Goal: Task Accomplishment & Management: Manage account settings

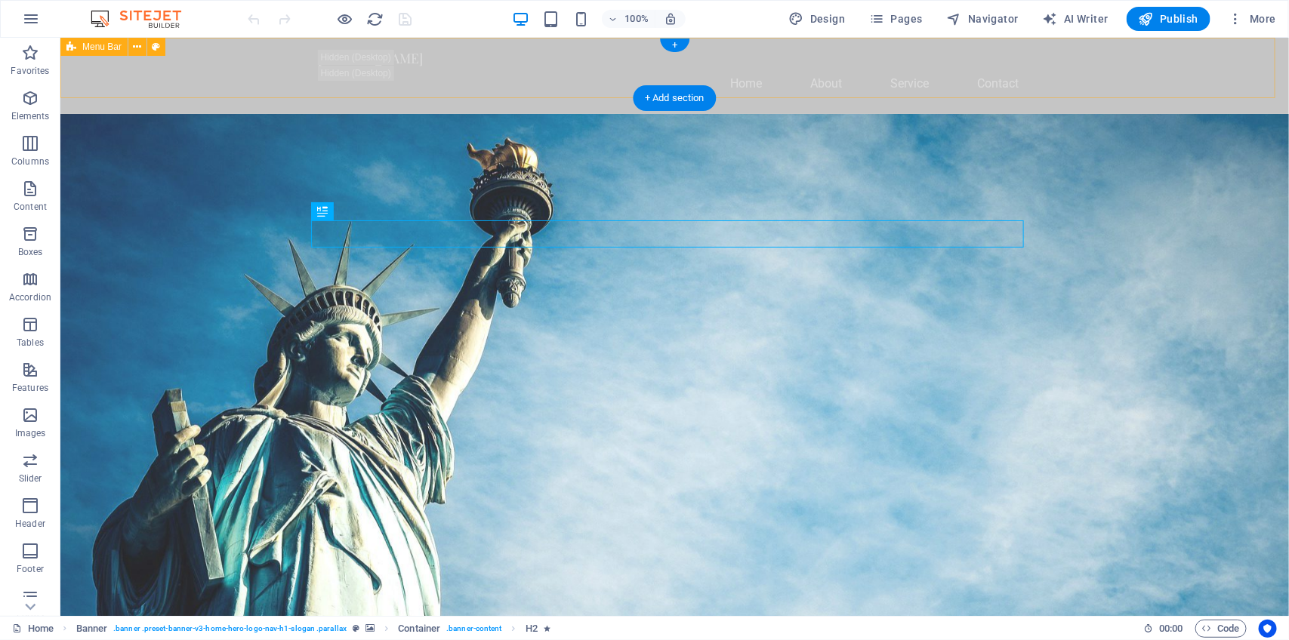
click at [184, 65] on div "pasaribubondar.ekys.work Home About Service Contact" at bounding box center [674, 75] width 1229 height 76
click at [183, 79] on div "pasaribubondar.ekys.work Home About Service Contact" at bounding box center [674, 75] width 1229 height 76
select select "header"
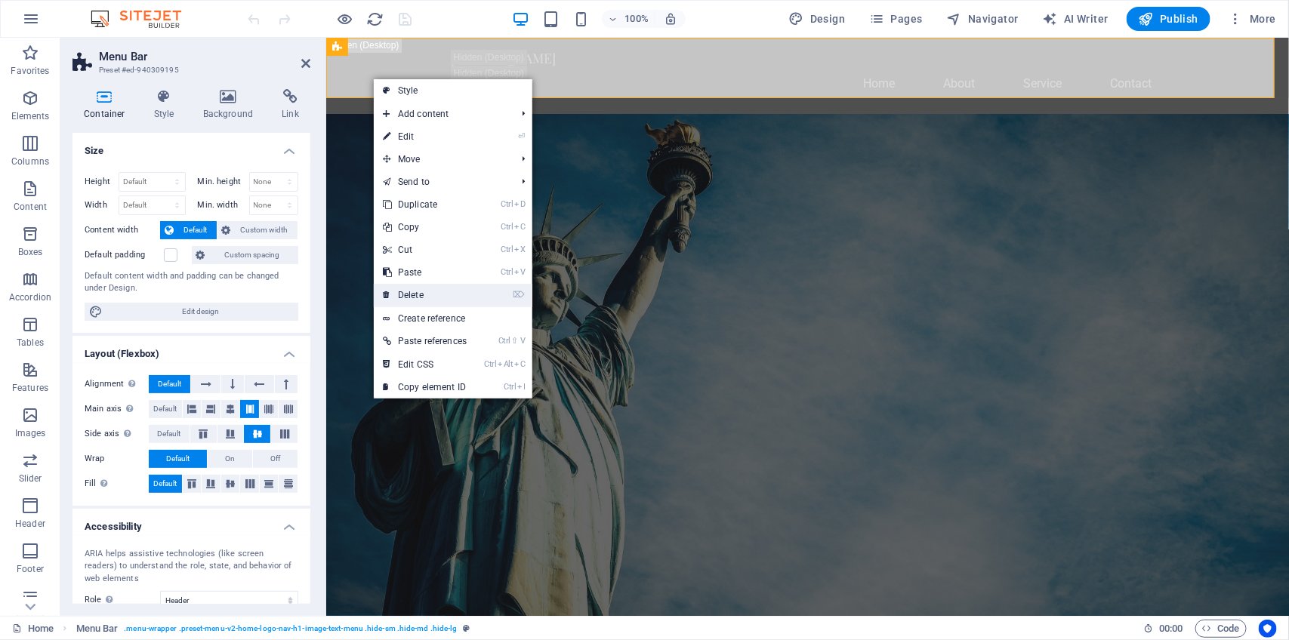
click at [406, 296] on link "⌦ Delete" at bounding box center [425, 295] width 102 height 23
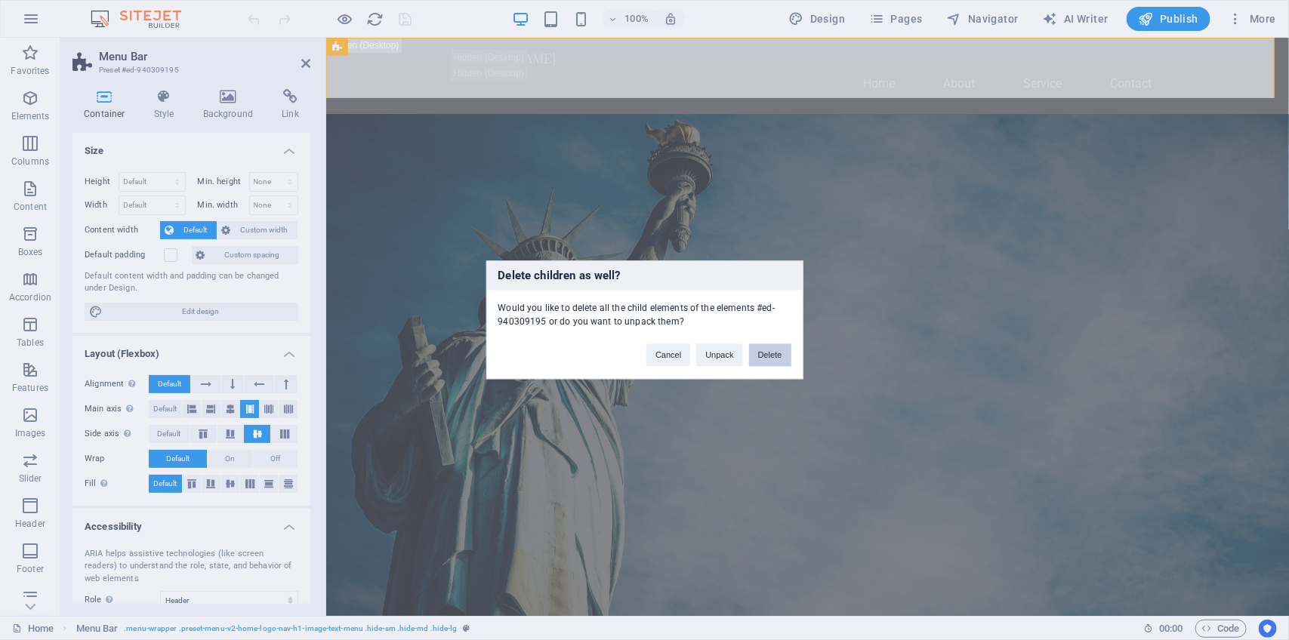
click at [782, 350] on button "Delete" at bounding box center [770, 355] width 42 height 23
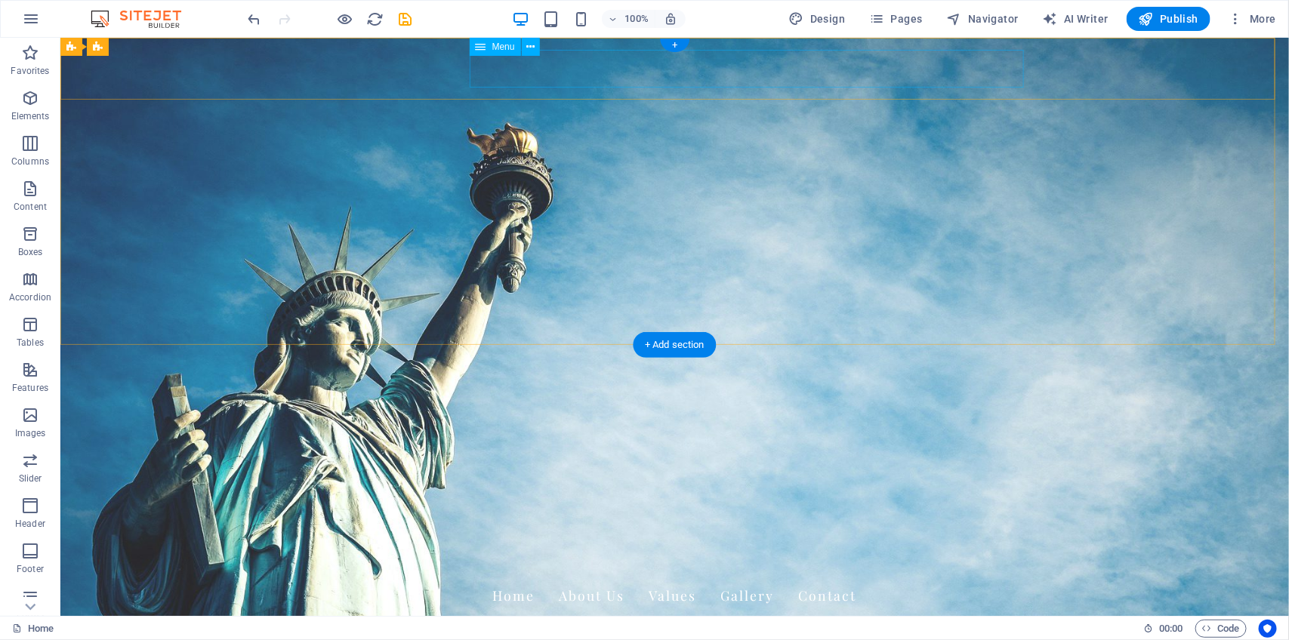
click at [635, 576] on nav "Home About Us Values Gallery Contact" at bounding box center [674, 595] width 713 height 38
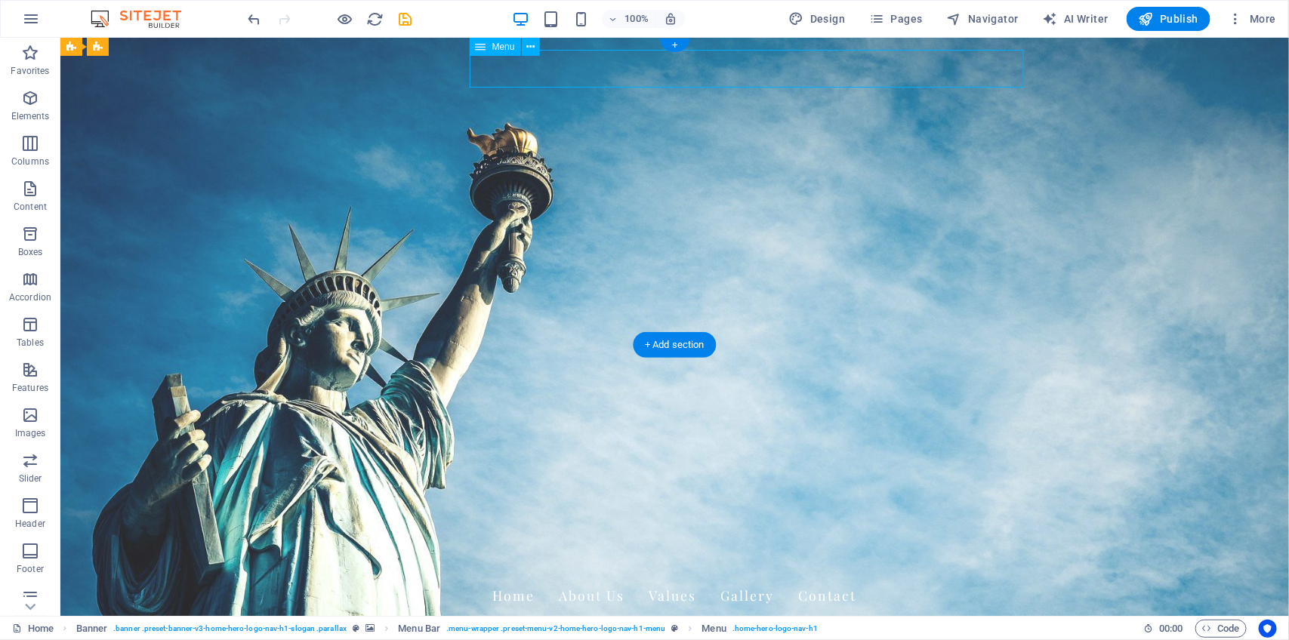
click at [635, 576] on nav "Home About Us Values Gallery Contact" at bounding box center [674, 595] width 713 height 38
select select
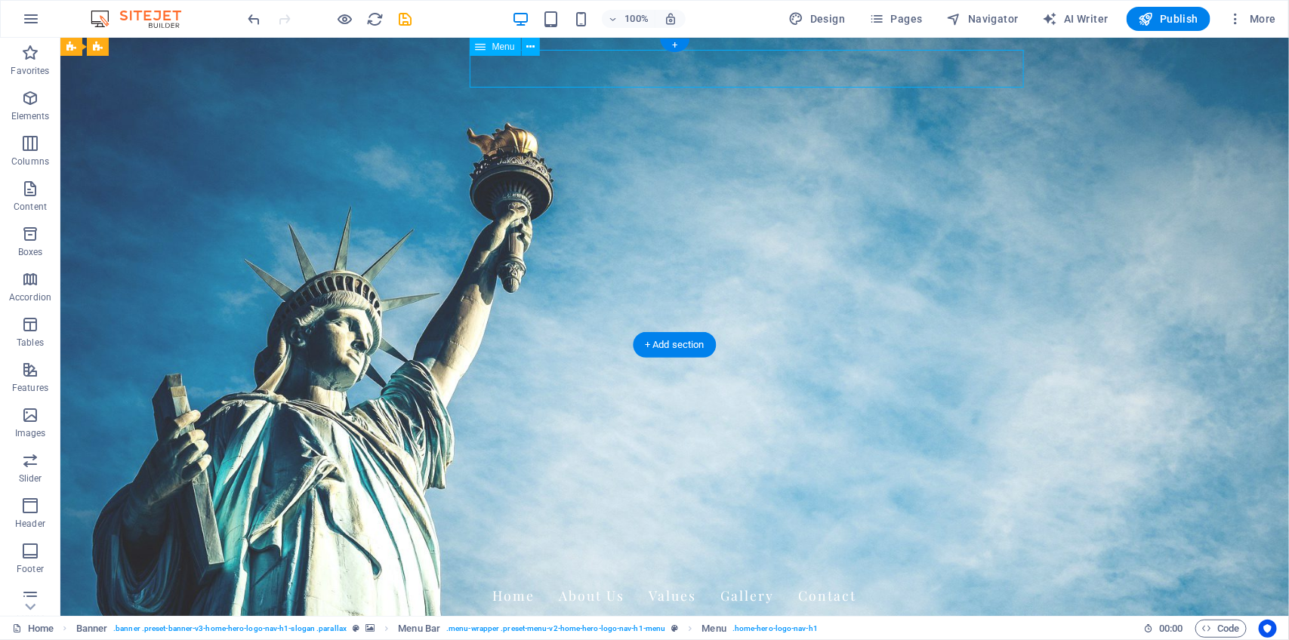
select select
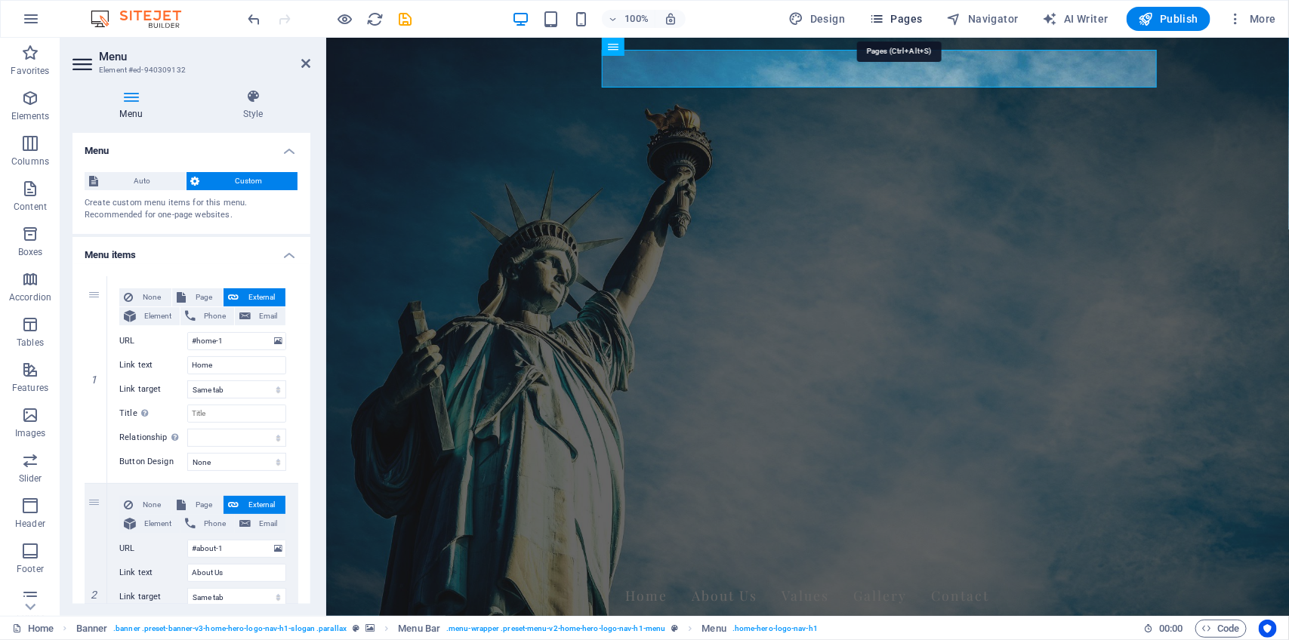
click at [912, 21] on span "Pages" at bounding box center [895, 18] width 53 height 15
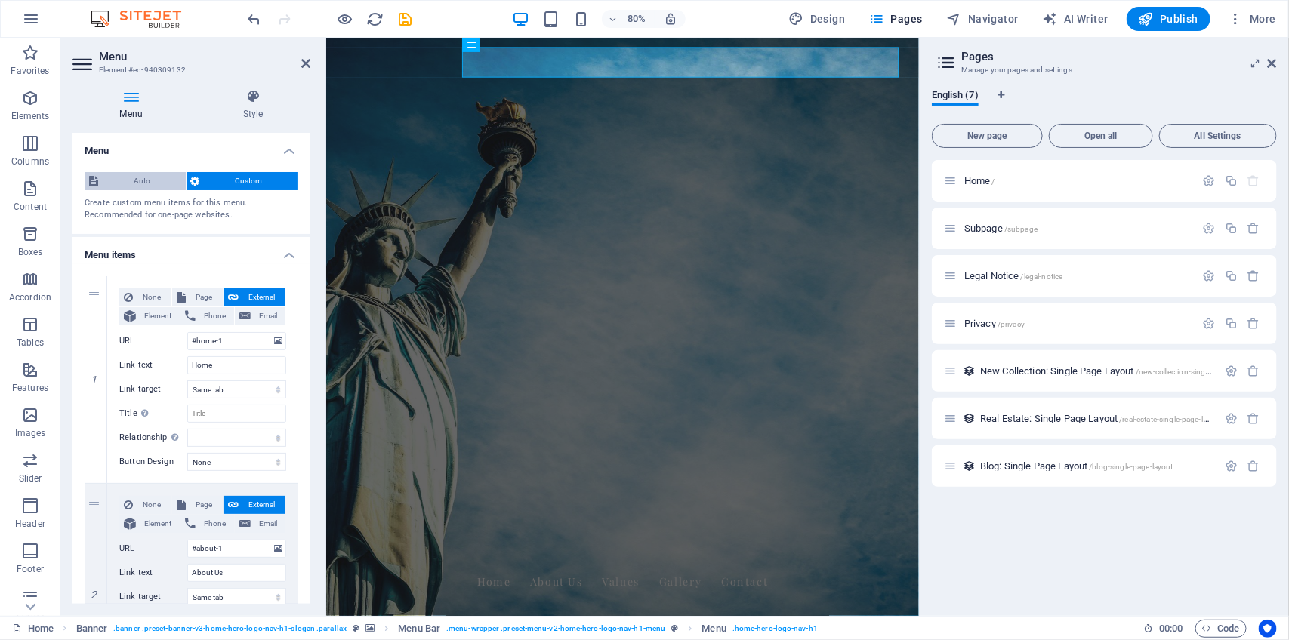
click at [145, 180] on span "Auto" at bounding box center [142, 181] width 79 height 18
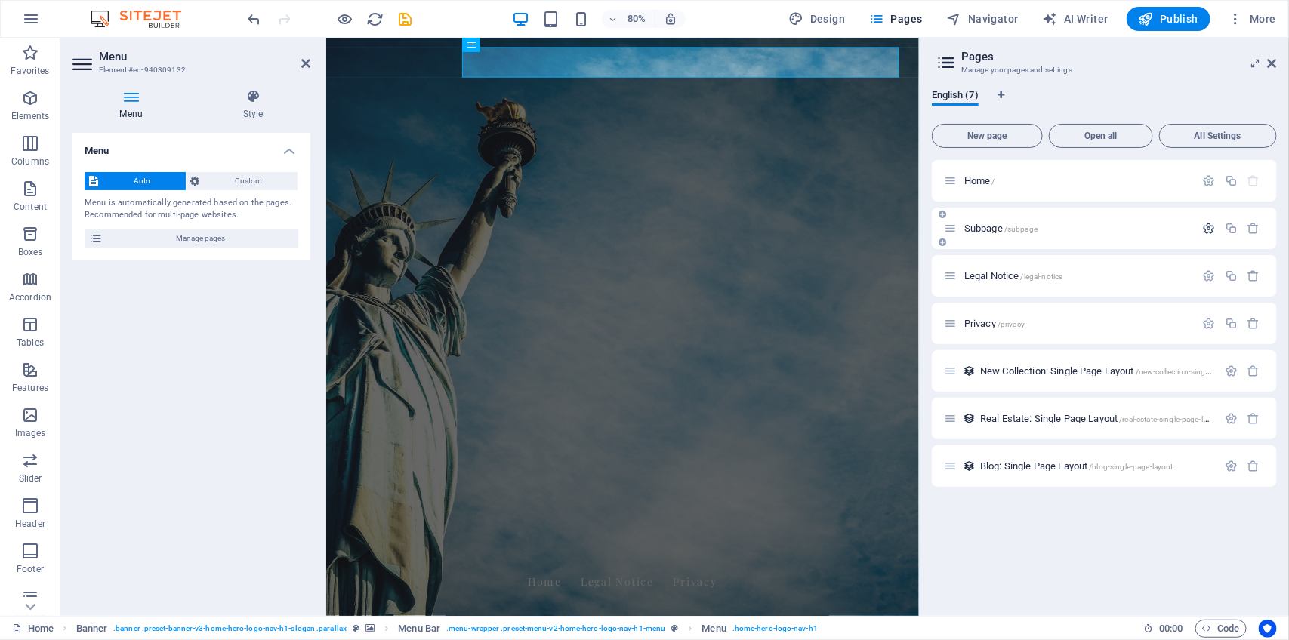
click at [1207, 227] on icon "button" at bounding box center [1209, 228] width 13 height 13
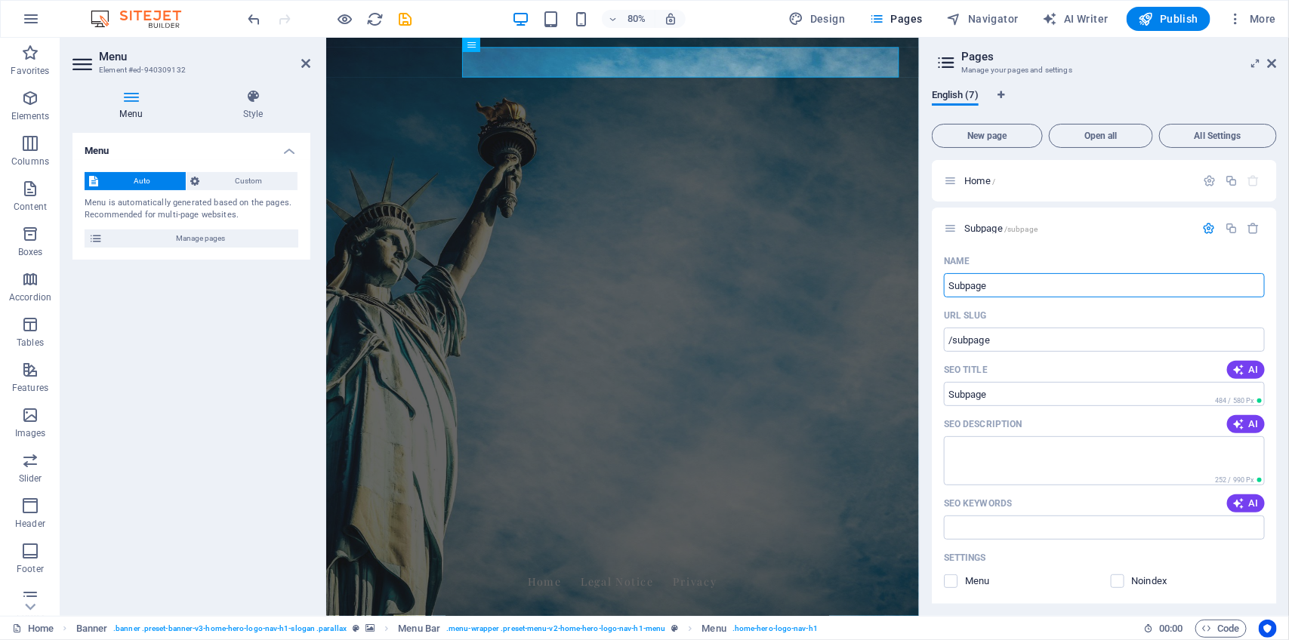
drag, startPoint x: 1344, startPoint y: 320, endPoint x: 1055, endPoint y: 338, distance: 289.0
drag, startPoint x: 1025, startPoint y: 287, endPoint x: 949, endPoint y: 278, distance: 76.8
click at [949, 278] on input "Subpage" at bounding box center [1104, 285] width 321 height 24
type input "Pangulu Raja"
type input "/pangulu"
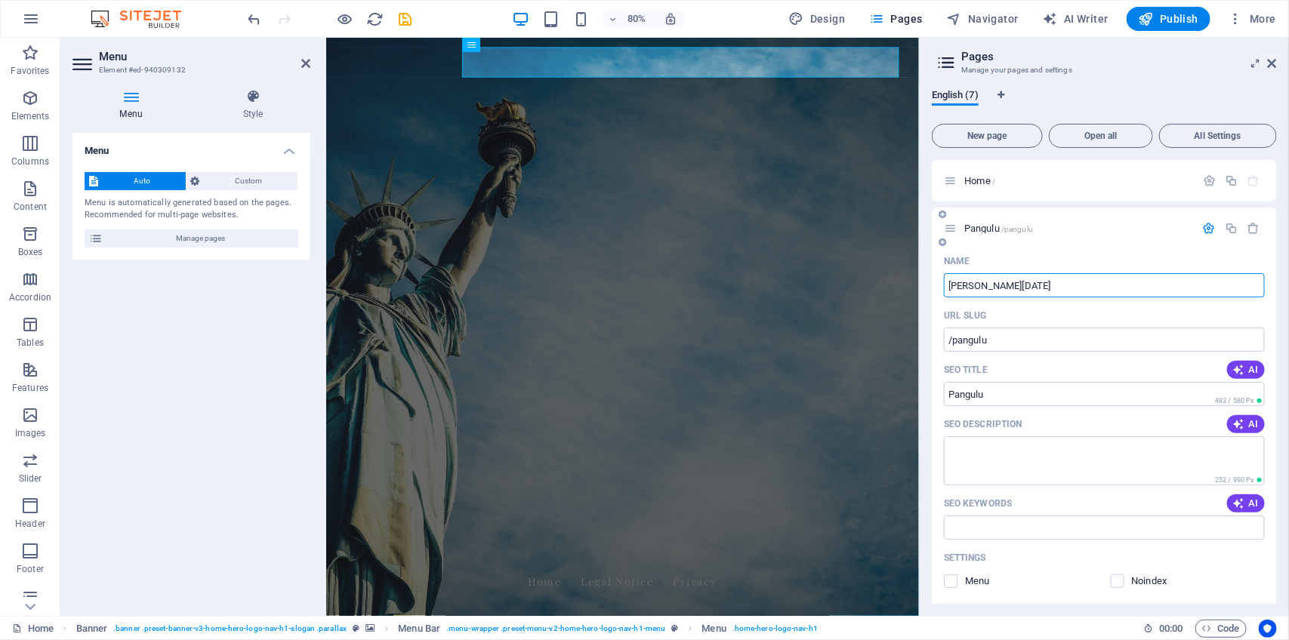
type input "Pangulu"
type input "Pangulu Raja"
type input "/pangulu-raja"
type input "Pangulu Raja"
click at [949, 287] on input "Pangulu Raja" at bounding box center [1104, 285] width 321 height 24
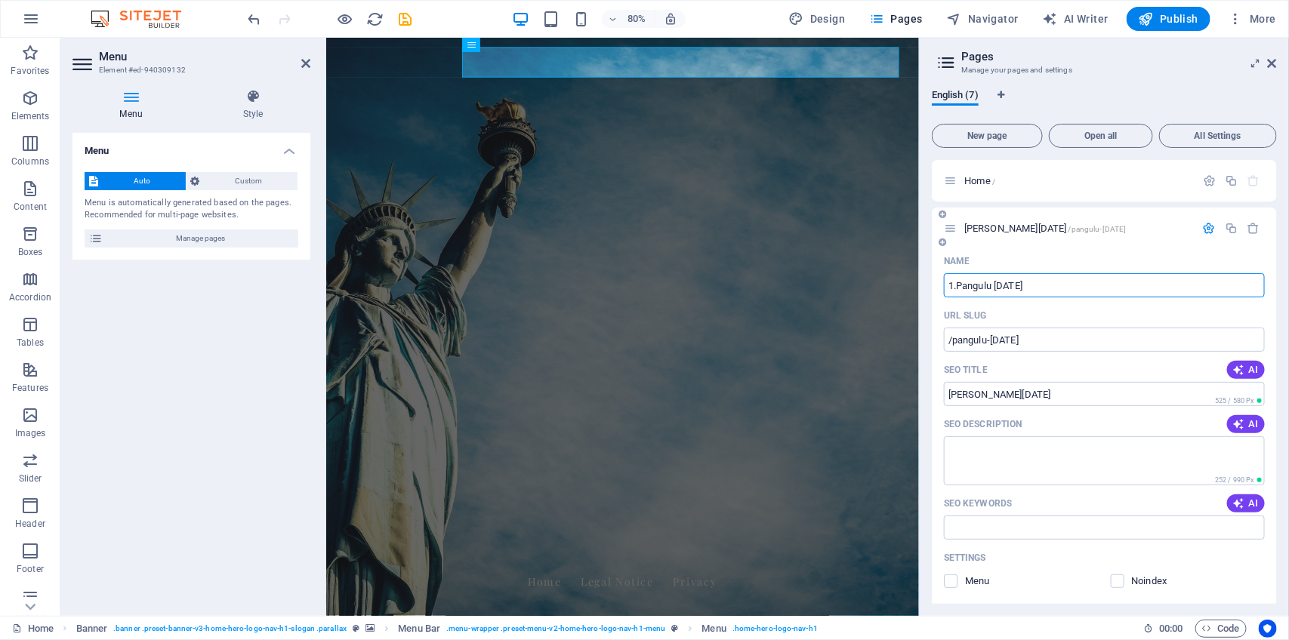
type input "1. Pangulu Raja"
type input "/1pangulu-raja"
type input "1Pangulu Raja"
type input "1. Pangulu Raja"
type input "/1-pangulu-raja"
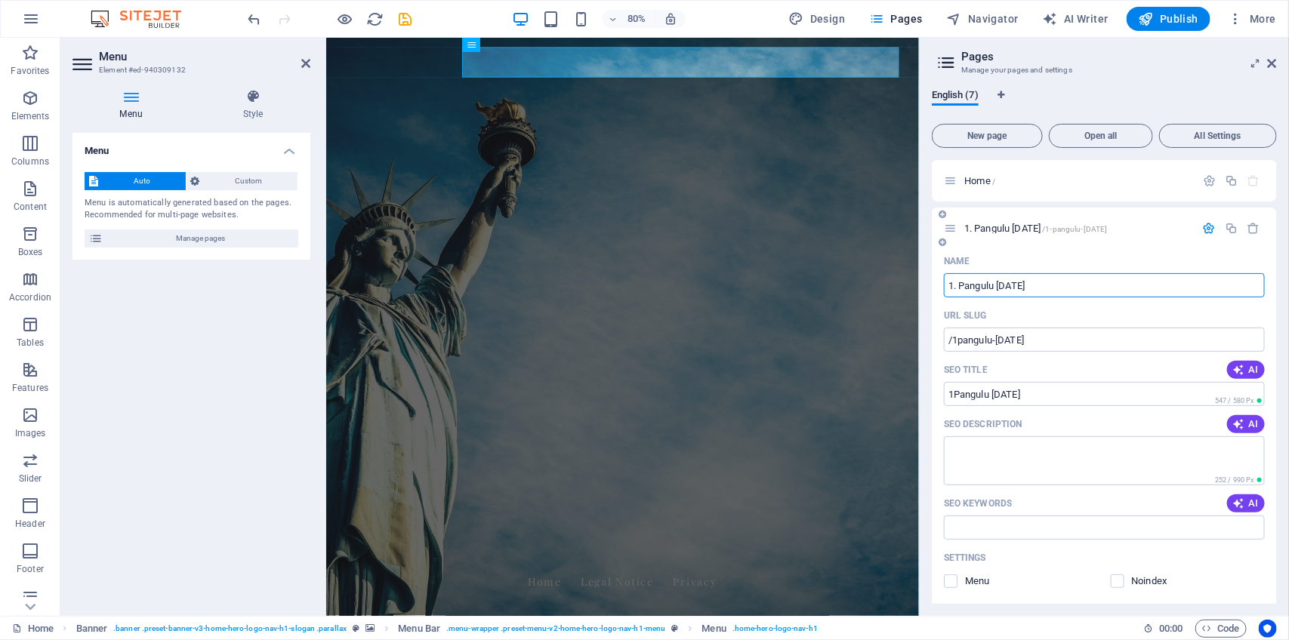
type input "1. Pangulu Raja"
type input "Pangulu Raja"
type input "/1pangulu-raja"
type input "1Pangulu Raja"
type input "Pangulu Raja"
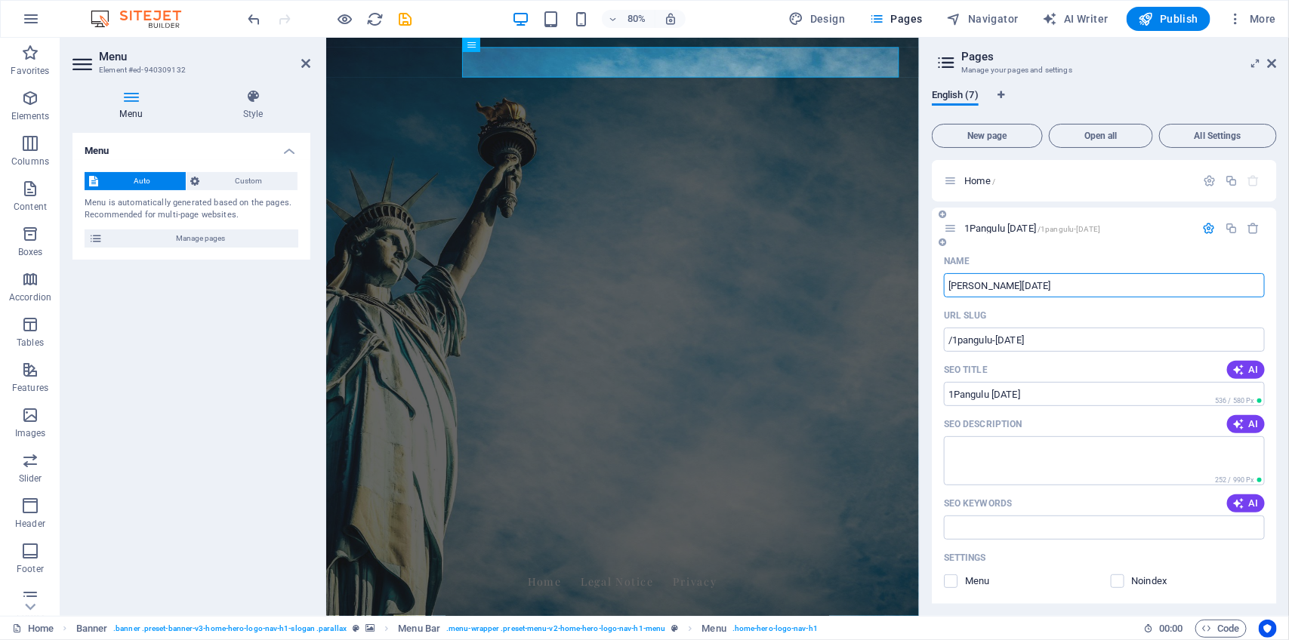
type input "/pangulu-raja"
type input "Pangulu Raja"
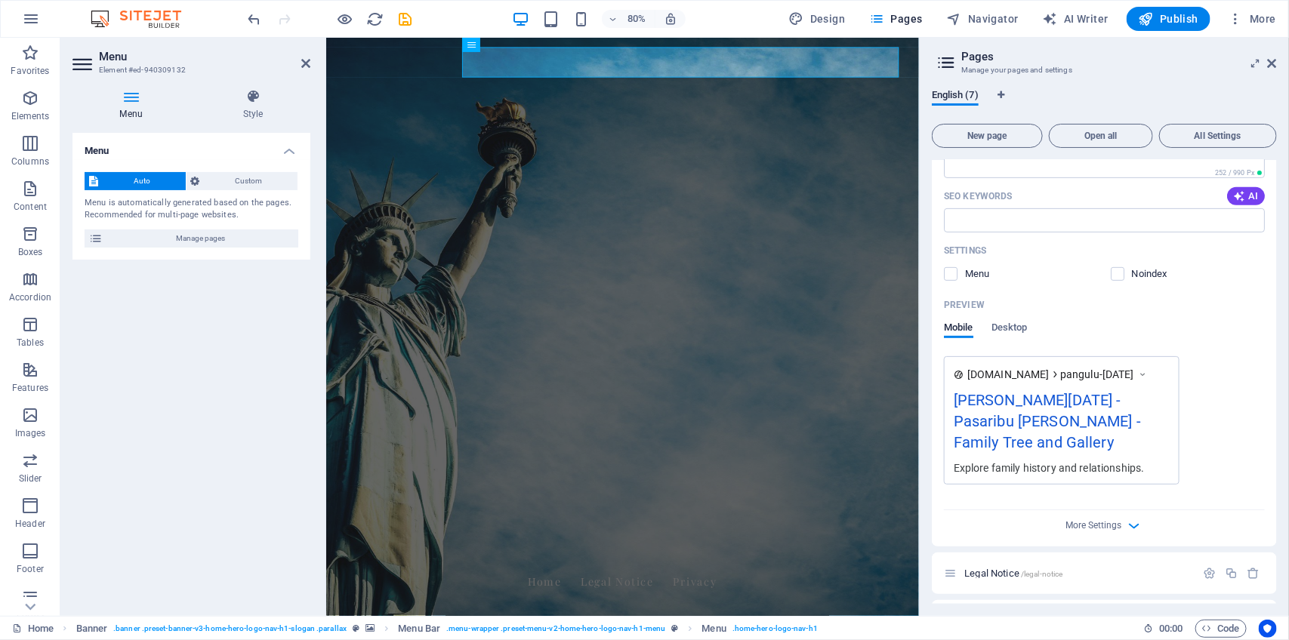
scroll to position [307, 0]
type input "Pangulu Raja"
click at [949, 268] on label at bounding box center [951, 275] width 14 height 14
click at [0, 0] on input "checkbox" at bounding box center [0, 0] width 0 height 0
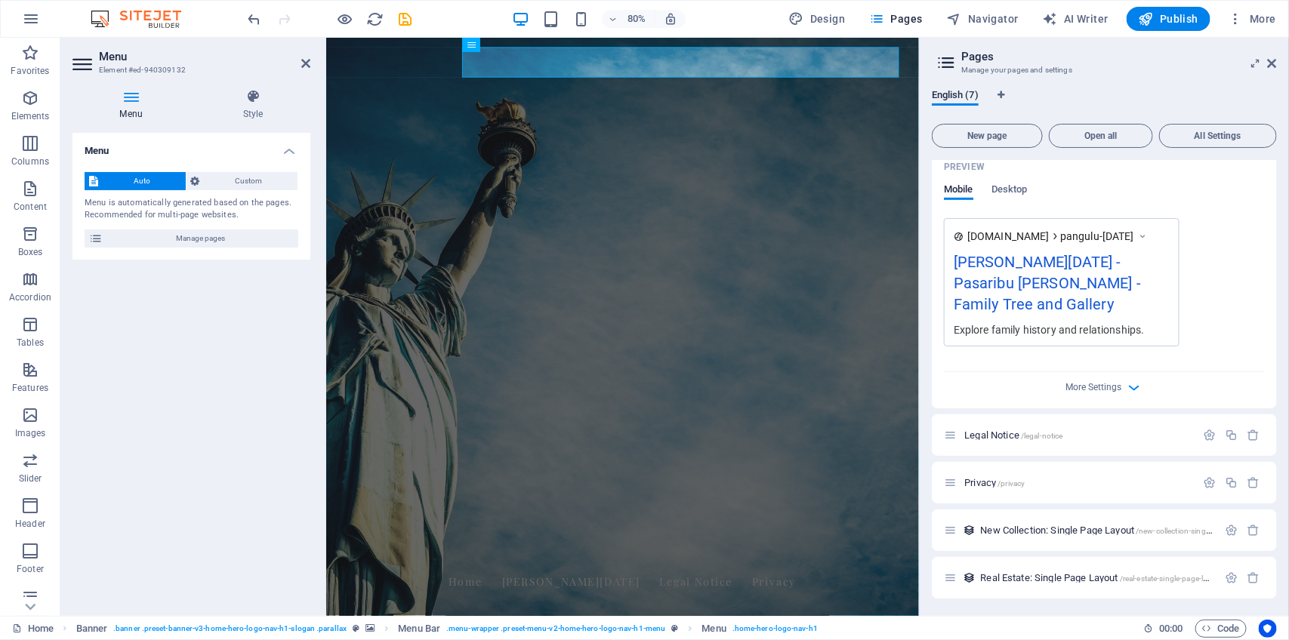
scroll to position [446, 0]
click at [1203, 428] on icon "button" at bounding box center [1209, 434] width 13 height 13
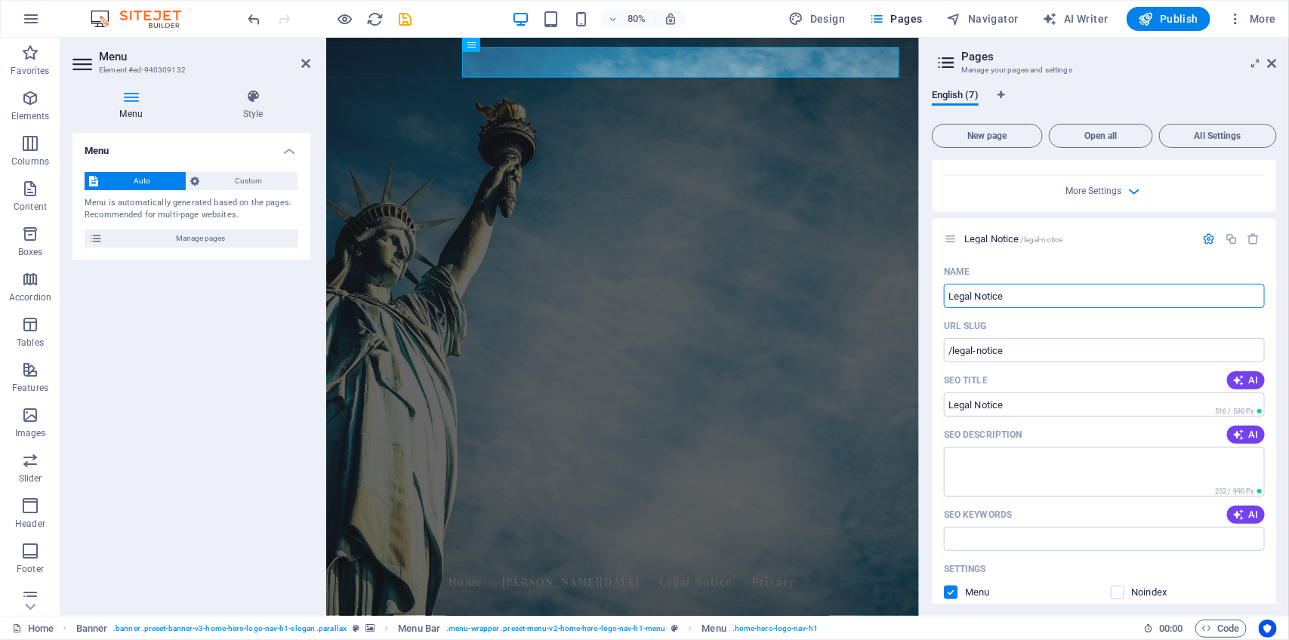
scroll to position [657, 0]
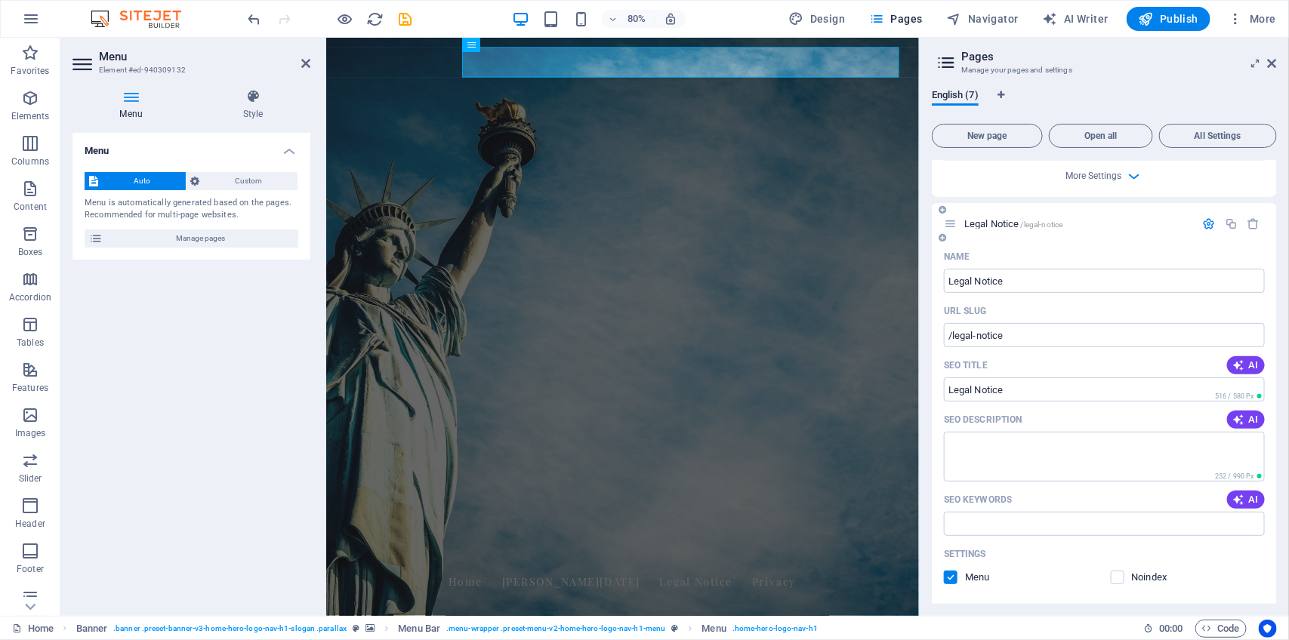
click at [954, 571] on label at bounding box center [951, 578] width 14 height 14
click at [0, 0] on input "checkbox" at bounding box center [0, 0] width 0 height 0
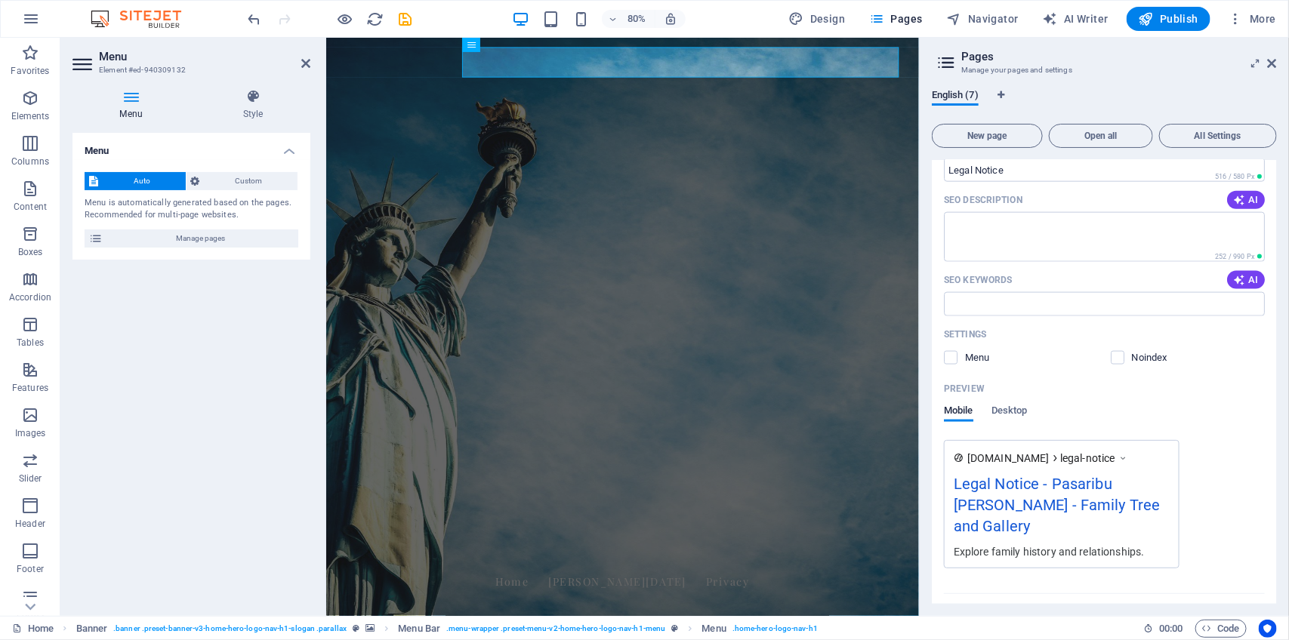
scroll to position [1056, 0]
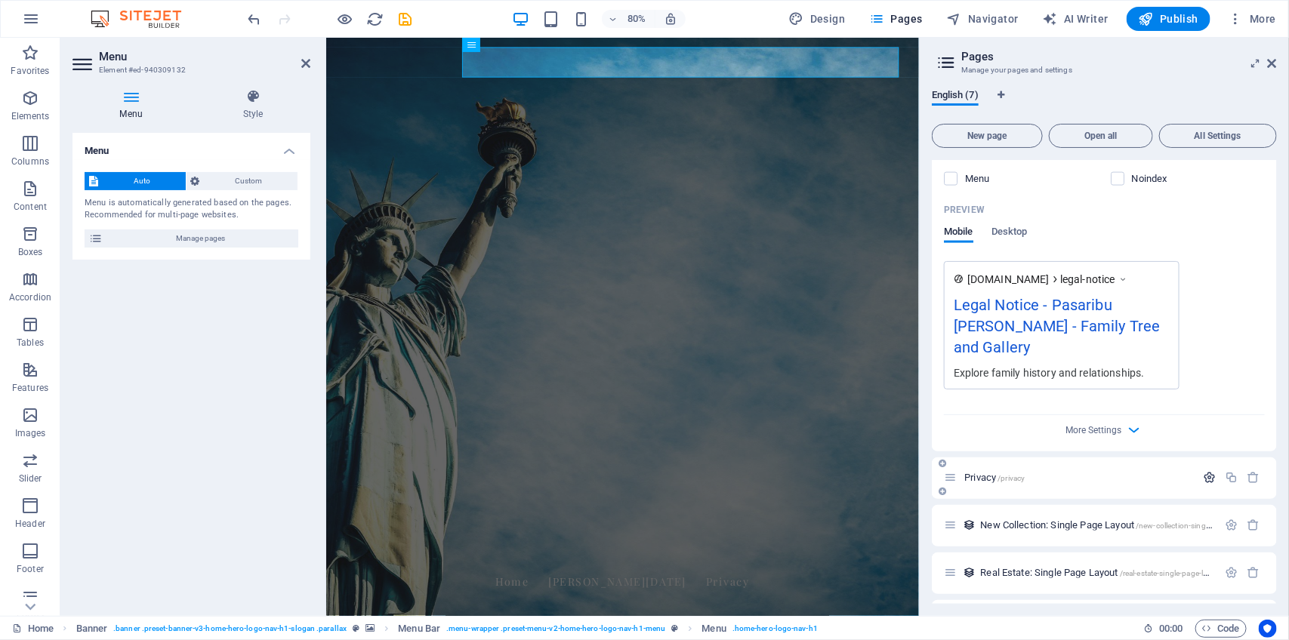
click at [1205, 472] on icon "button" at bounding box center [1209, 478] width 13 height 13
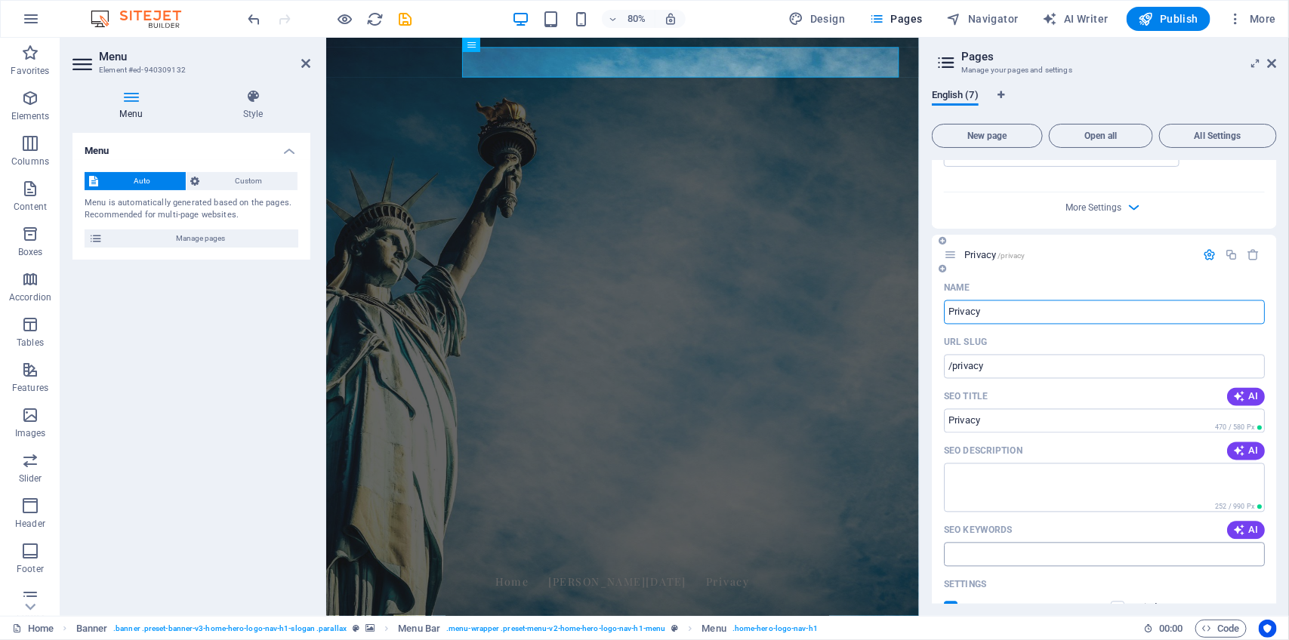
scroll to position [1284, 0]
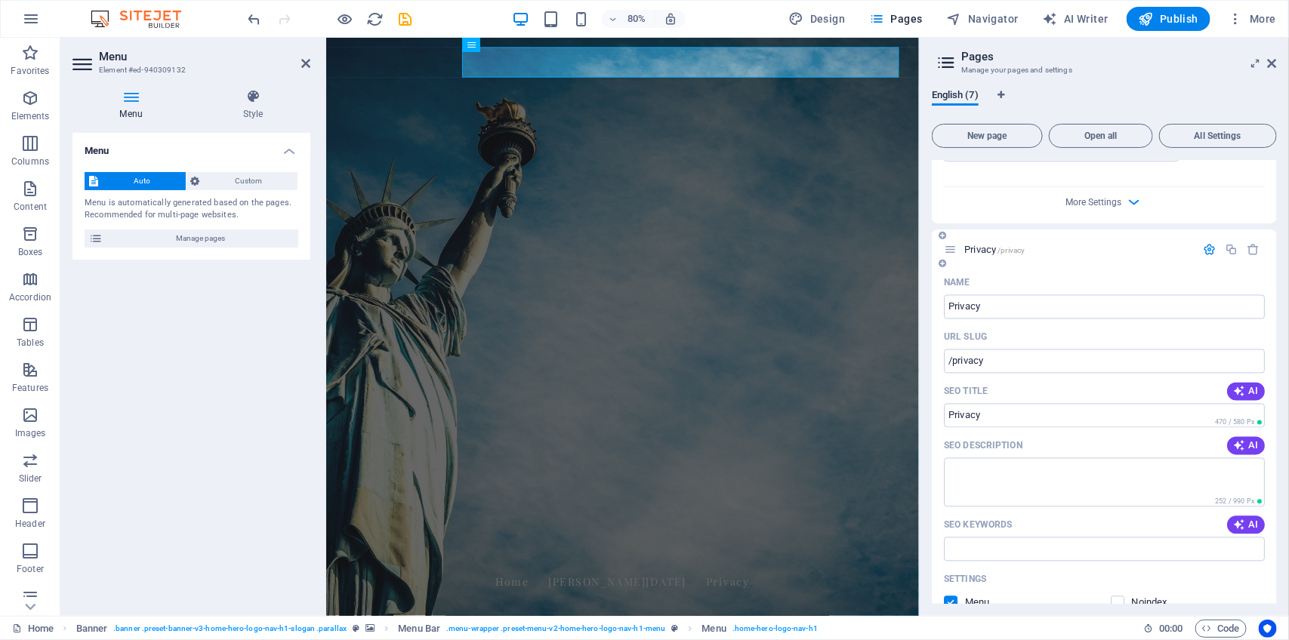
click at [955, 597] on label at bounding box center [951, 604] width 14 height 14
click at [0, 0] on input "checkbox" at bounding box center [0, 0] width 0 height 0
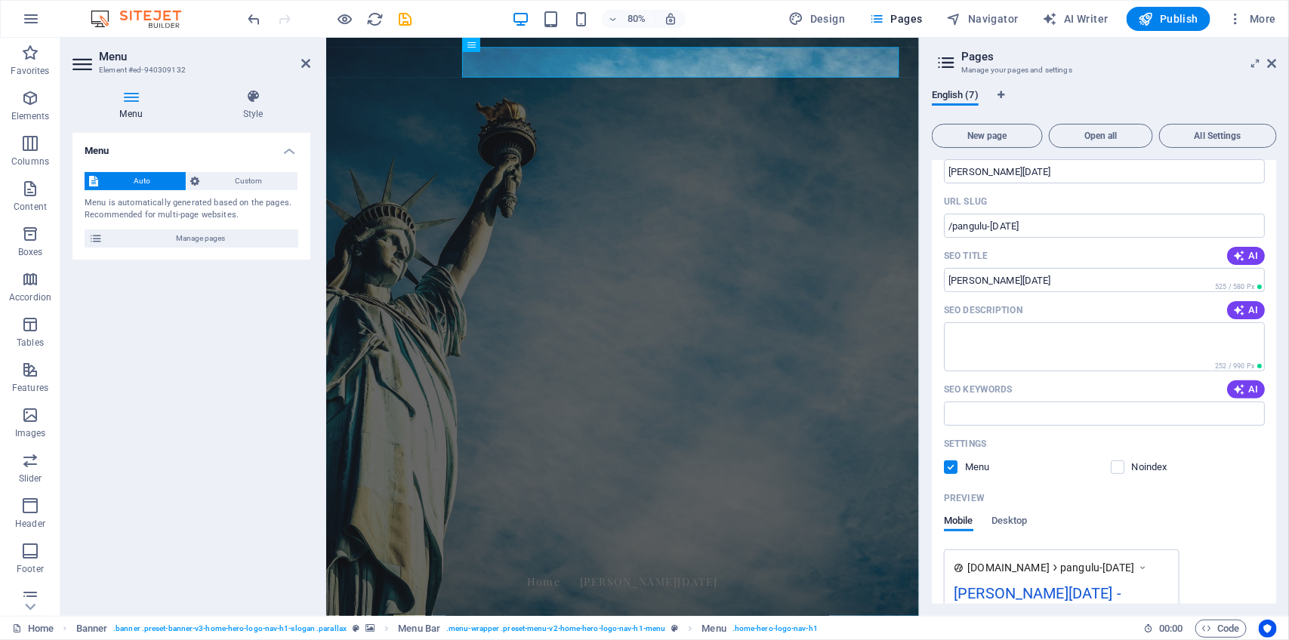
scroll to position [0, 0]
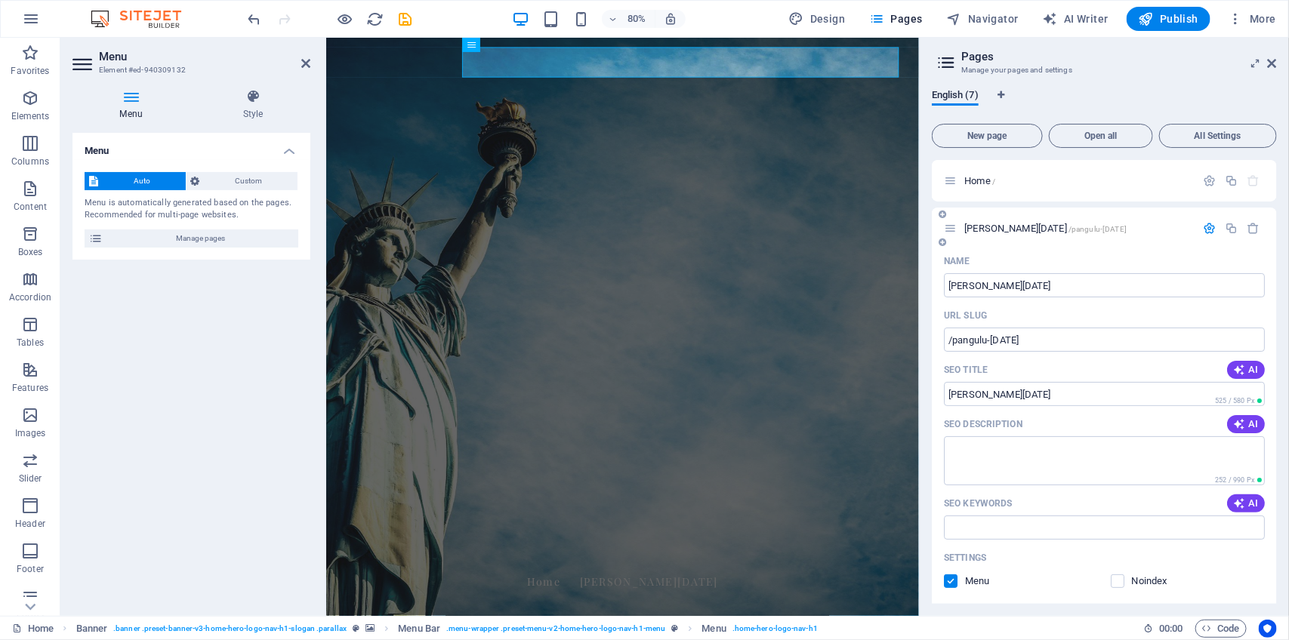
click at [1209, 230] on icon "button" at bounding box center [1209, 228] width 13 height 13
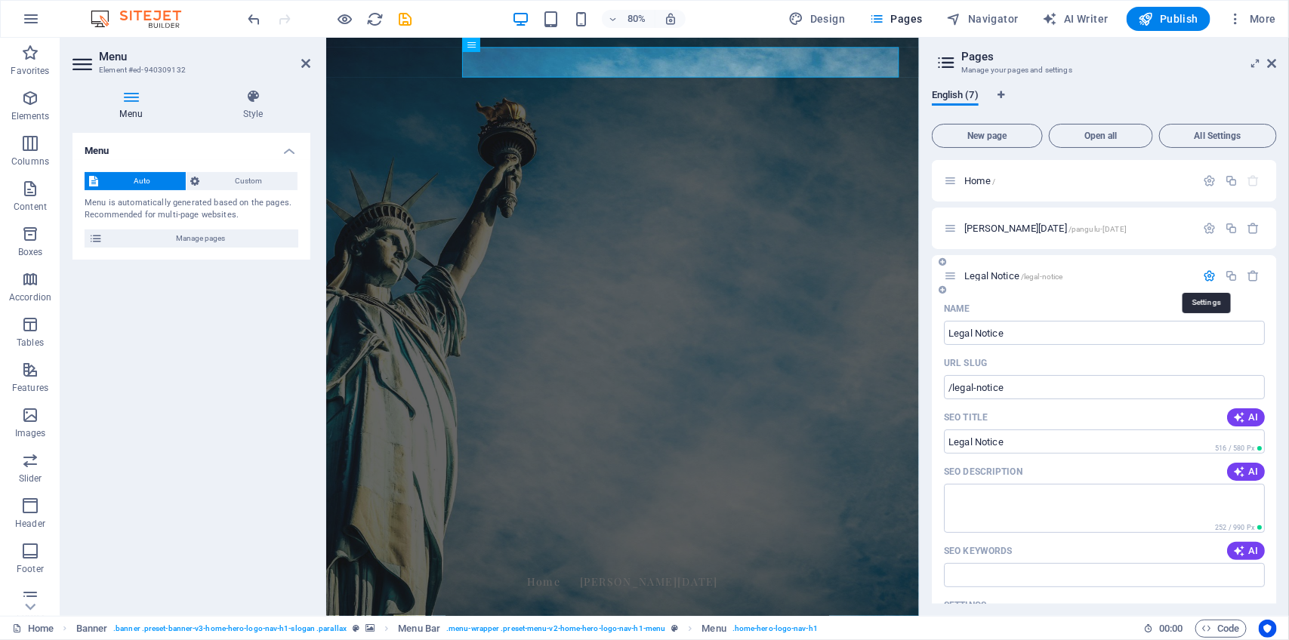
click at [1208, 274] on icon "button" at bounding box center [1209, 276] width 13 height 13
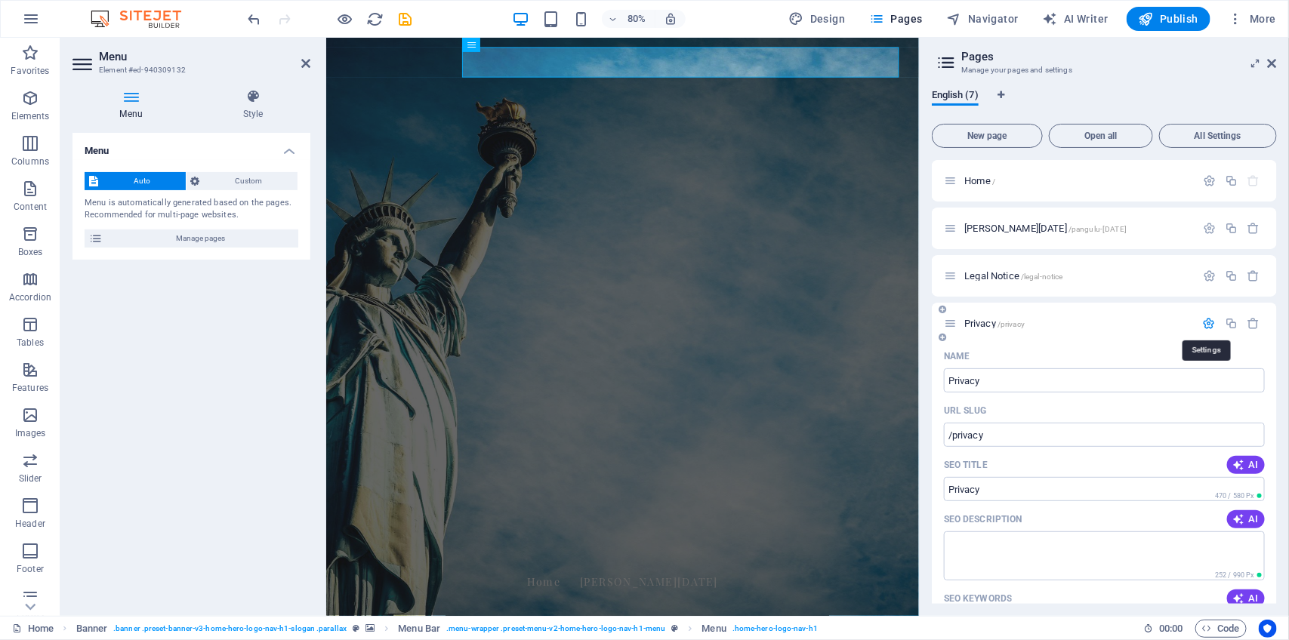
click at [1205, 319] on icon "button" at bounding box center [1209, 323] width 13 height 13
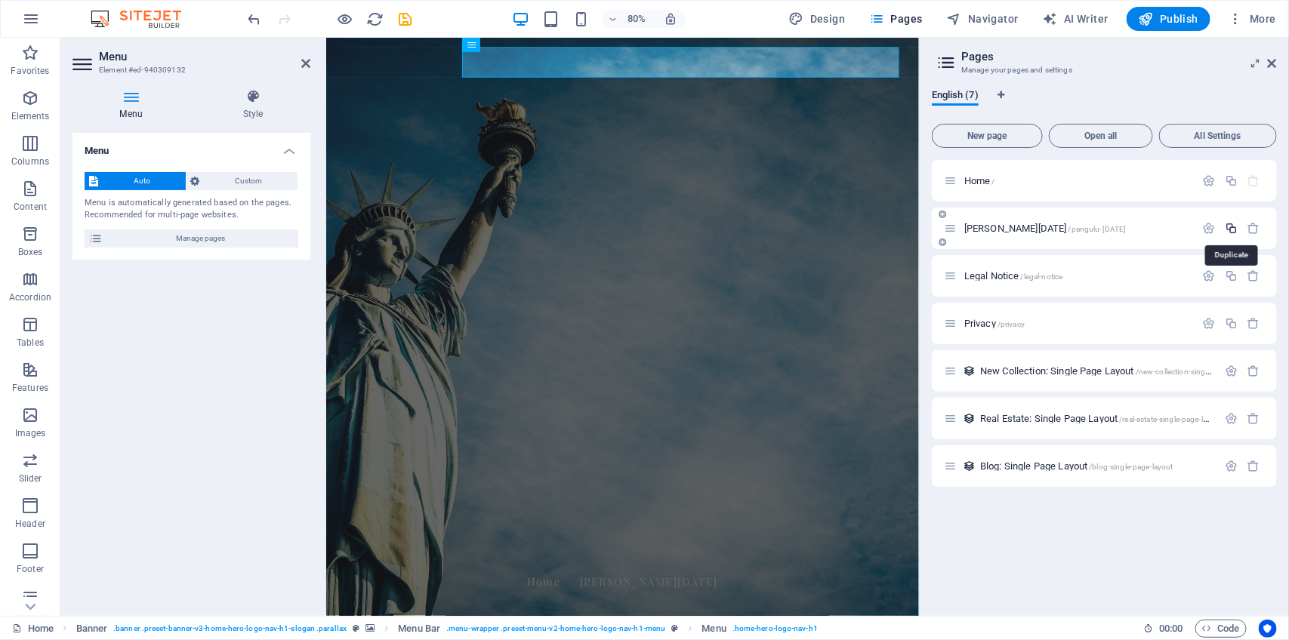
click at [1233, 229] on icon "button" at bounding box center [1231, 228] width 13 height 13
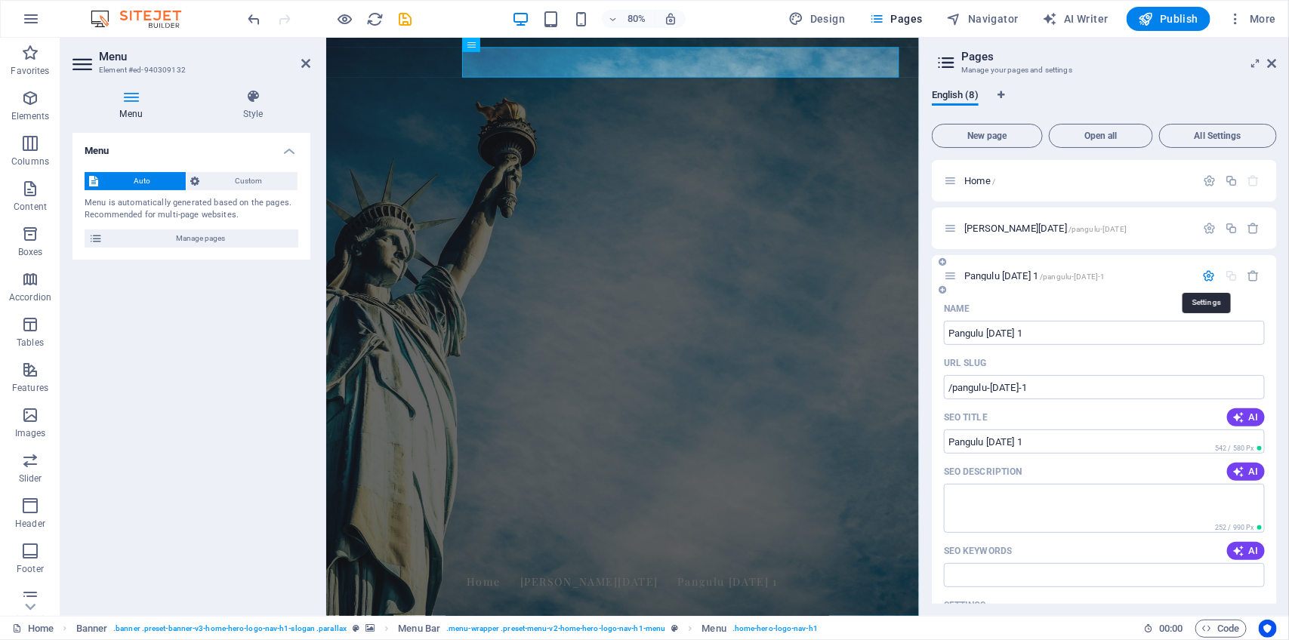
click at [1210, 277] on icon "button" at bounding box center [1209, 276] width 13 height 13
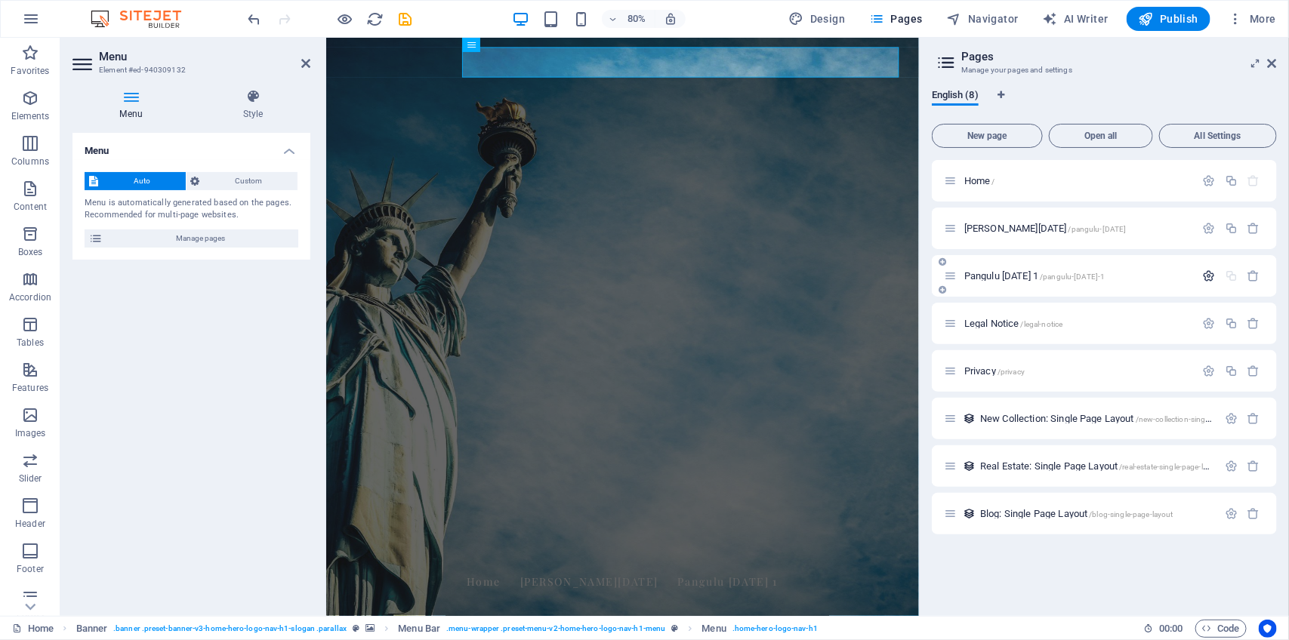
click at [1206, 270] on icon "button" at bounding box center [1209, 276] width 13 height 13
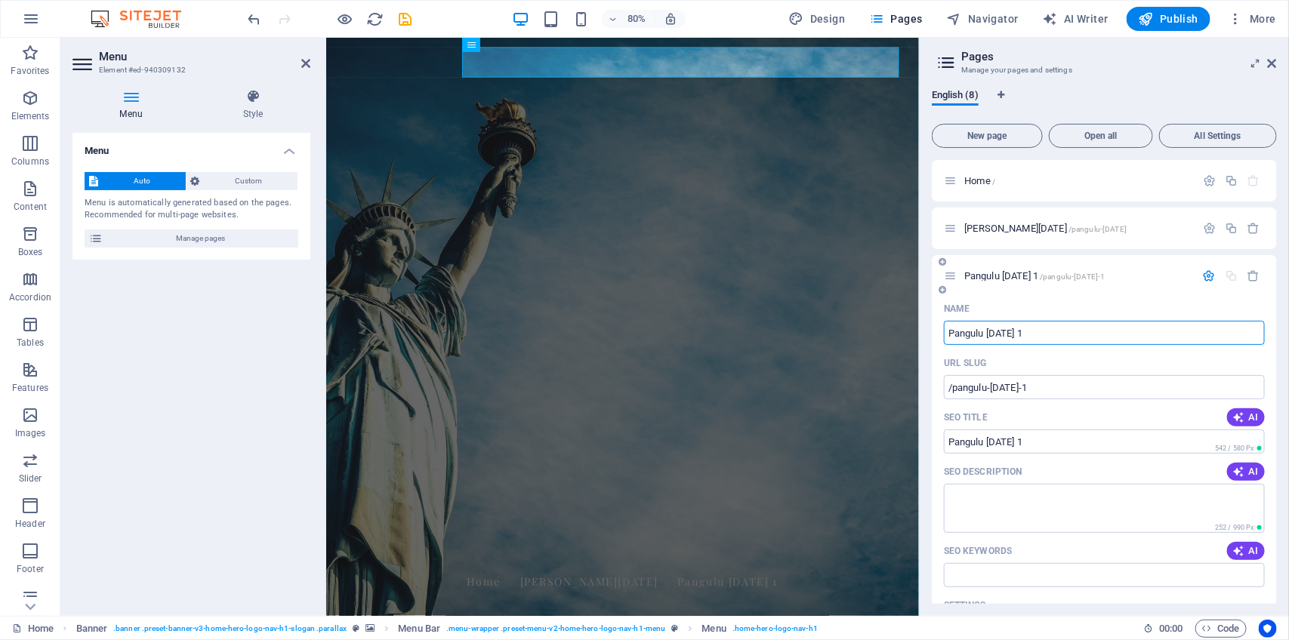
type input "T"
type input "/t"
type input "T"
type input "Raja P"
type input "/raja"
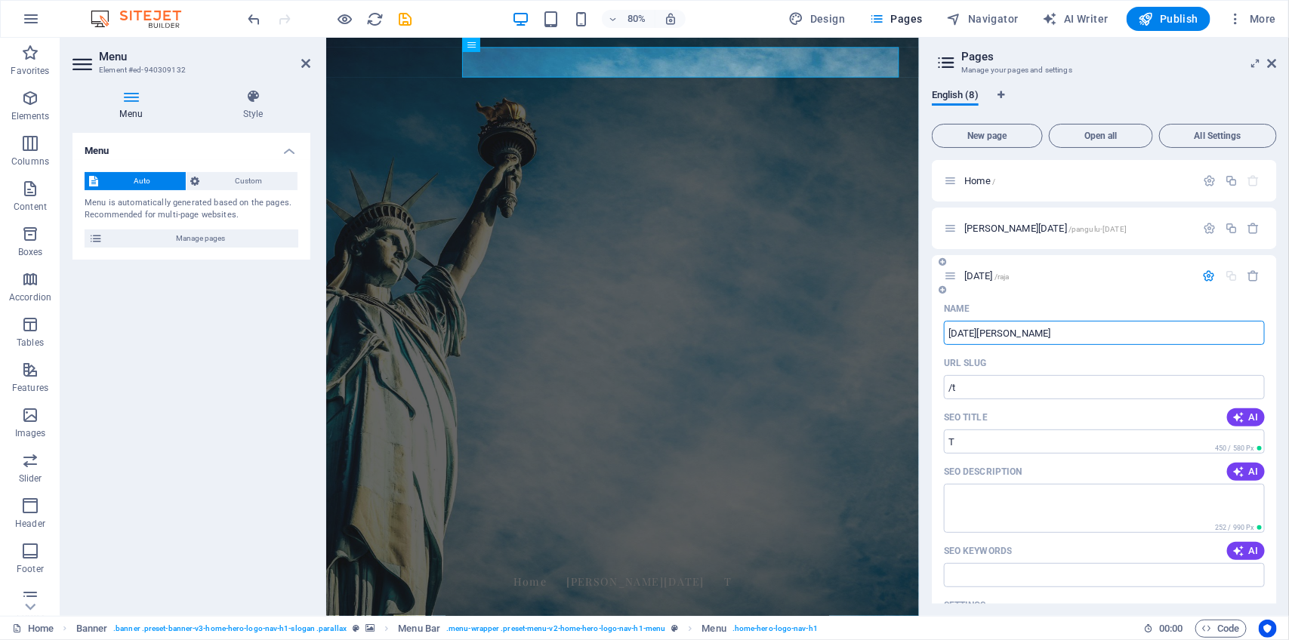
type input "Raja"
type input "Raja Pul"
type input "/raja-pu"
type input "Raja Pu"
type input "Raja Pultak"
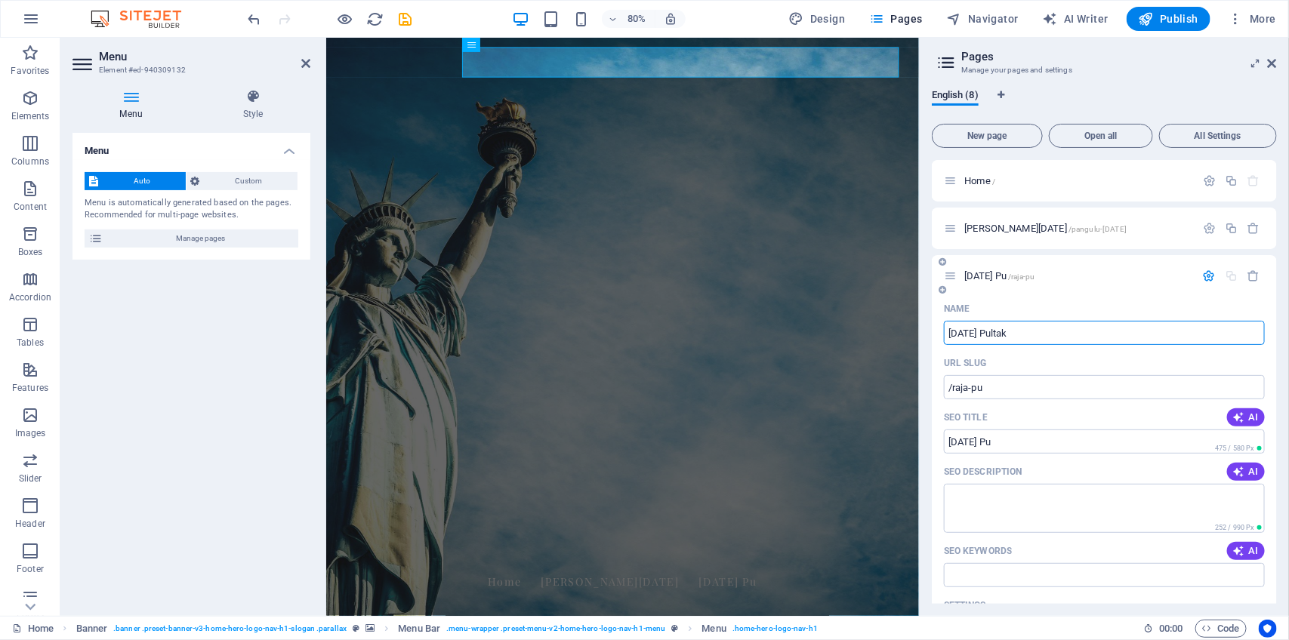
type input "/raja-pultak"
type input "Raja Pultak"
click at [1208, 276] on icon "button" at bounding box center [1209, 276] width 13 height 13
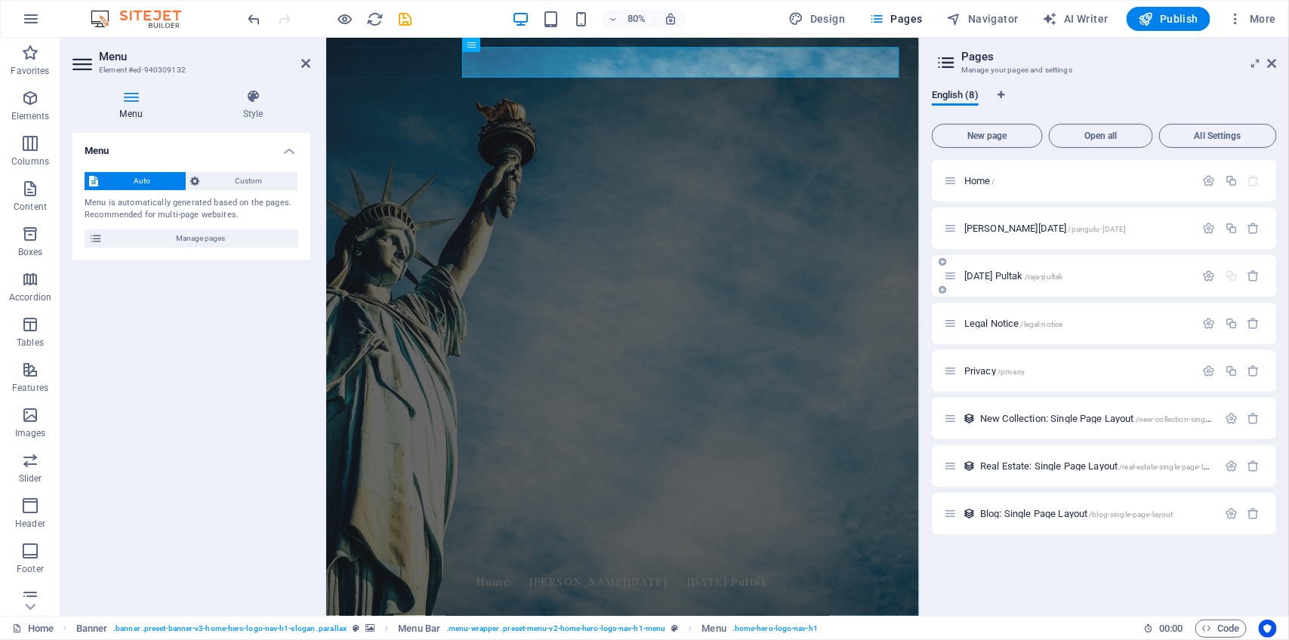
click at [1236, 277] on div at bounding box center [1232, 276] width 66 height 13
click at [1235, 231] on icon "button" at bounding box center [1231, 228] width 13 height 13
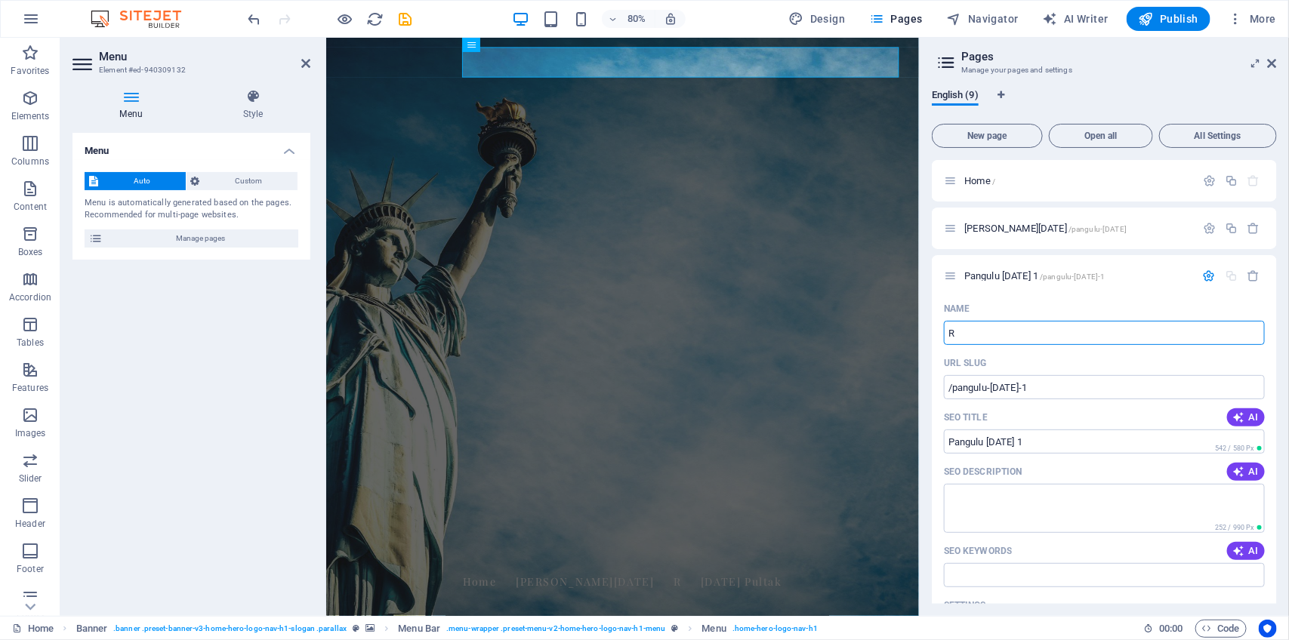
type input "R"
type input "/r"
type input "R"
click at [978, 329] on input "R" at bounding box center [1104, 333] width 321 height 24
type input "Raja Go"
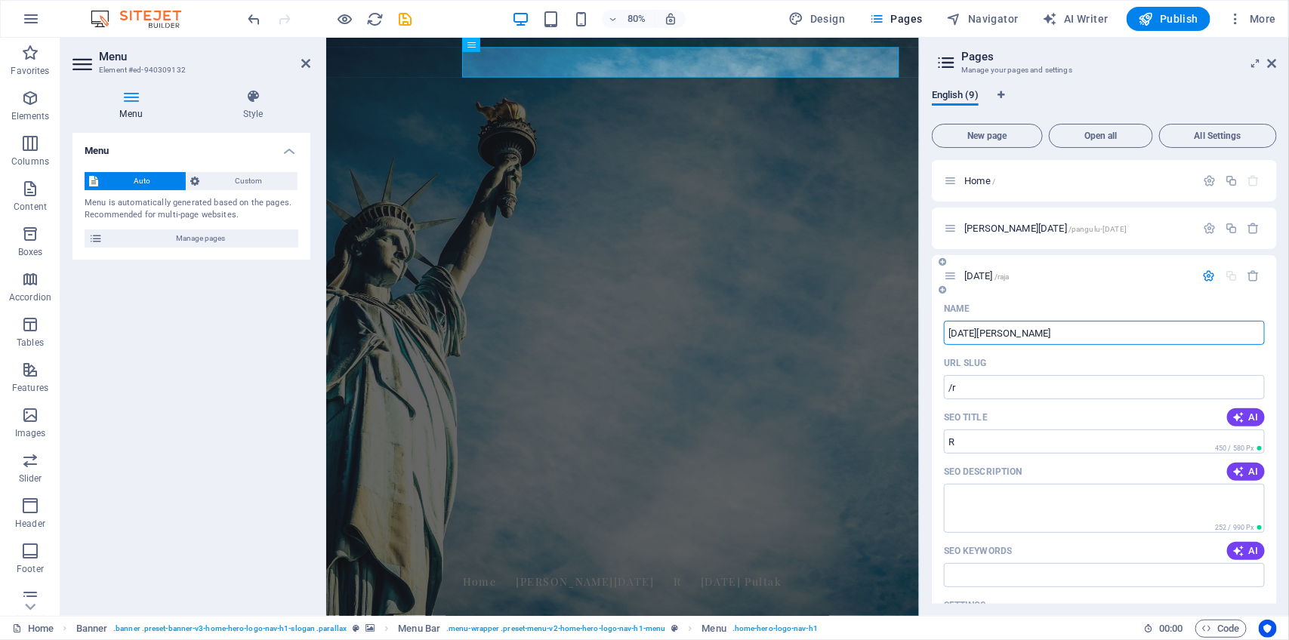
type input "/raja"
type input "Raja"
type input "Raja Gordang"
type input "/raja-gordang"
type input "Raja Gordang"
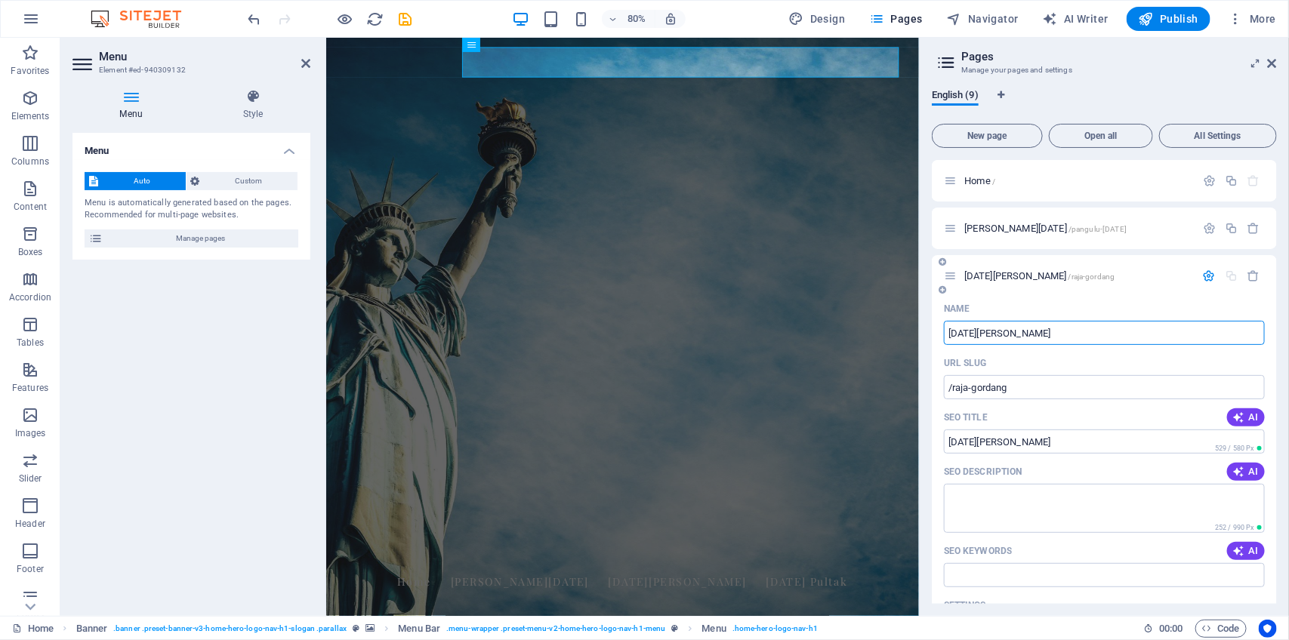
type input "Raja Gordang"
click at [1211, 277] on icon "button" at bounding box center [1209, 276] width 13 height 13
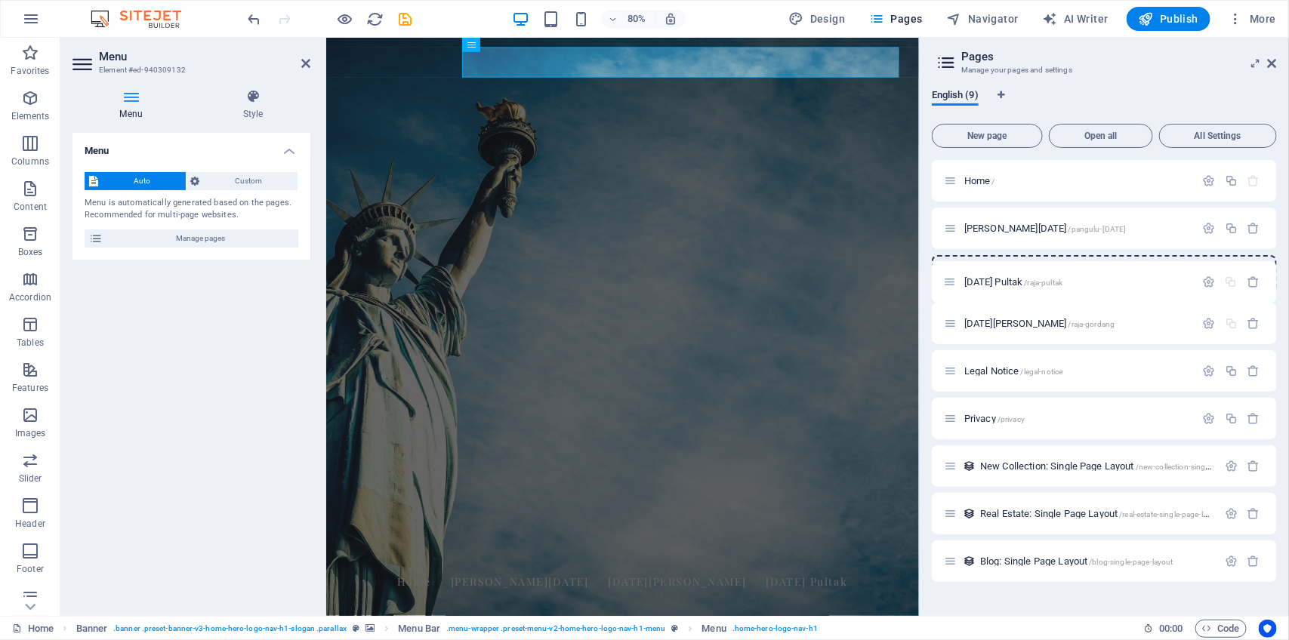
drag, startPoint x: 954, startPoint y: 323, endPoint x: 952, endPoint y: 278, distance: 44.6
click at [952, 278] on div "Home / Pangulu Raja /pangulu-raja Raja Gordang /raja-gordang Raja Pultak /raja-…" at bounding box center [1104, 371] width 345 height 422
click at [404, 20] on icon "save" at bounding box center [405, 19] width 17 height 17
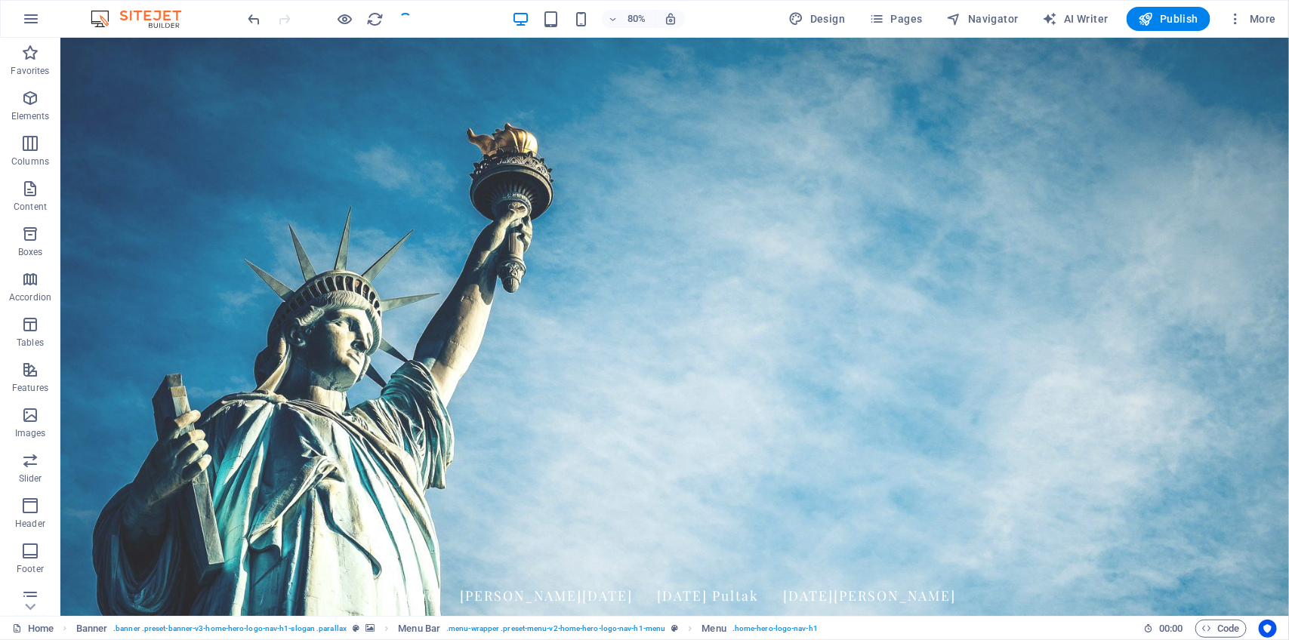
checkbox input "false"
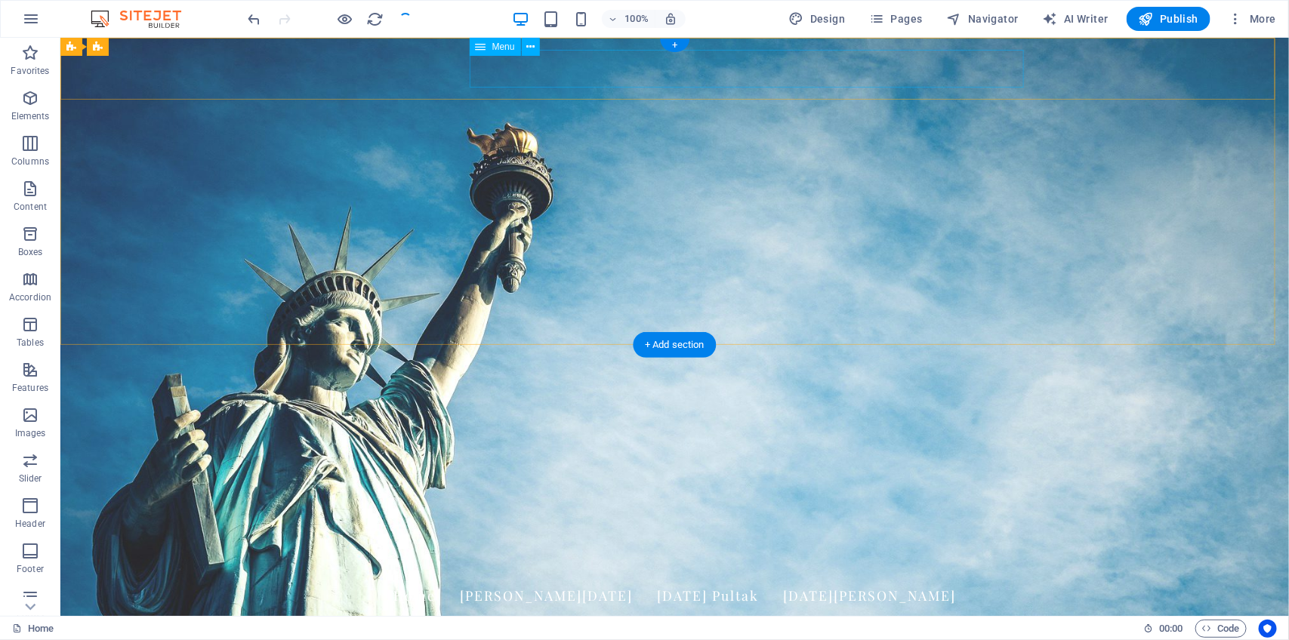
click at [571, 576] on nav "Home Pangulu Raja Raja Pultak Raja Gordang" at bounding box center [674, 595] width 713 height 38
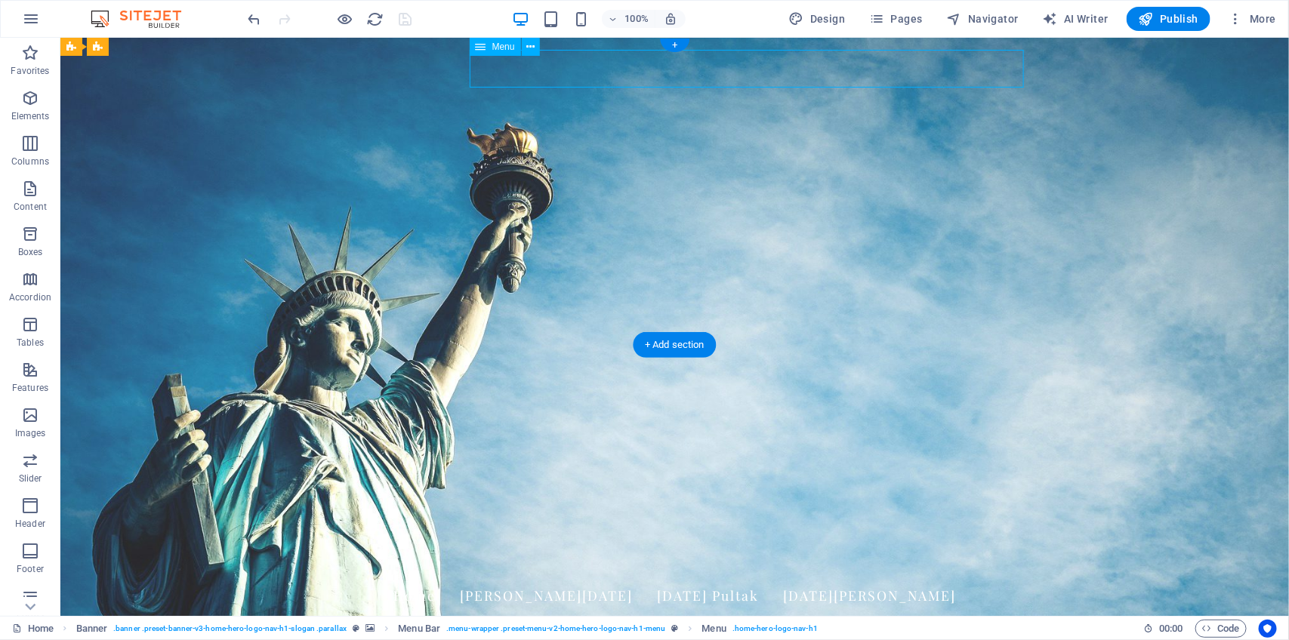
click at [563, 576] on nav "Home Pangulu Raja Raja Pultak Raja Gordang" at bounding box center [674, 595] width 713 height 38
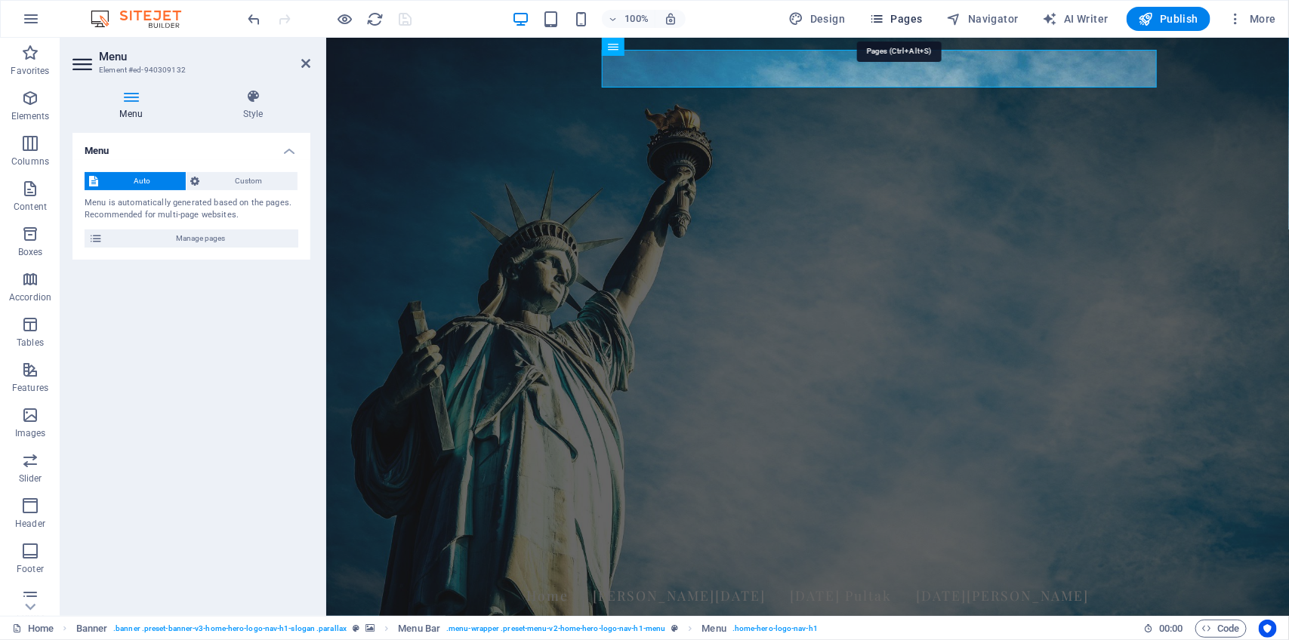
click at [914, 16] on span "Pages" at bounding box center [895, 18] width 53 height 15
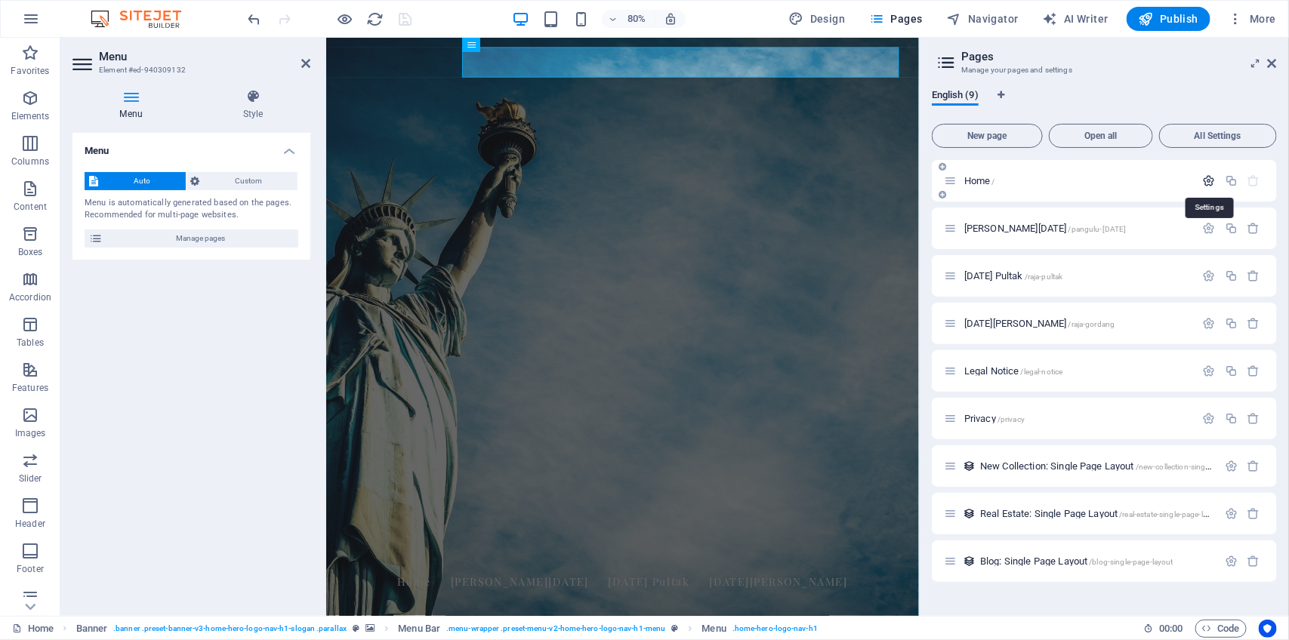
click at [1209, 185] on icon "button" at bounding box center [1209, 180] width 13 height 13
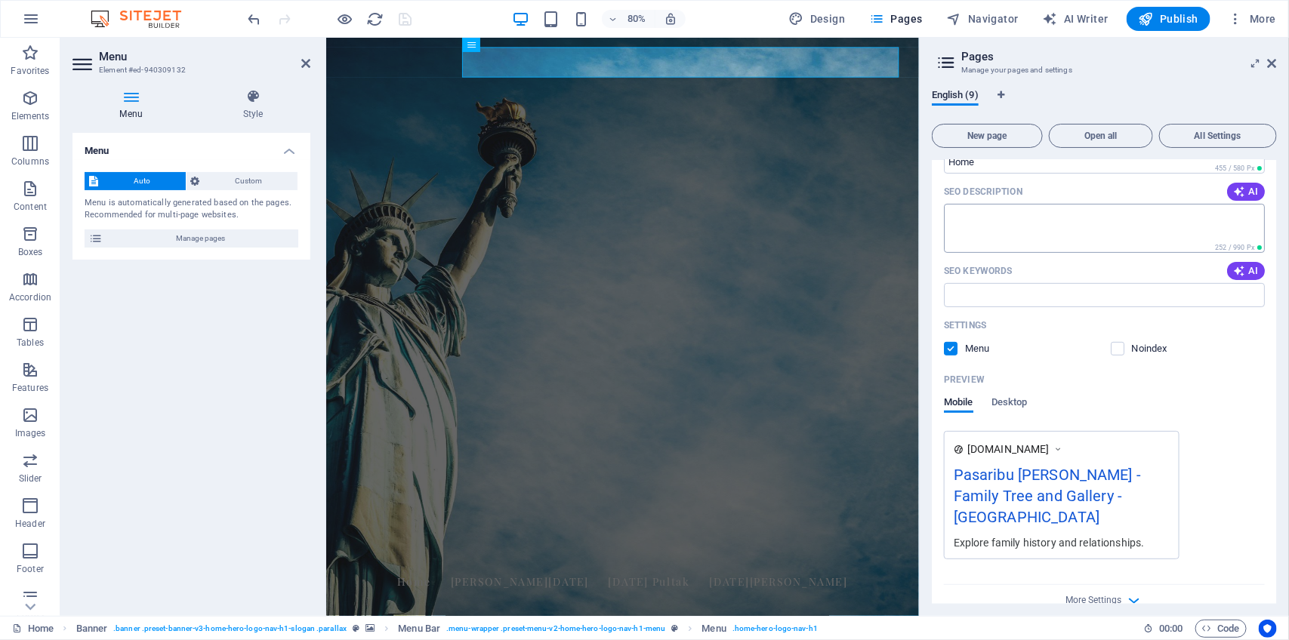
scroll to position [198, 0]
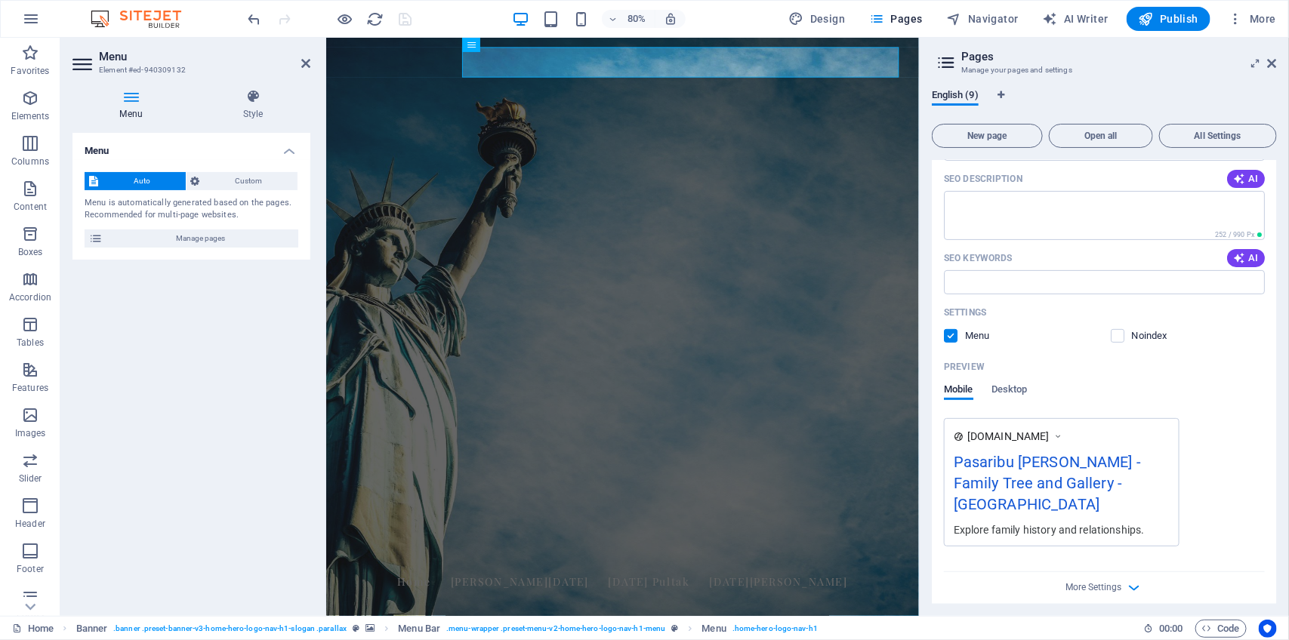
click at [952, 338] on label at bounding box center [951, 336] width 14 height 14
click at [0, 0] on input "checkbox" at bounding box center [0, 0] width 0 height 0
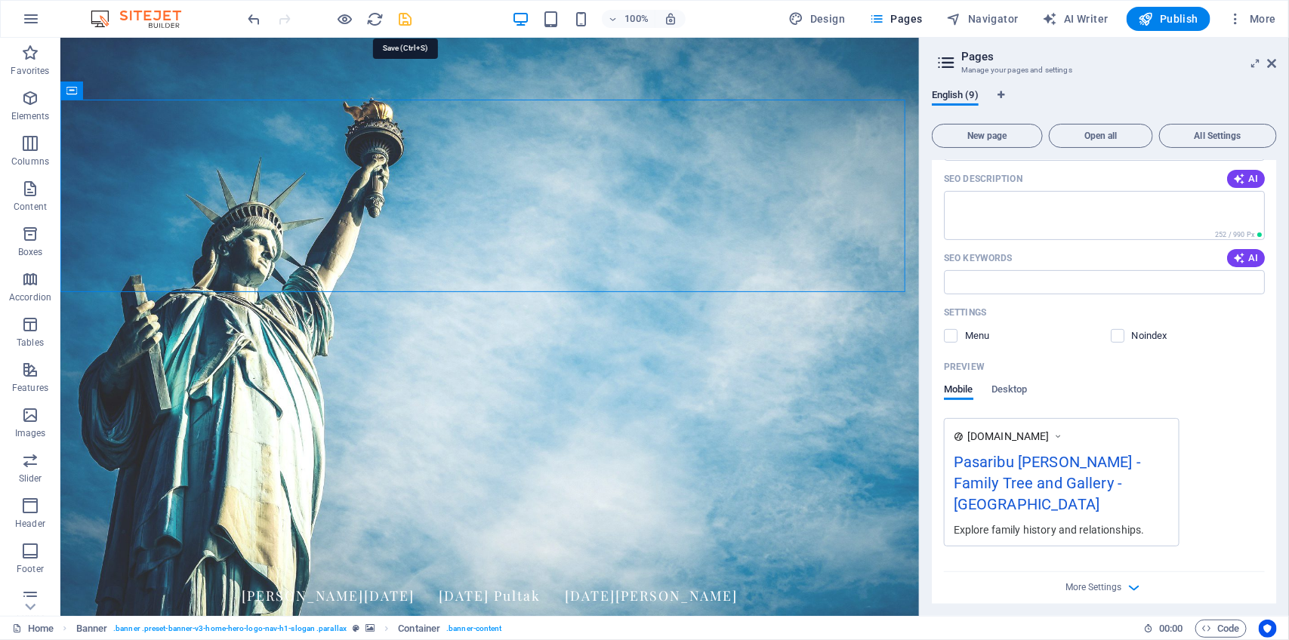
click at [401, 20] on icon "save" at bounding box center [405, 19] width 17 height 17
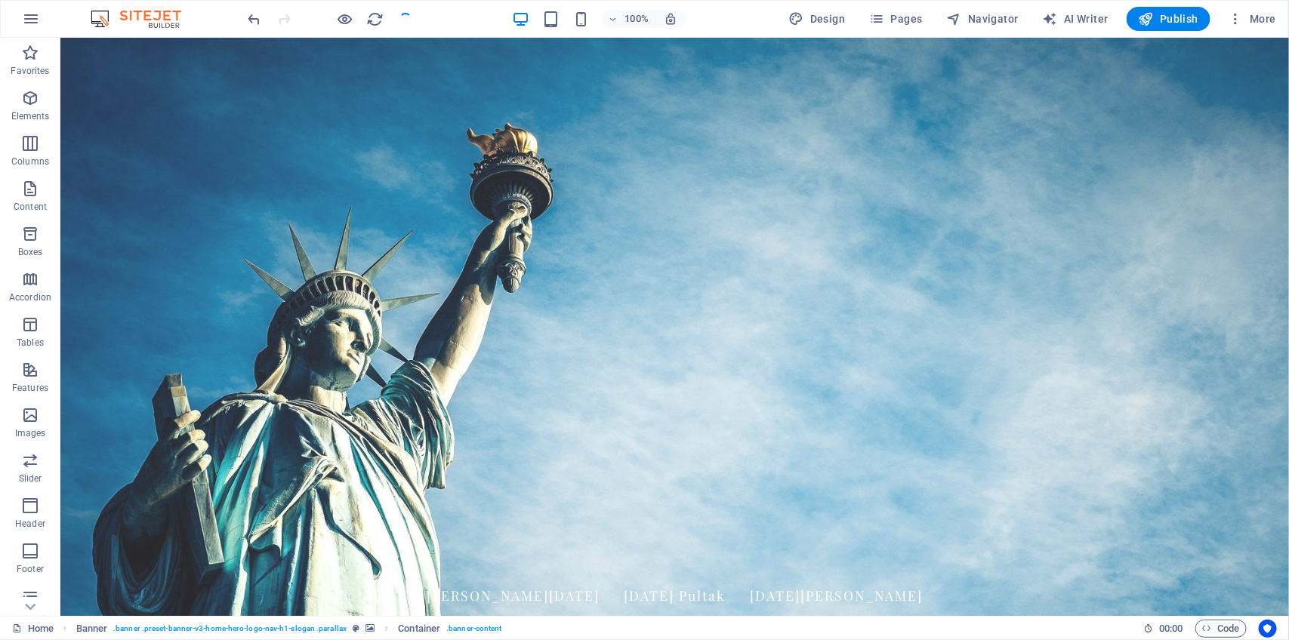
checkbox input "false"
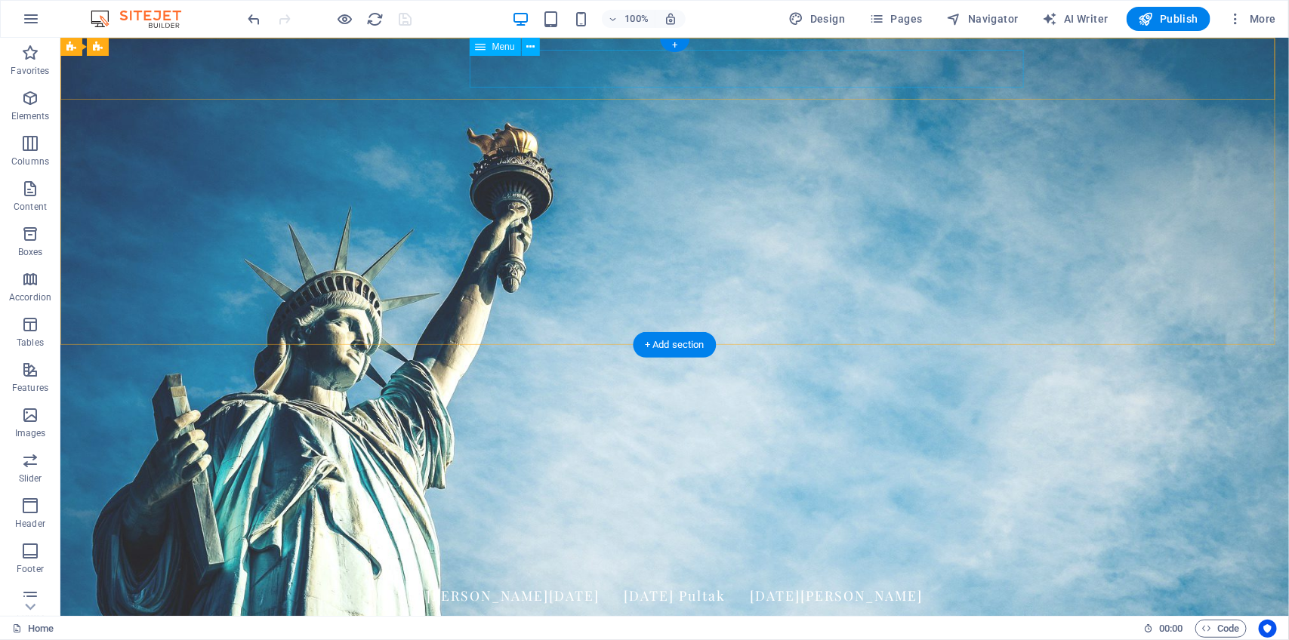
click at [560, 576] on nav "Pangulu Raja Raja Pultak Raja Gordang" at bounding box center [674, 595] width 713 height 38
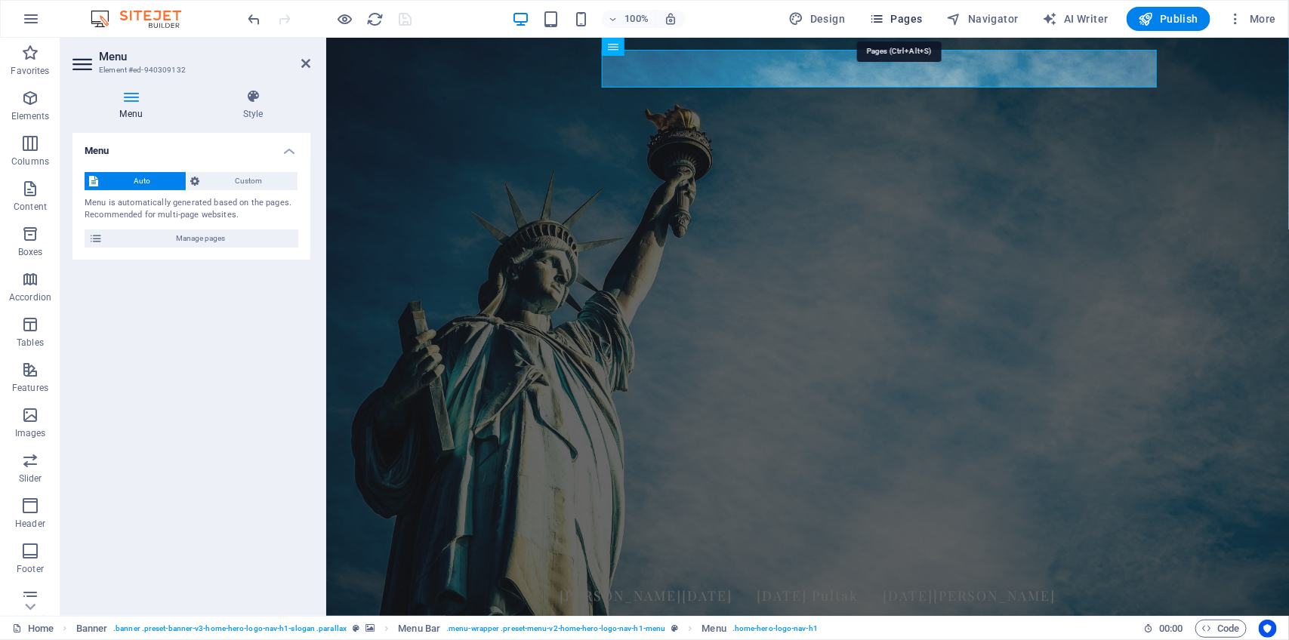
click at [915, 24] on span "Pages" at bounding box center [895, 18] width 53 height 15
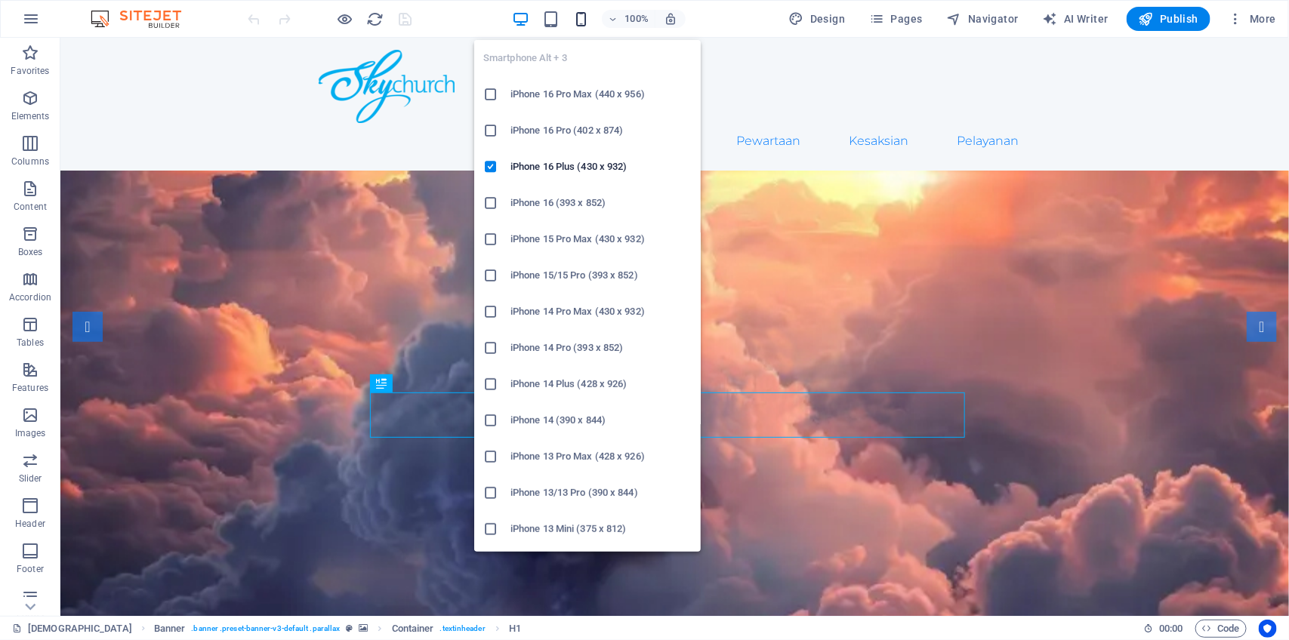
click at [583, 26] on icon "button" at bounding box center [581, 19] width 17 height 17
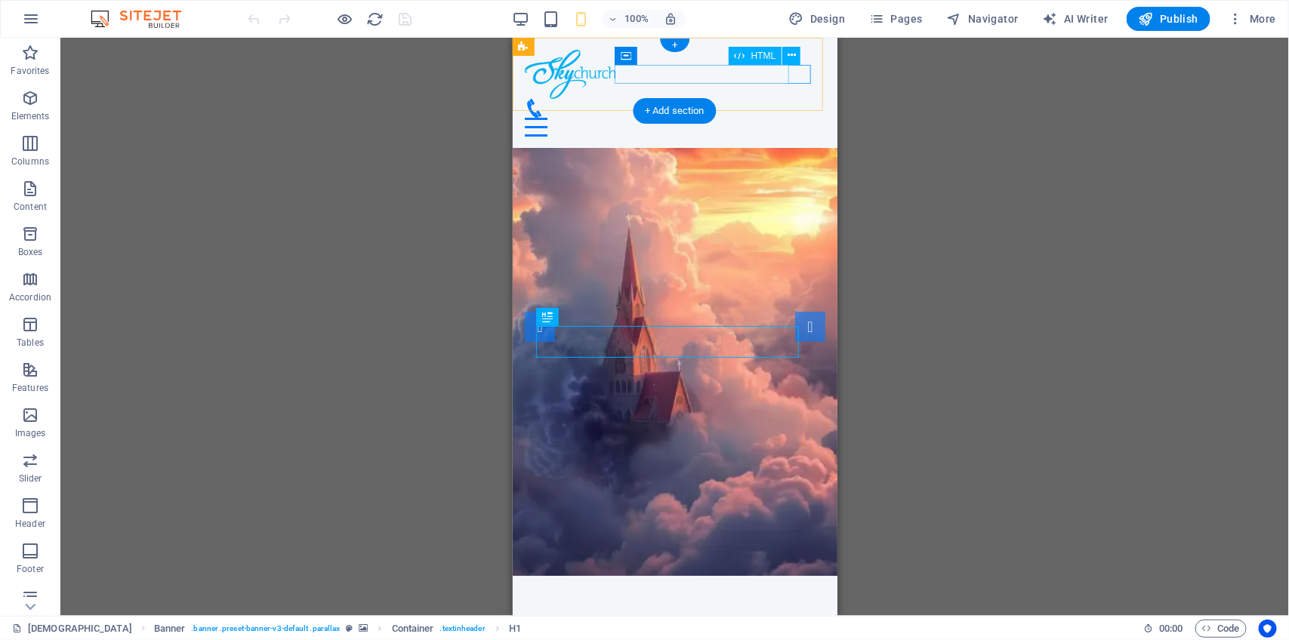
click at [800, 117] on div "Menu" at bounding box center [674, 126] width 301 height 19
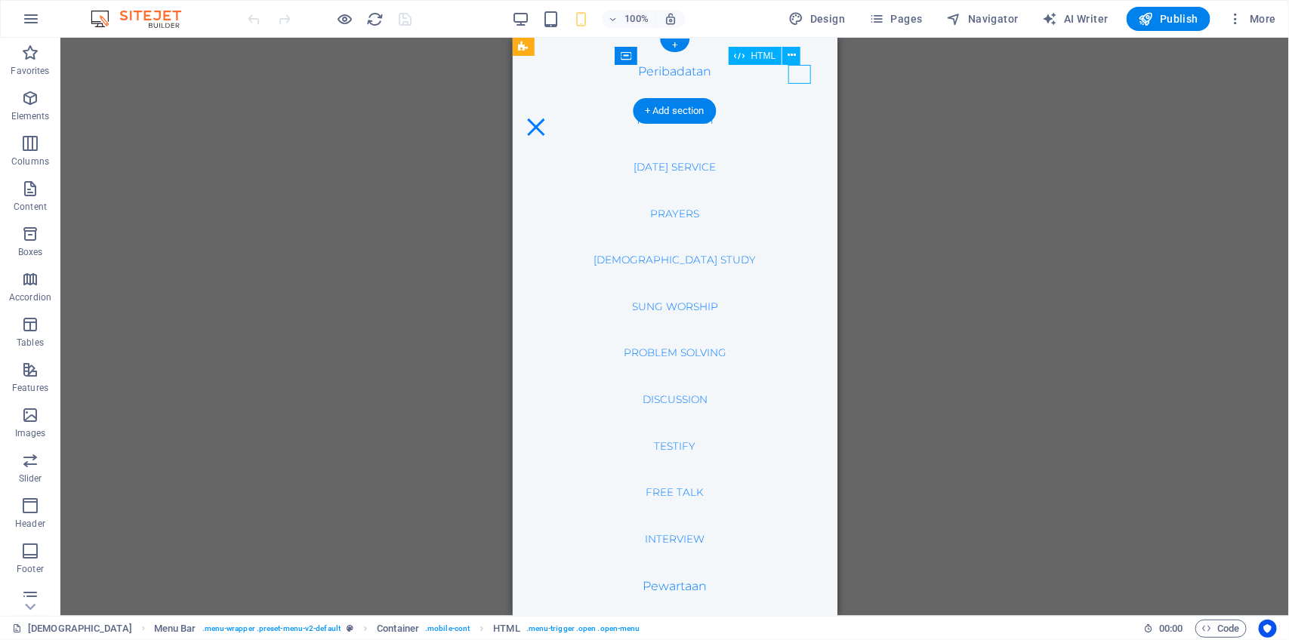
click at [547, 117] on div "Menu" at bounding box center [535, 126] width 23 height 19
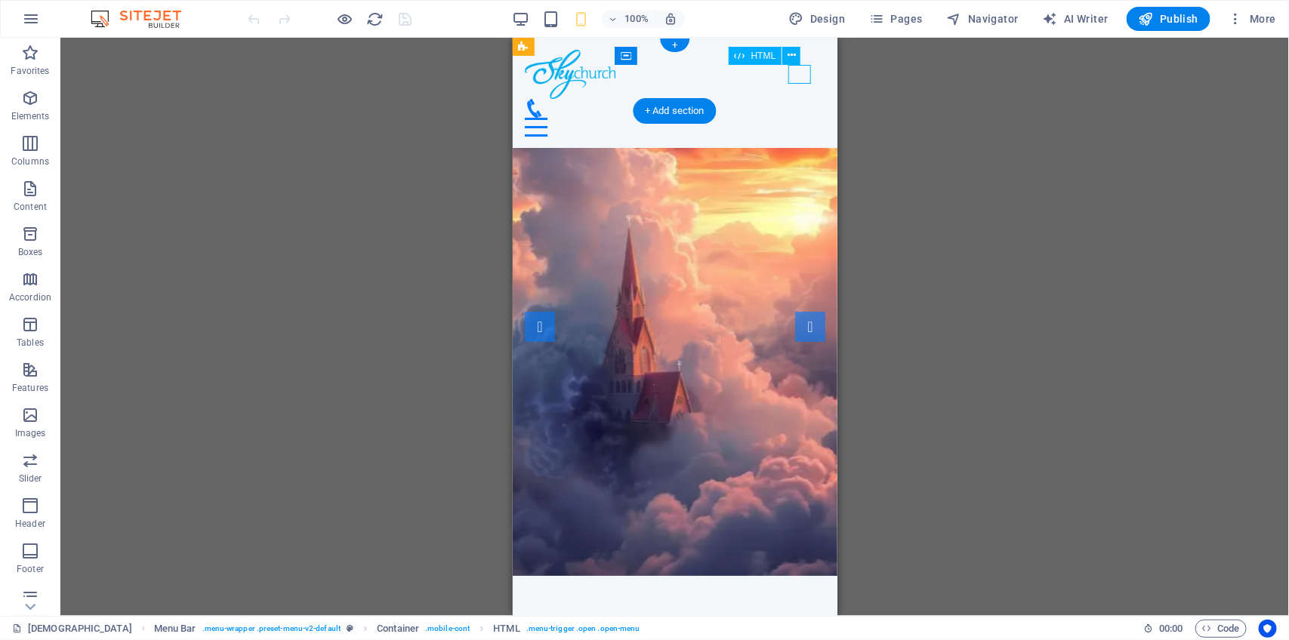
click at [800, 117] on div "Menu" at bounding box center [674, 126] width 301 height 19
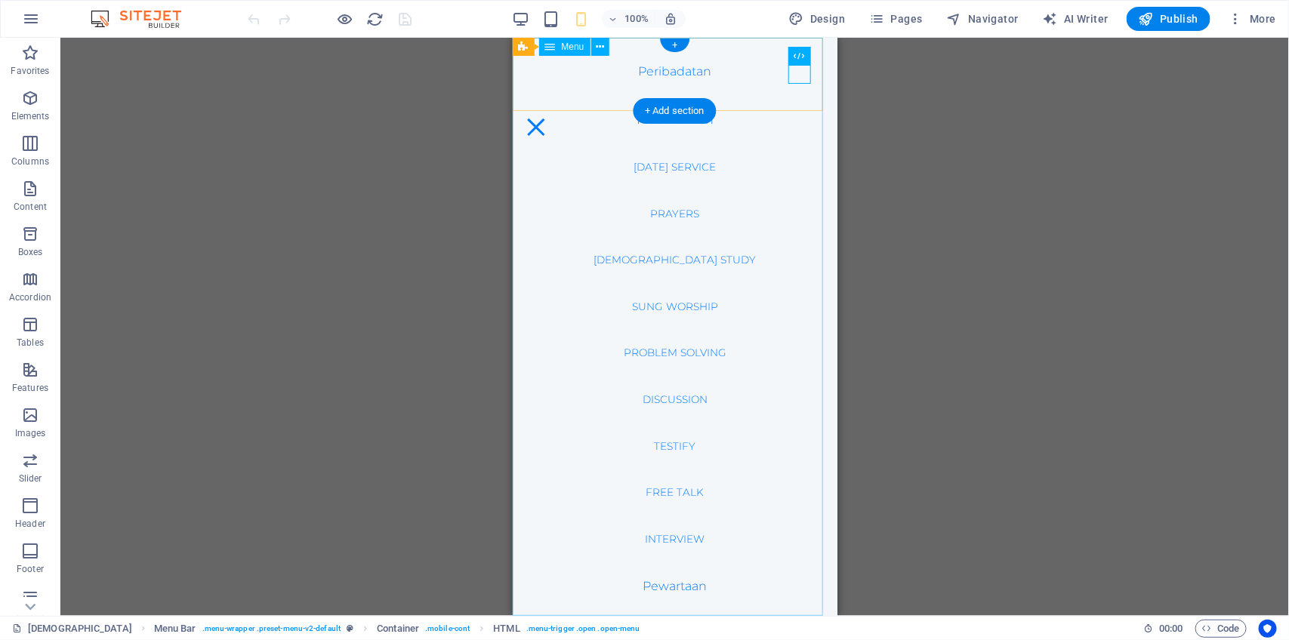
click at [686, 320] on nav "Peribadatan Persekutuan [DATE] Service Prayers [DEMOGRAPHIC_DATA] Study Sung Wo…" at bounding box center [674, 326] width 325 height 579
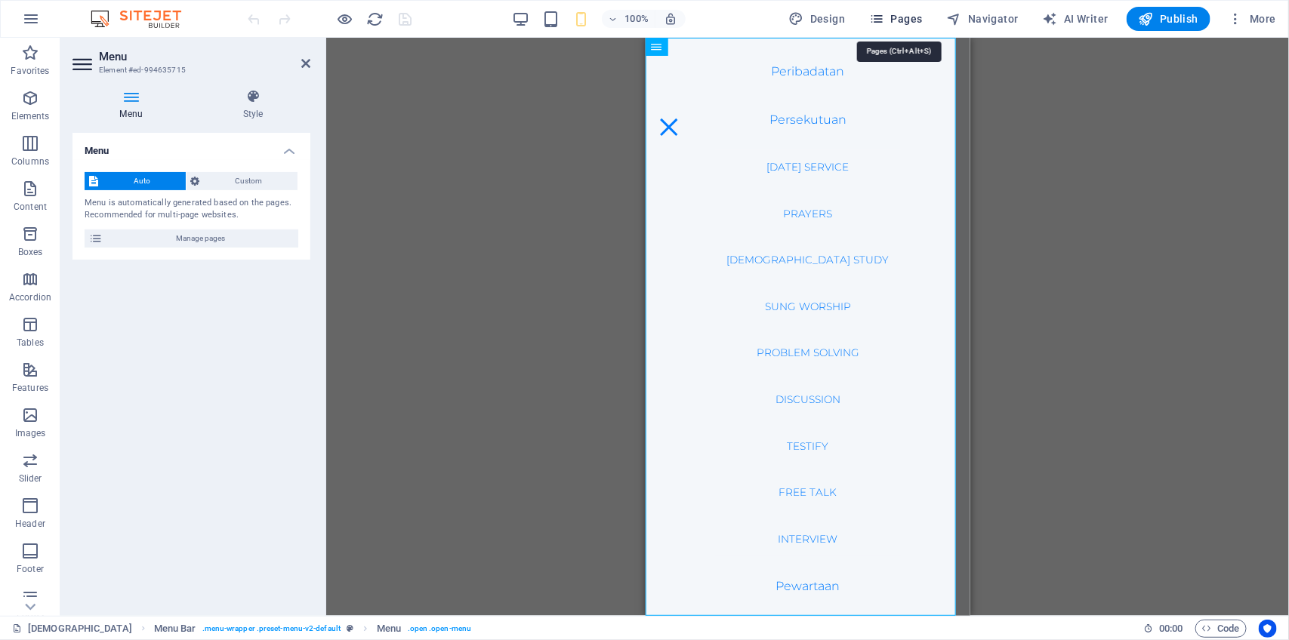
click at [904, 23] on span "Pages" at bounding box center [895, 18] width 53 height 15
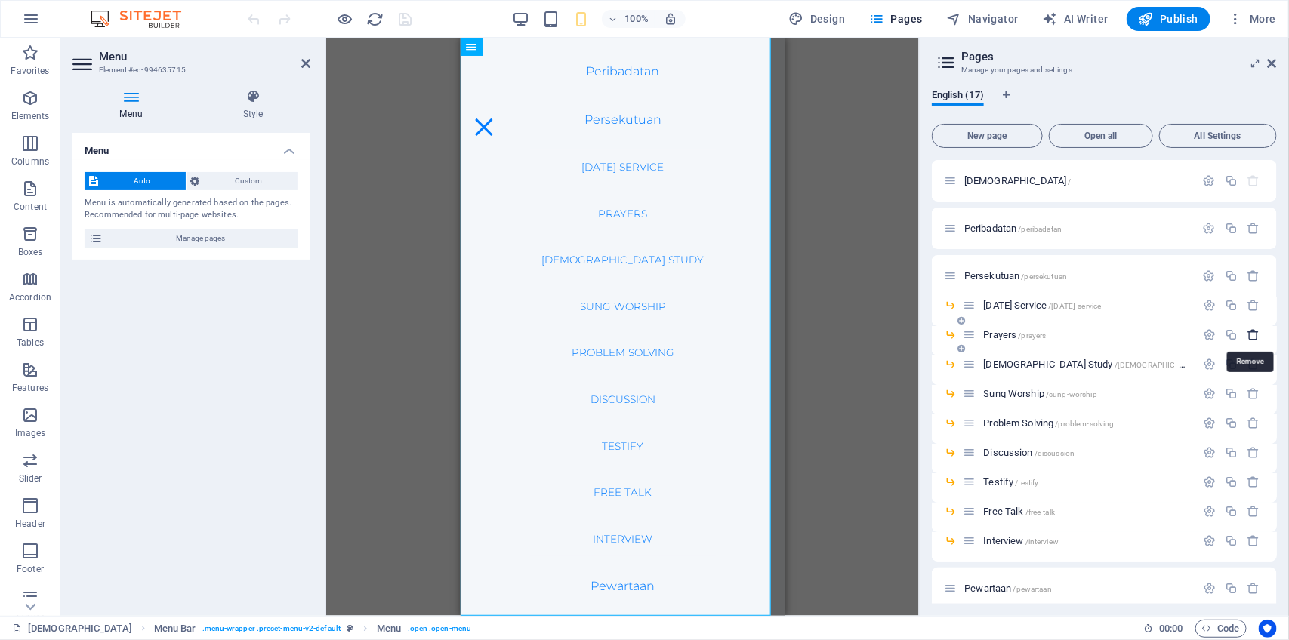
drag, startPoint x: 1260, startPoint y: 336, endPoint x: 1254, endPoint y: 331, distance: 8.0
click at [1254, 331] on button "button" at bounding box center [1254, 335] width 22 height 13
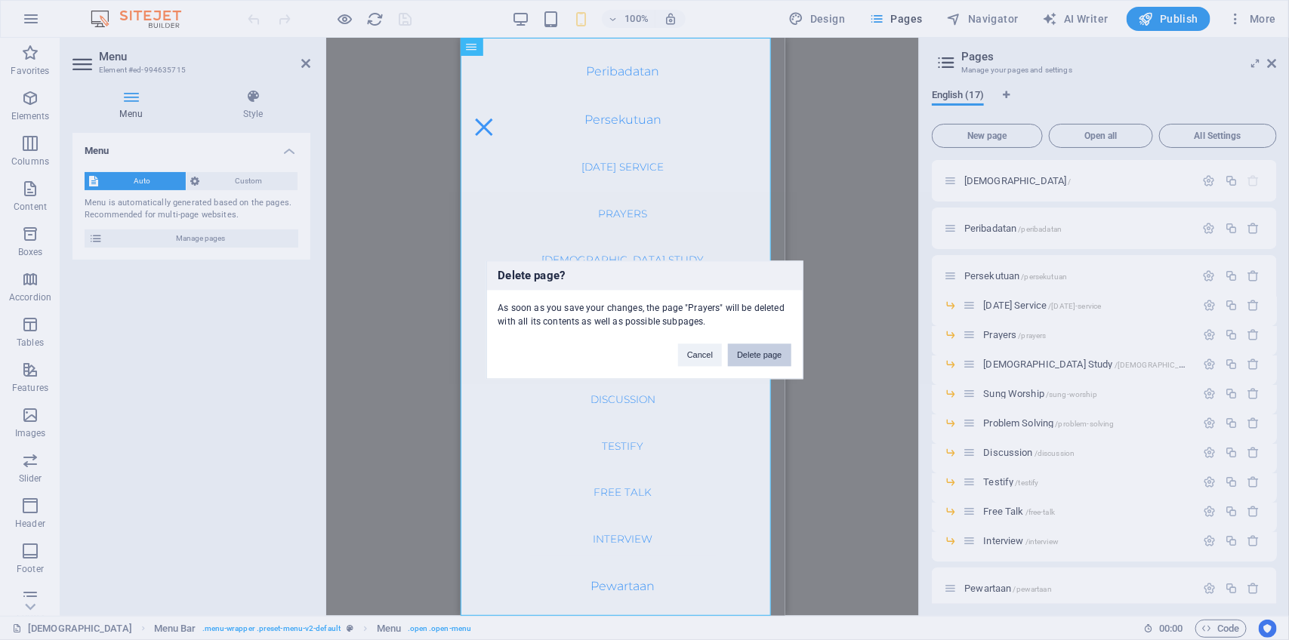
click at [778, 356] on button "Delete page" at bounding box center [759, 355] width 63 height 23
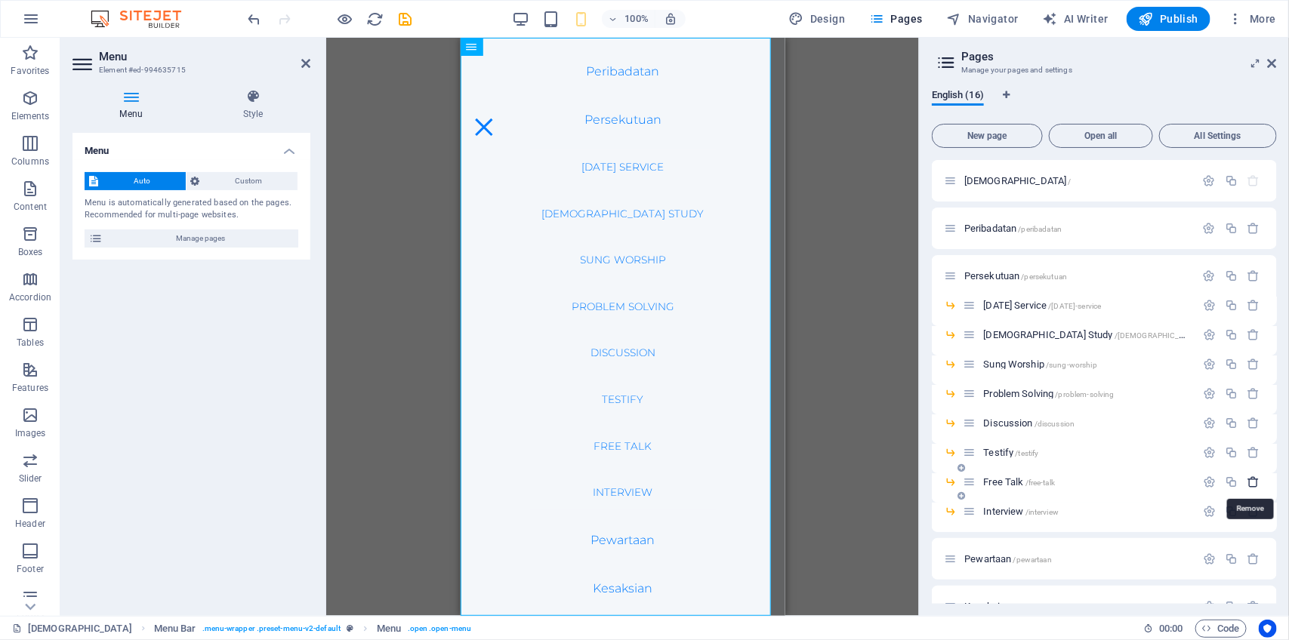
click at [1252, 483] on icon "button" at bounding box center [1254, 482] width 13 height 13
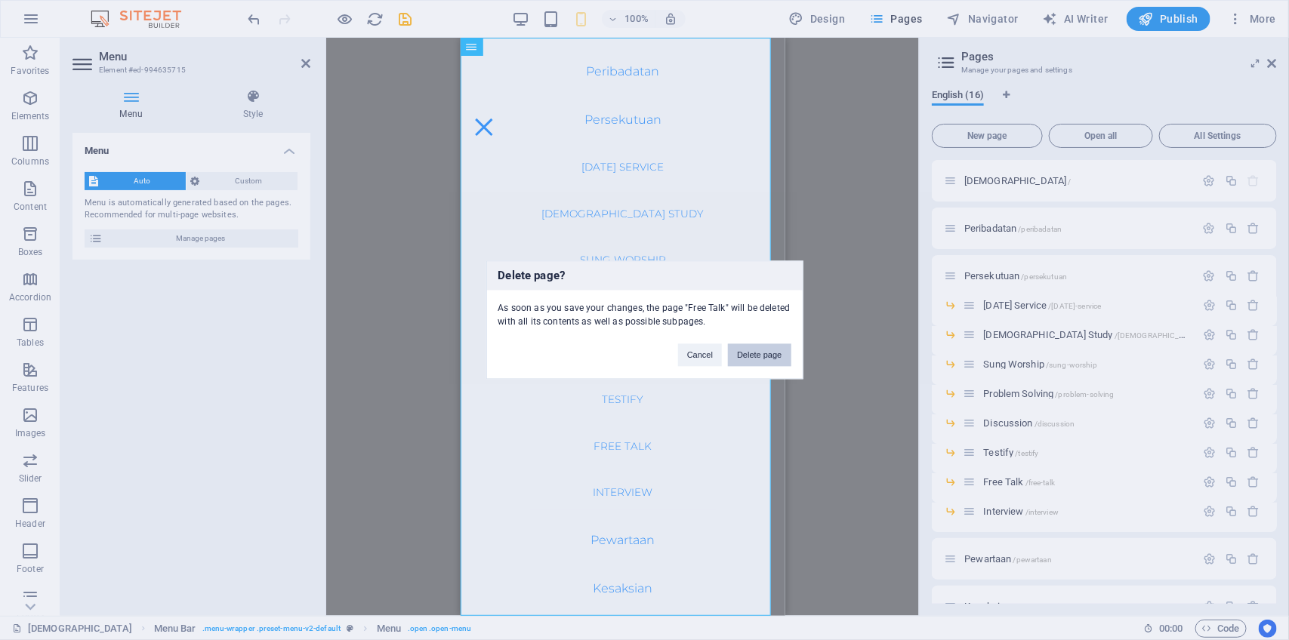
click at [761, 353] on button "Delete page" at bounding box center [759, 355] width 63 height 23
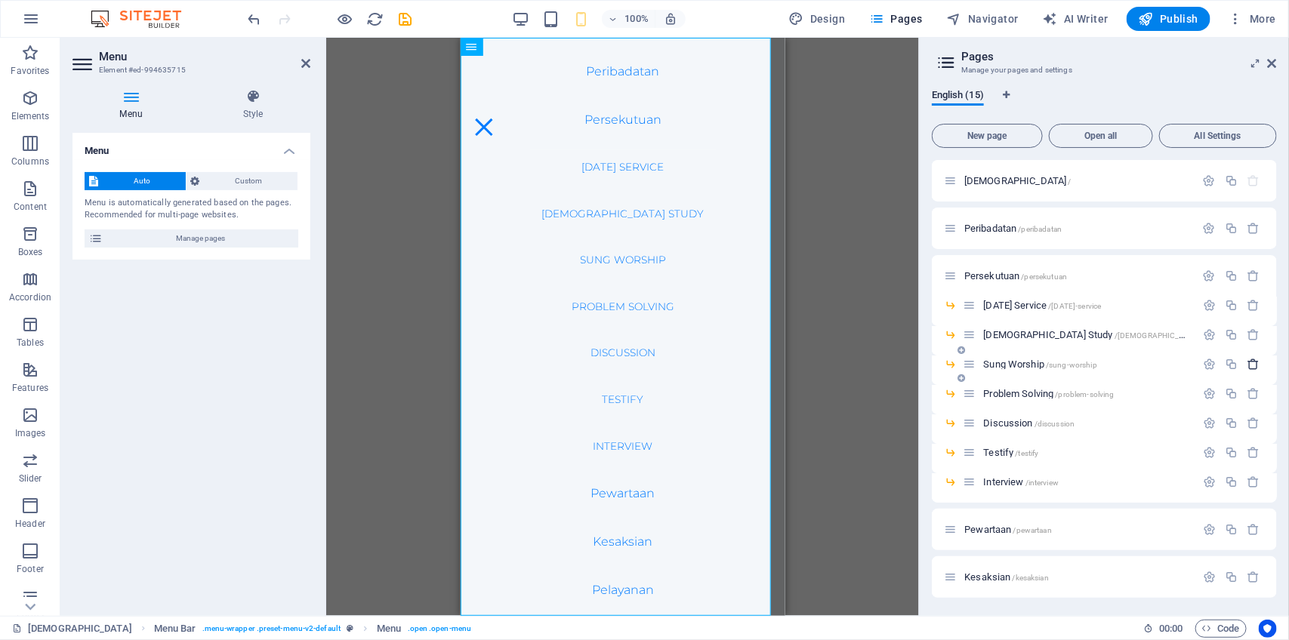
click at [1252, 360] on icon "button" at bounding box center [1254, 364] width 13 height 13
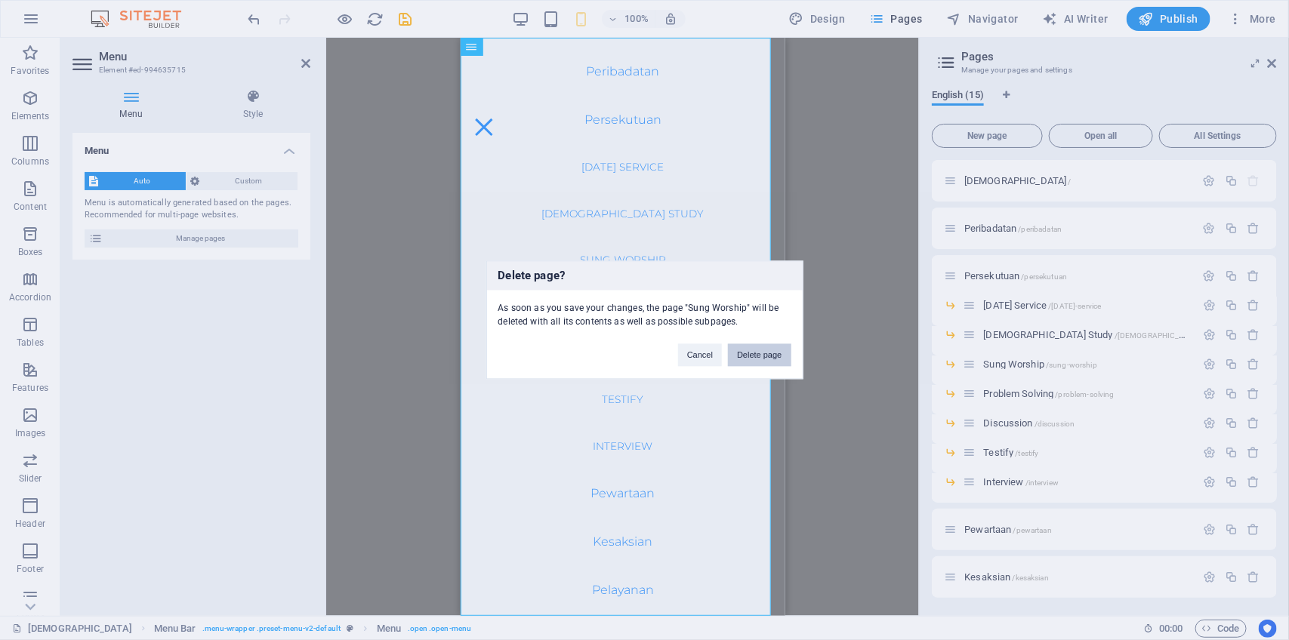
click at [764, 353] on button "Delete page" at bounding box center [759, 355] width 63 height 23
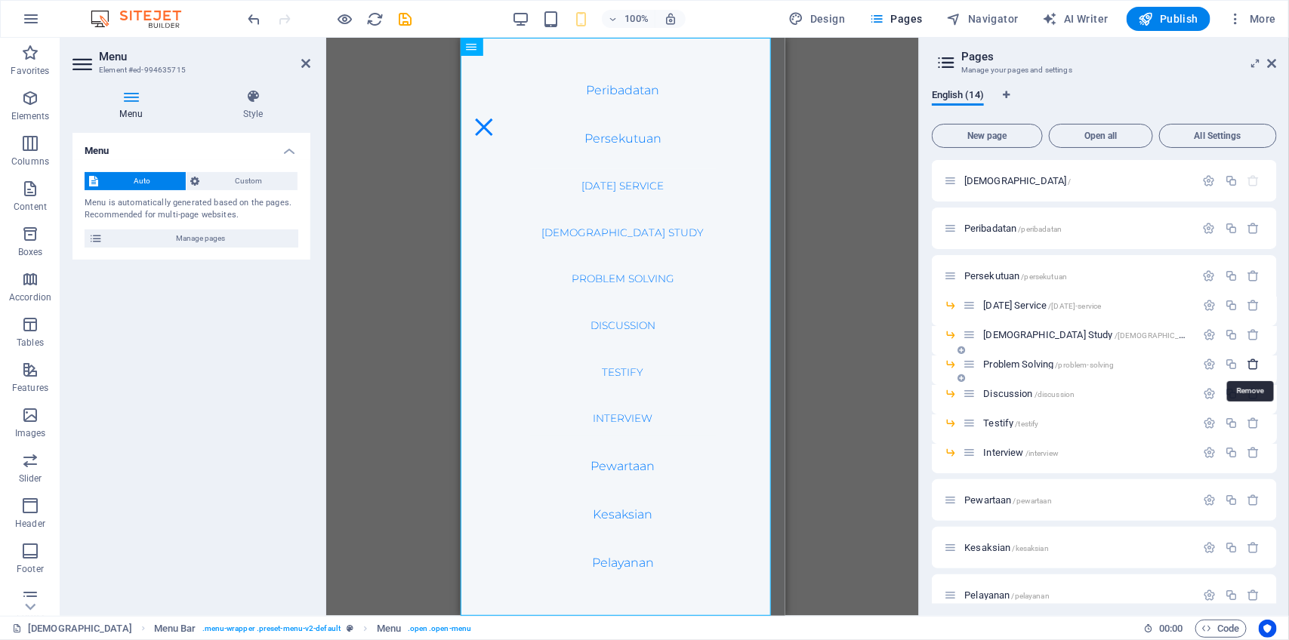
click at [1251, 365] on icon "button" at bounding box center [1254, 364] width 13 height 13
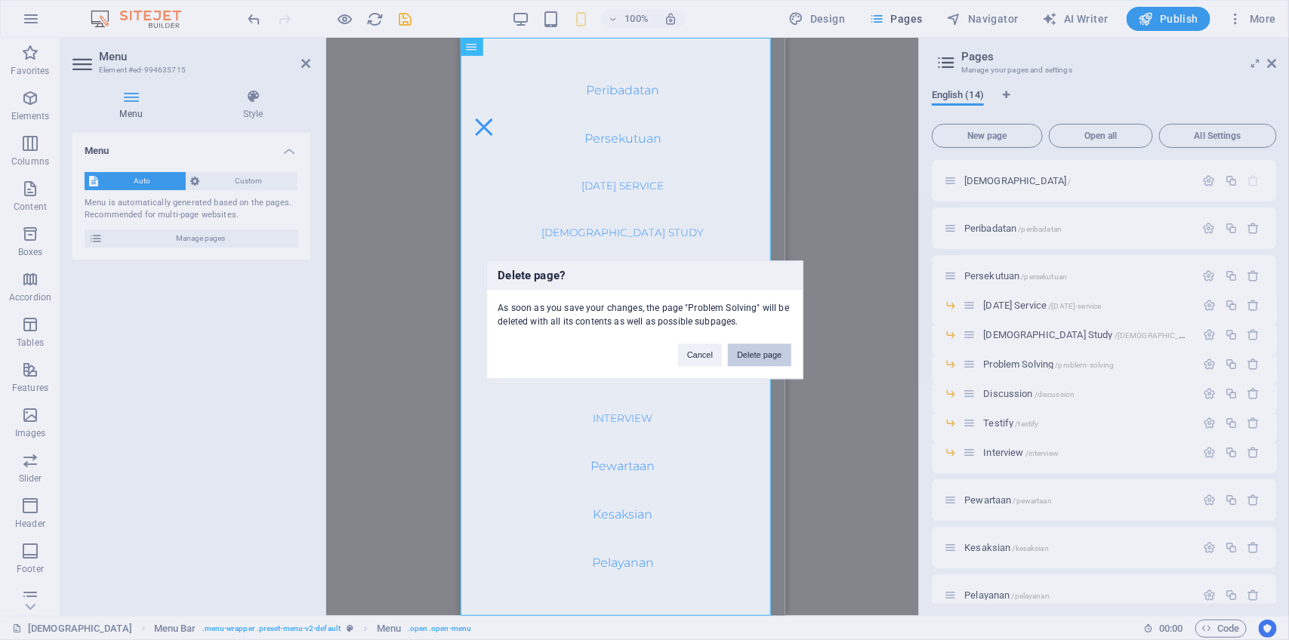
click at [763, 353] on button "Delete page" at bounding box center [759, 355] width 63 height 23
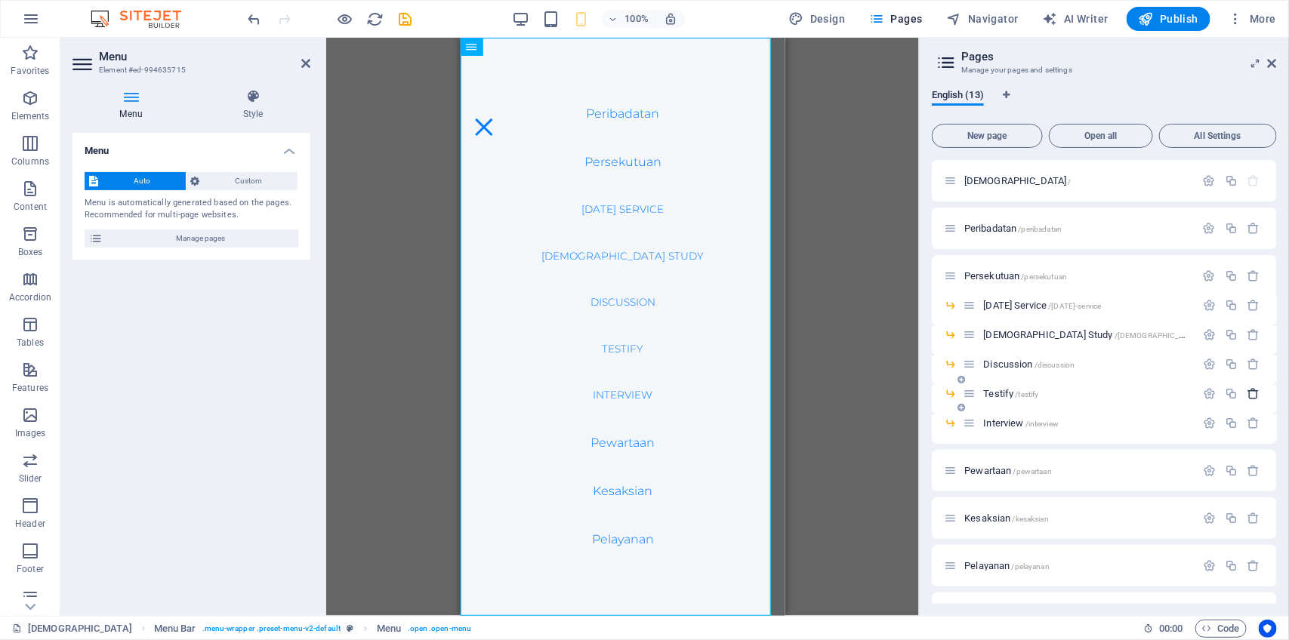
click at [1248, 387] on icon "button" at bounding box center [1254, 393] width 13 height 13
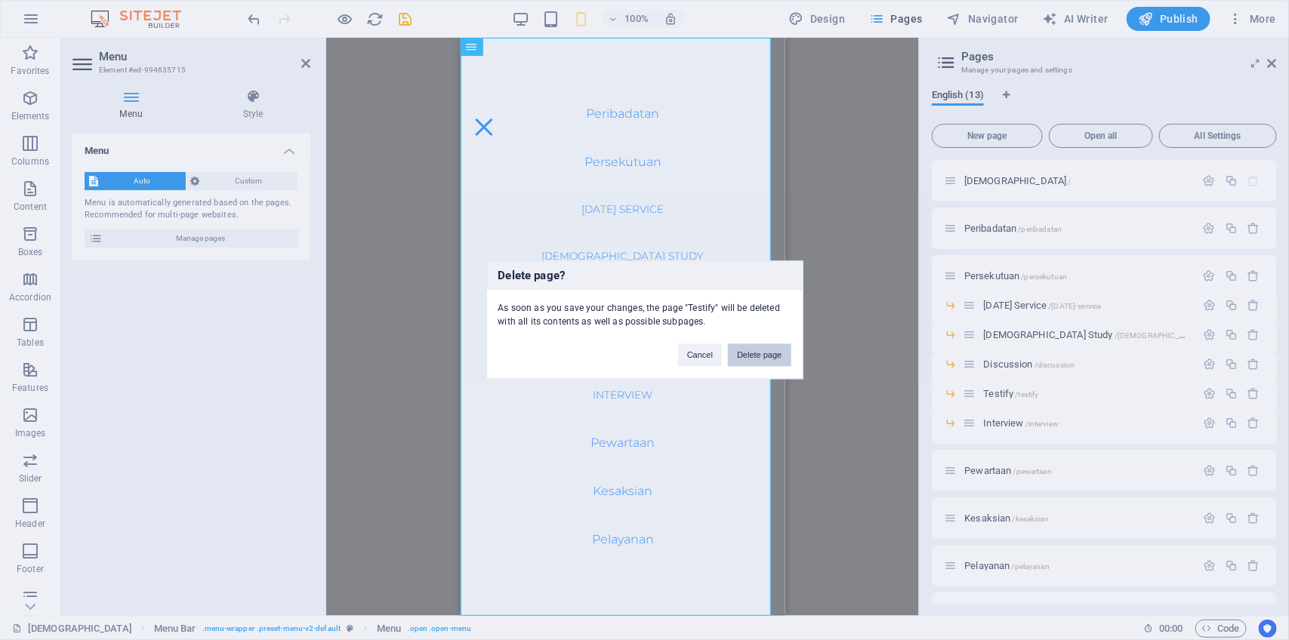
click at [764, 353] on button "Delete page" at bounding box center [759, 355] width 63 height 23
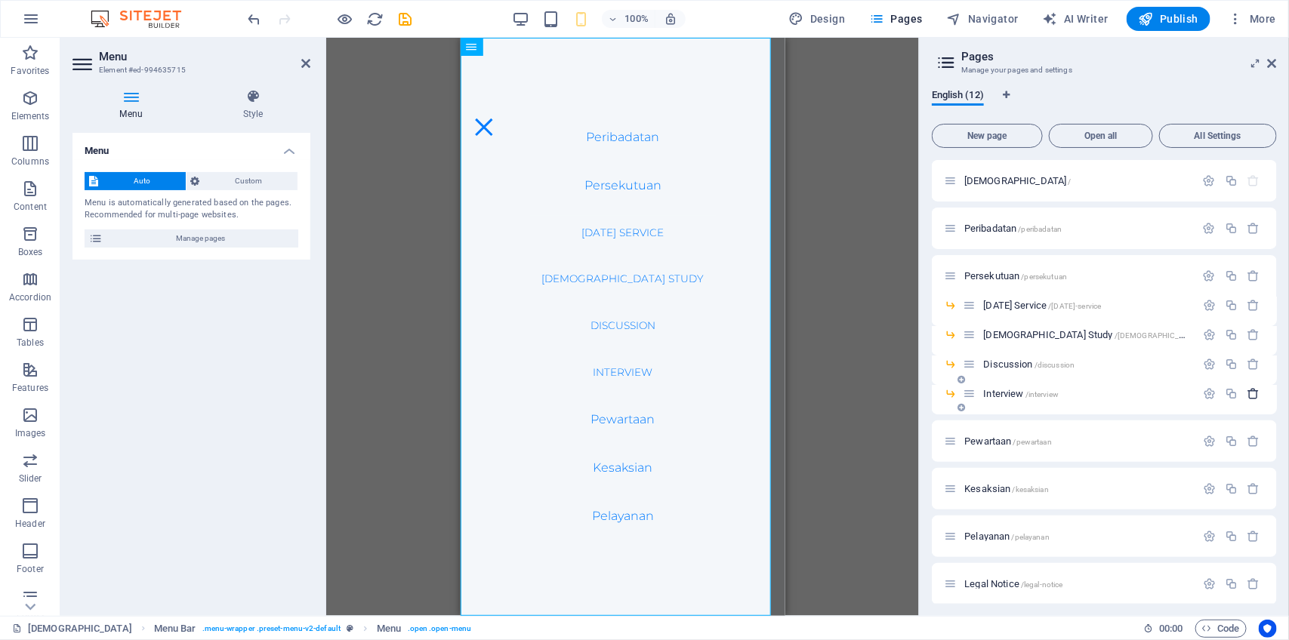
click at [1252, 391] on icon "button" at bounding box center [1254, 393] width 13 height 13
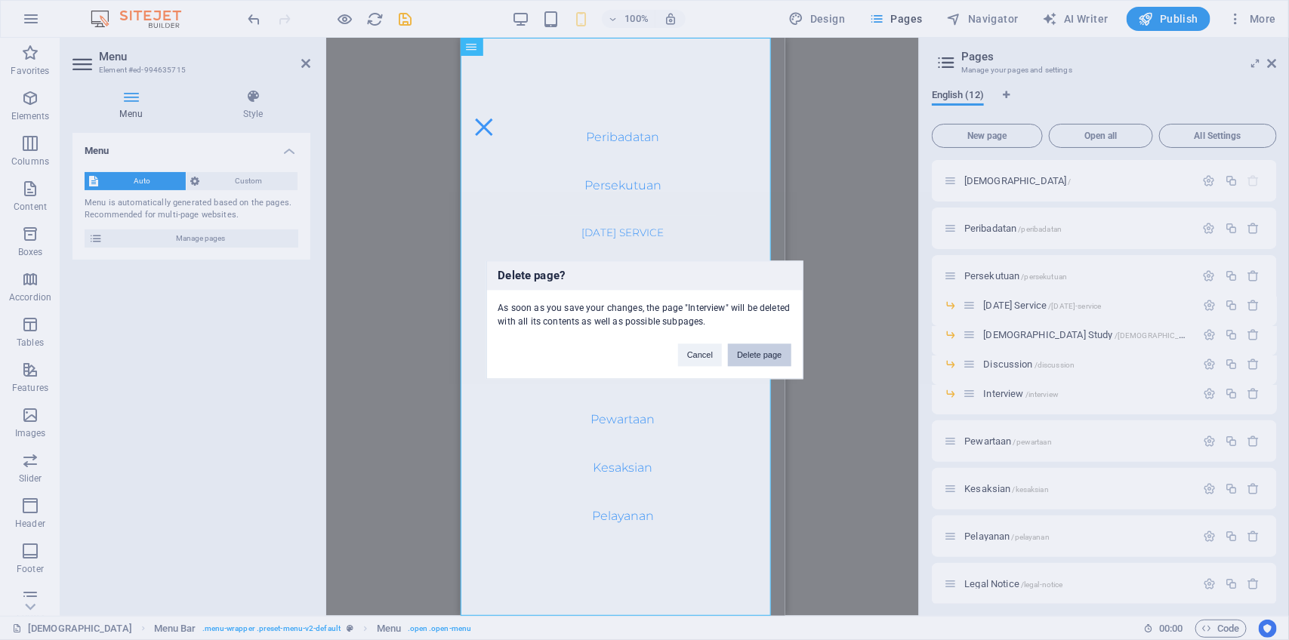
click at [764, 356] on button "Delete page" at bounding box center [759, 355] width 63 height 23
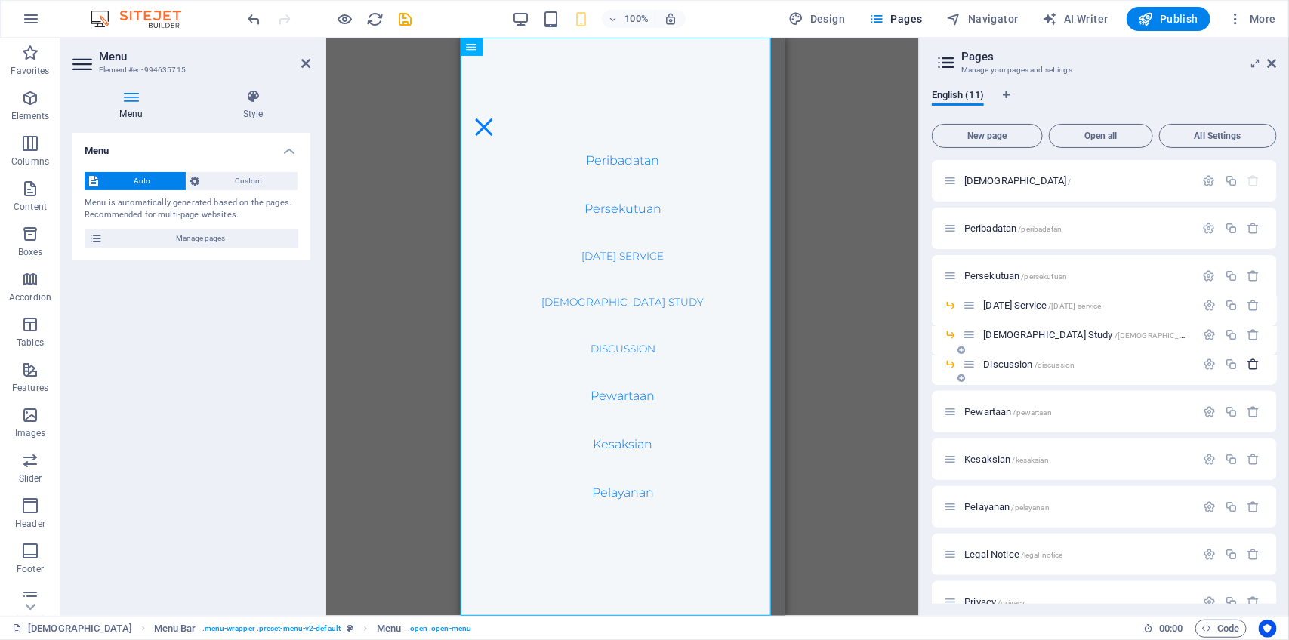
click at [1250, 363] on icon "button" at bounding box center [1254, 364] width 13 height 13
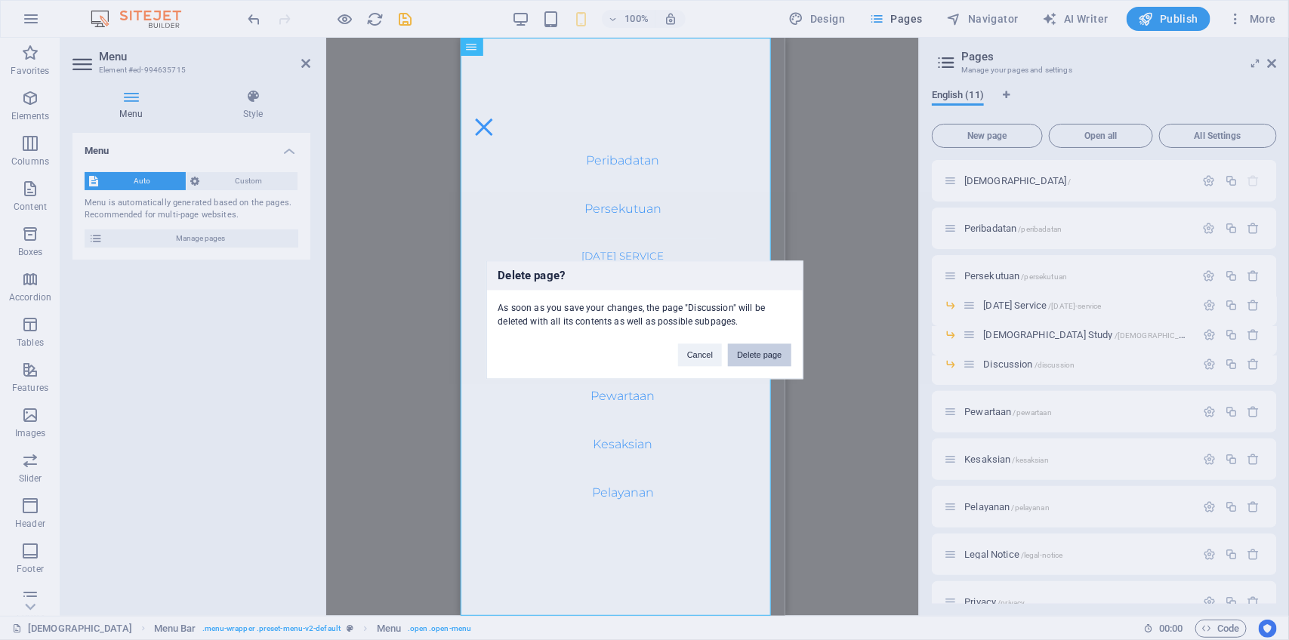
click at [767, 361] on button "Delete page" at bounding box center [759, 355] width 63 height 23
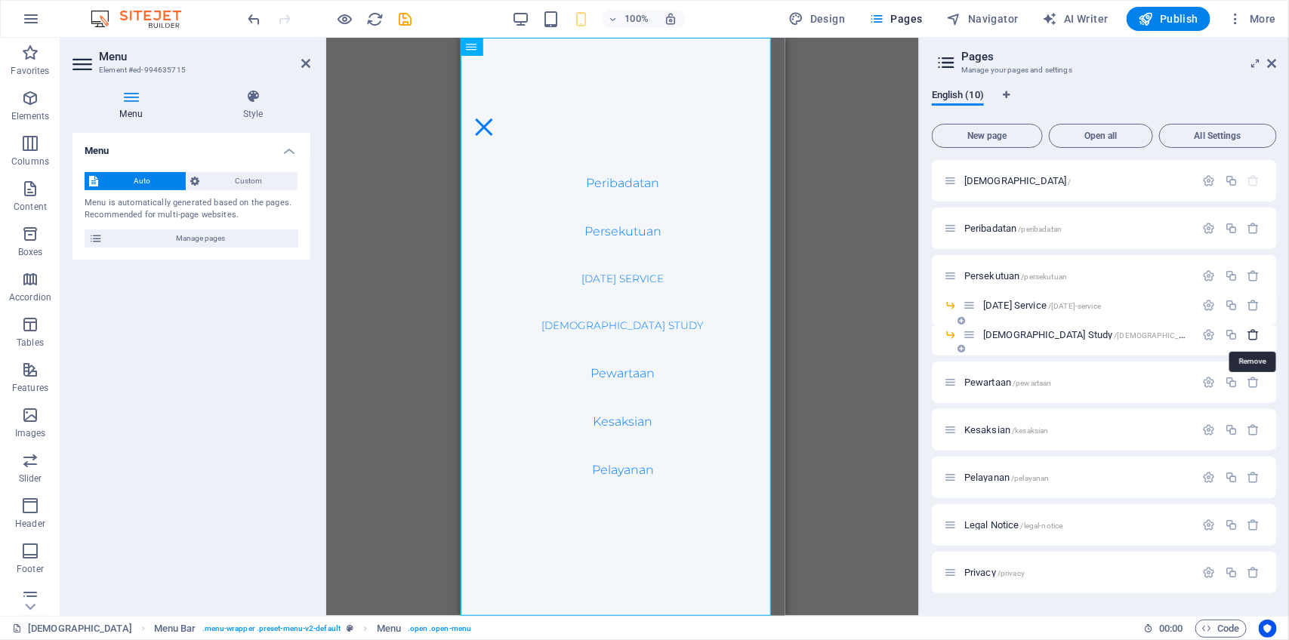
click at [1255, 331] on icon "button" at bounding box center [1254, 335] width 13 height 13
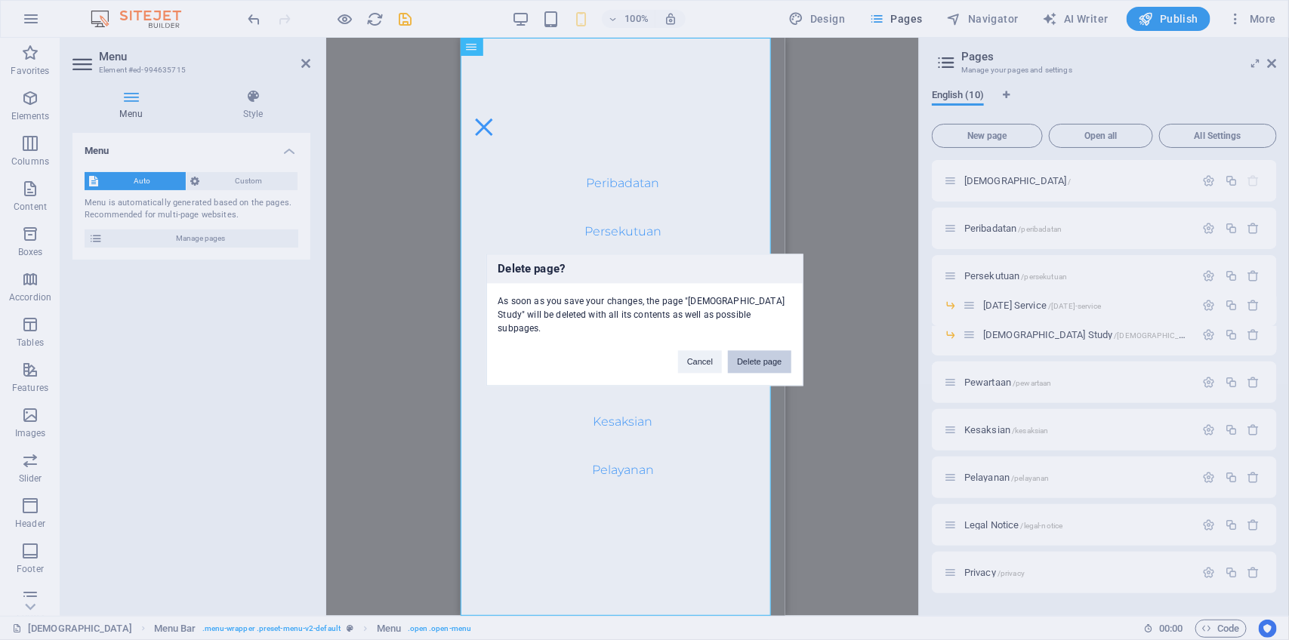
click at [764, 353] on button "Delete page" at bounding box center [759, 362] width 63 height 23
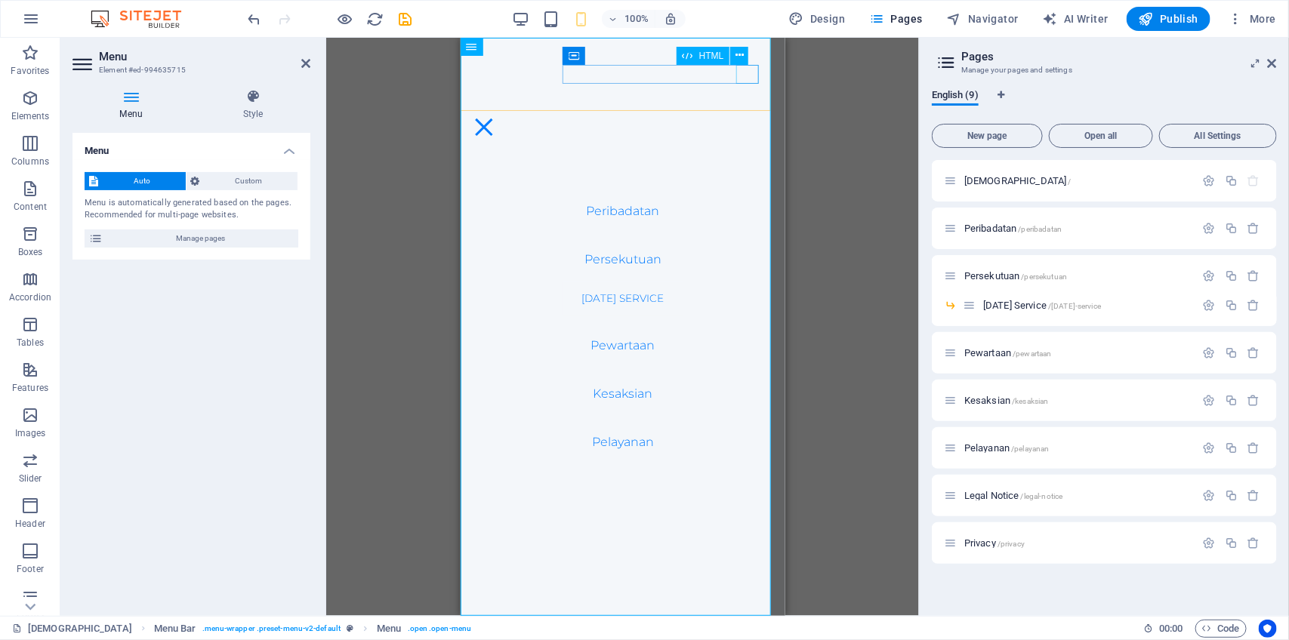
click at [495, 117] on div "Menu" at bounding box center [483, 126] width 23 height 19
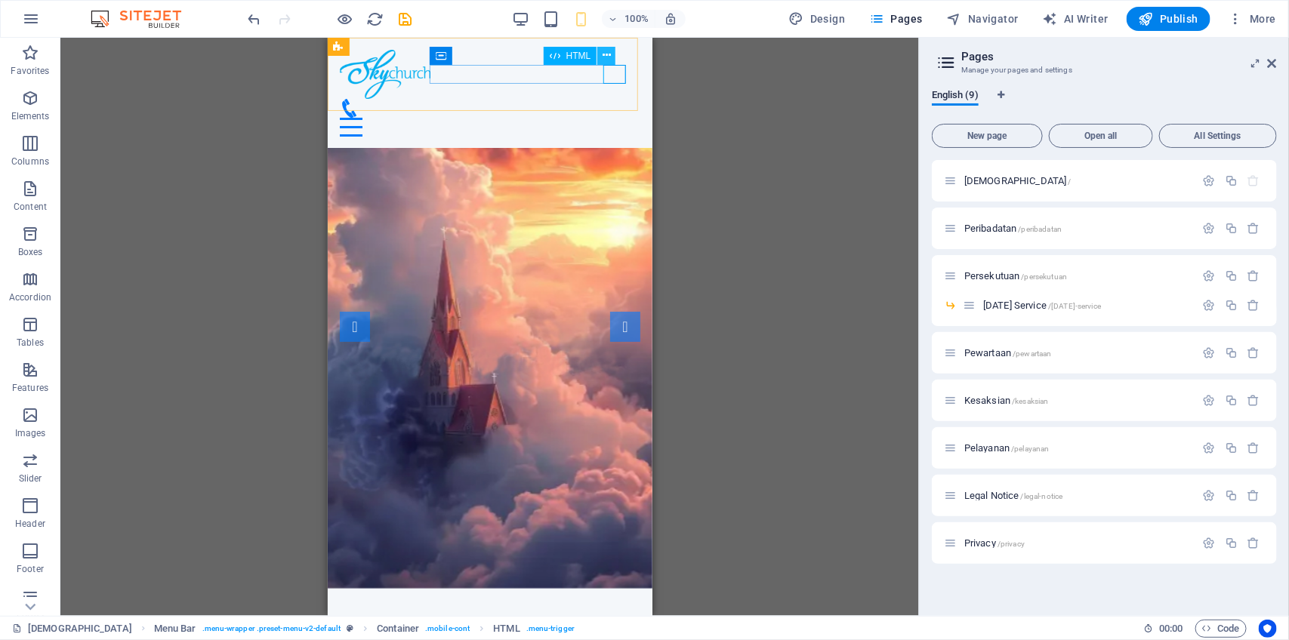
click at [606, 54] on icon at bounding box center [607, 56] width 8 height 16
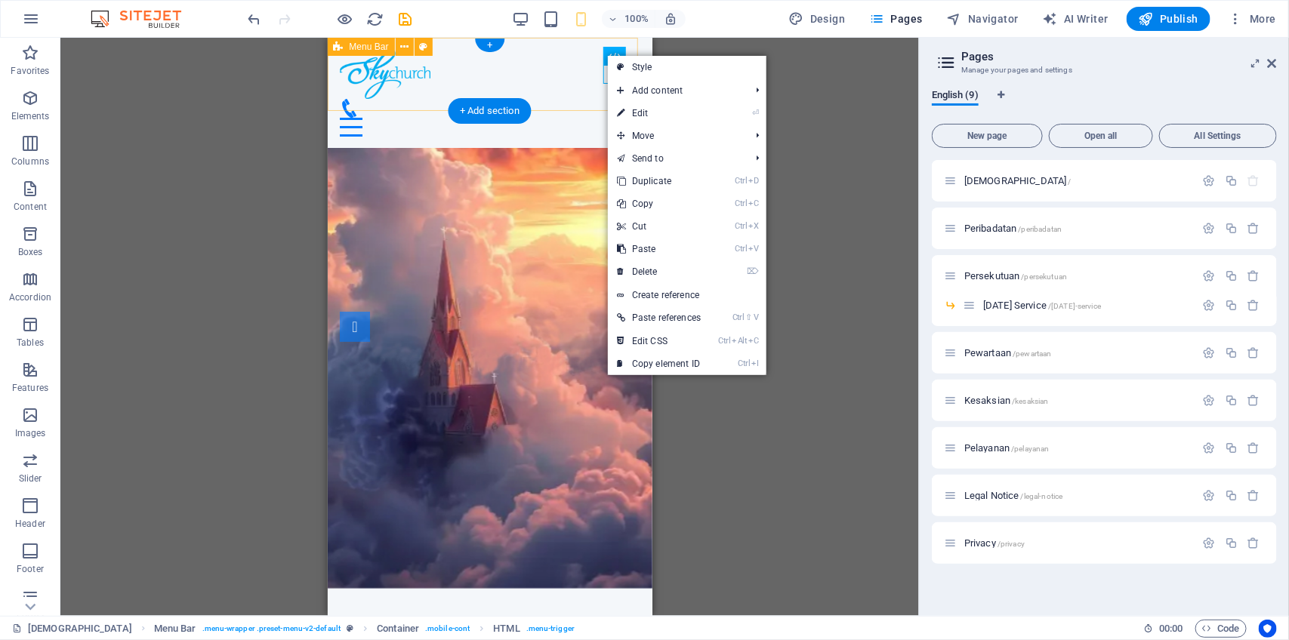
click at [551, 91] on div "Peribadatan Persekutuan [DATE] Service Pewartaan Kesaksian Pelayanan Menu" at bounding box center [489, 92] width 325 height 111
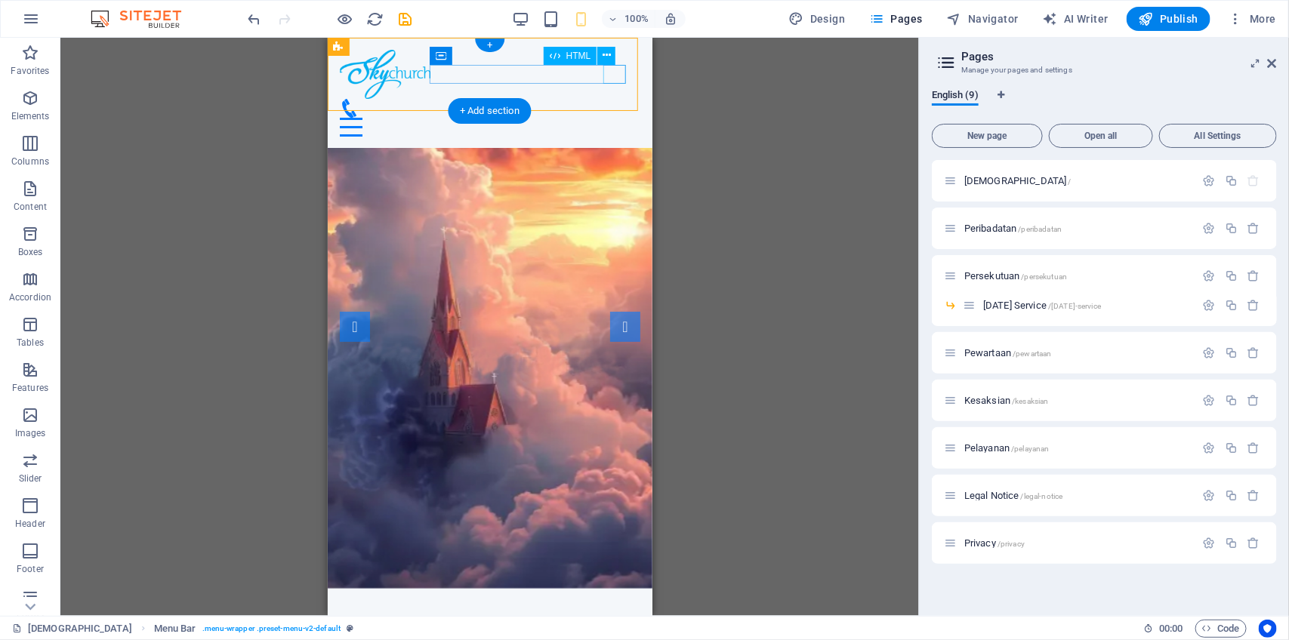
click at [612, 117] on div "Menu" at bounding box center [489, 126] width 301 height 19
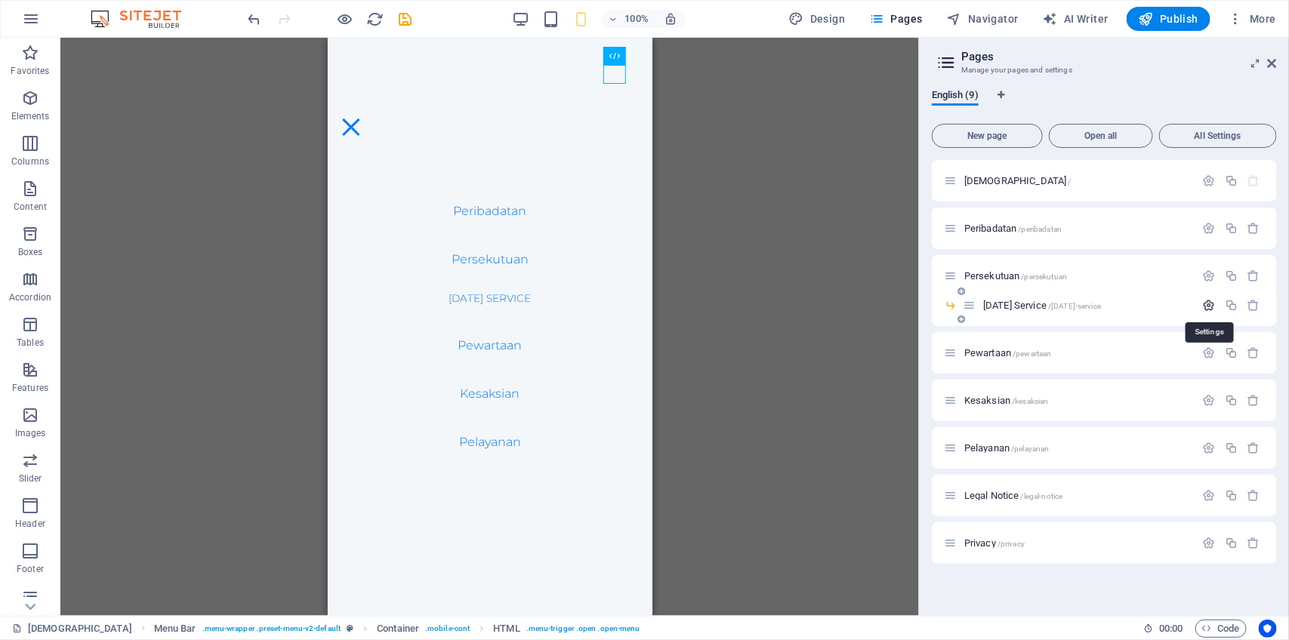
click at [1211, 304] on icon "button" at bounding box center [1209, 305] width 13 height 13
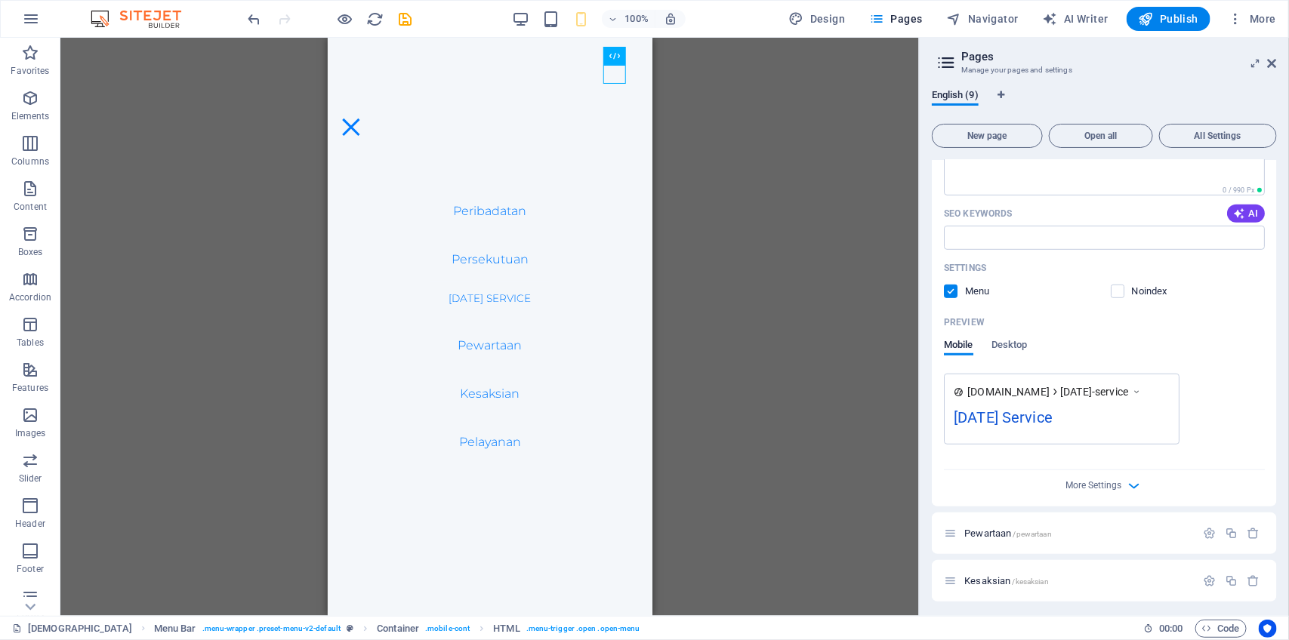
scroll to position [408, 0]
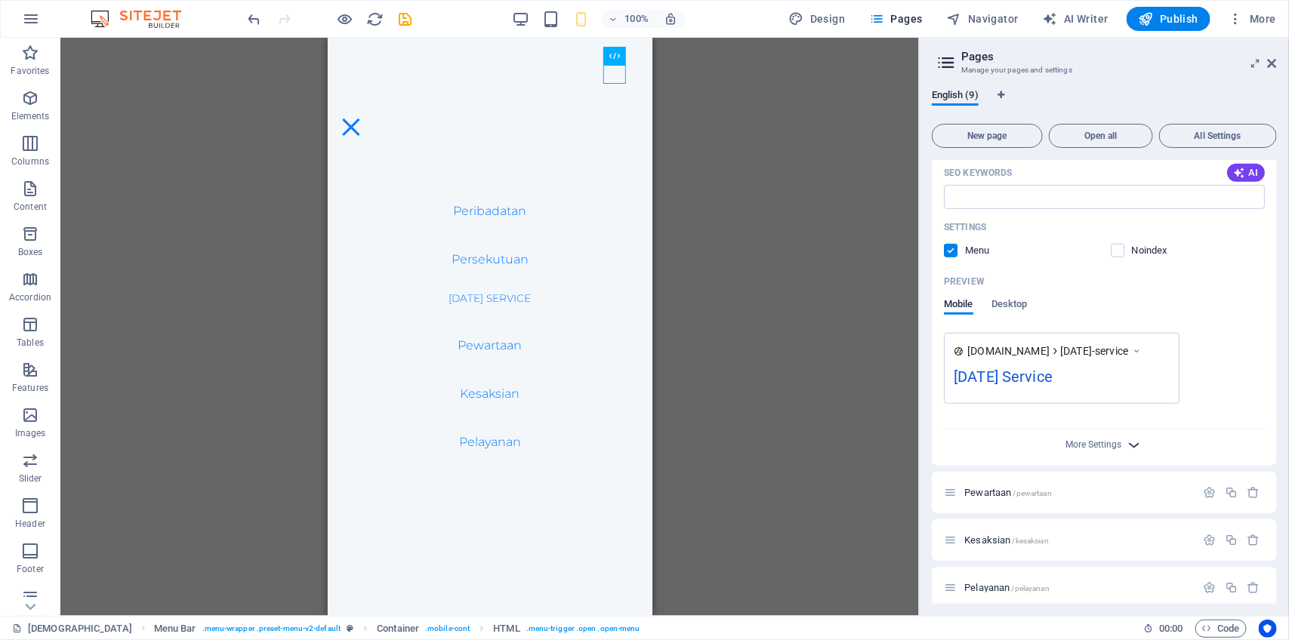
click at [1126, 443] on icon "button" at bounding box center [1134, 445] width 17 height 17
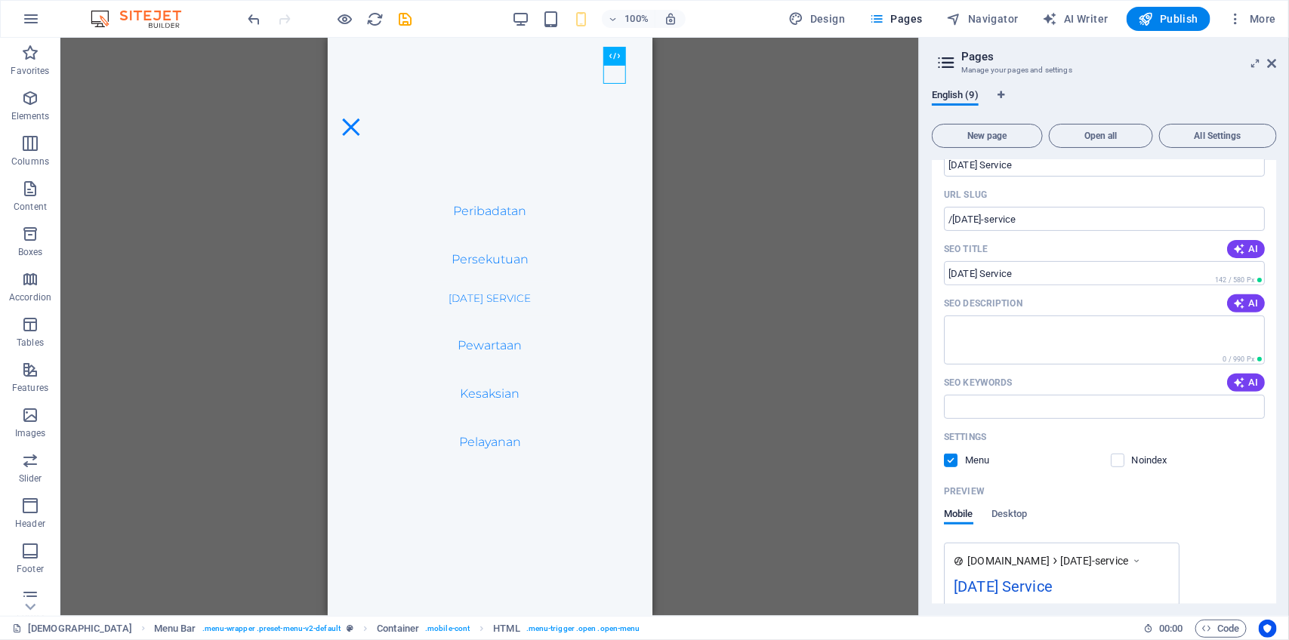
scroll to position [180, 0]
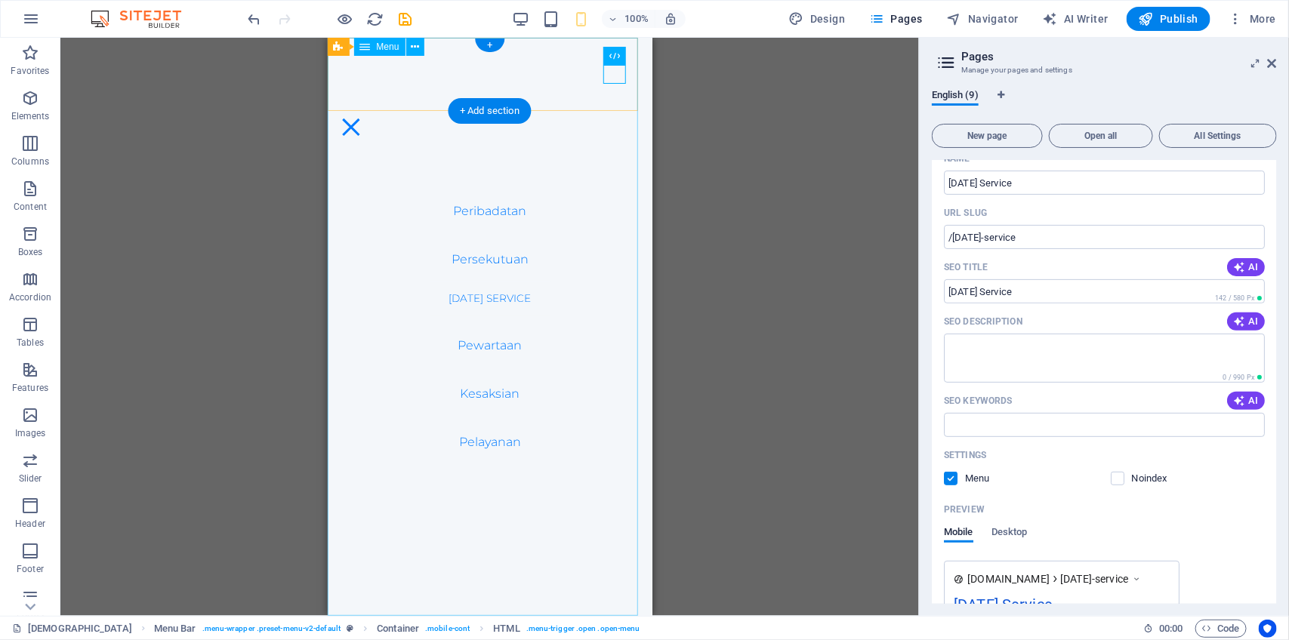
click at [501, 260] on nav "Peribadatan Persekutuan [DATE] Service Pewartaan Kesaksian Pelayanan" at bounding box center [489, 326] width 325 height 579
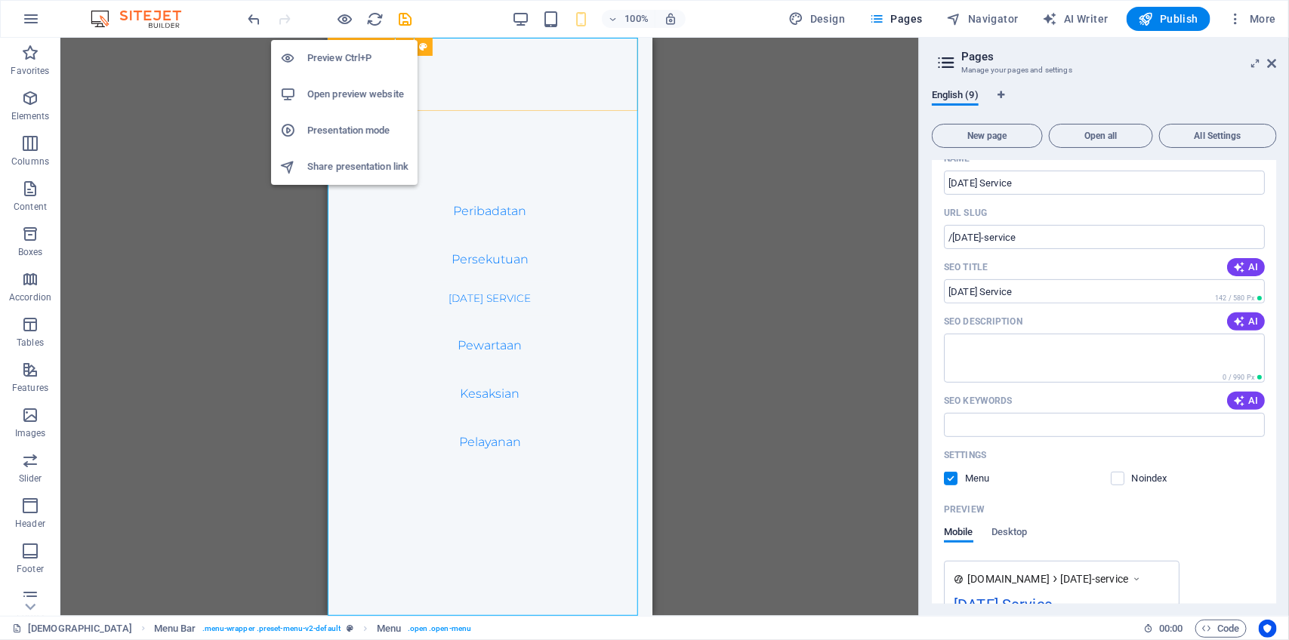
click at [352, 89] on h6 "Open preview website" at bounding box center [357, 94] width 101 height 18
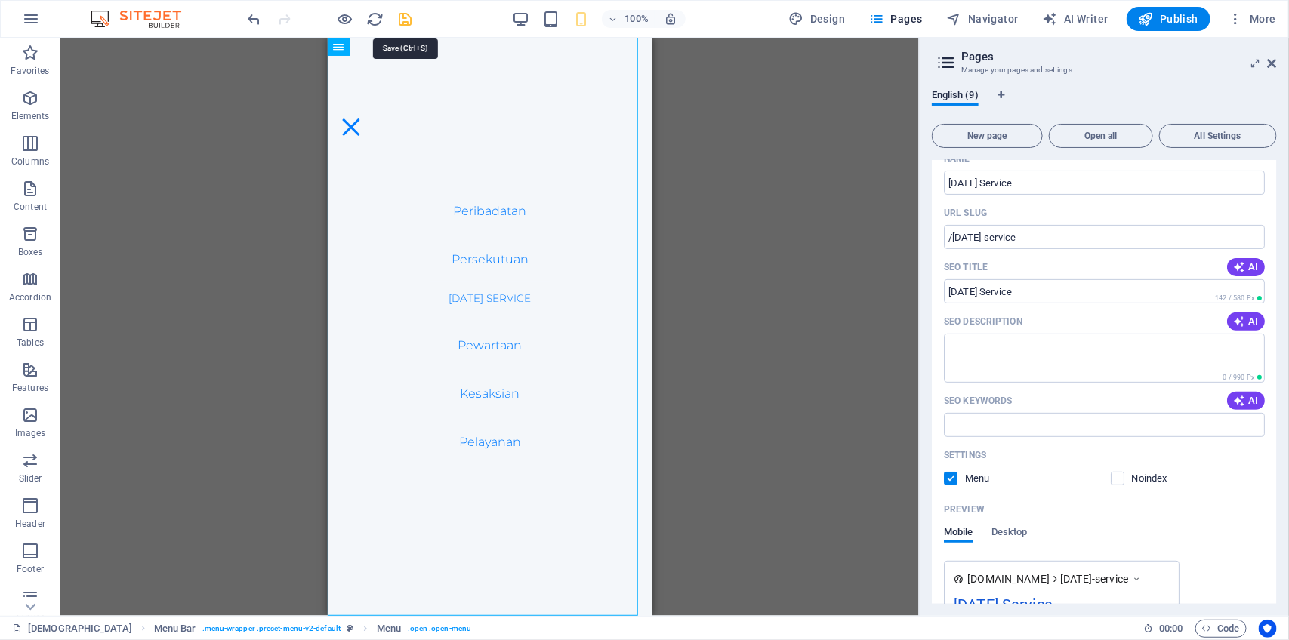
click at [406, 20] on icon "save" at bounding box center [405, 19] width 17 height 17
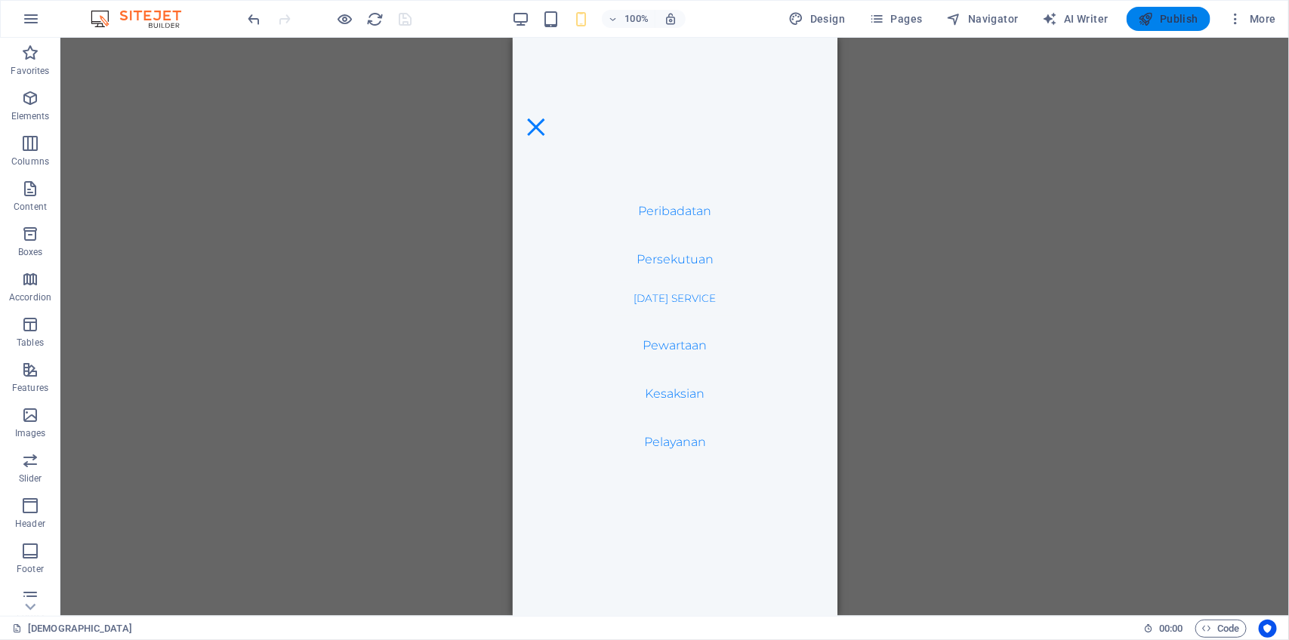
click at [1180, 19] on span "Publish" at bounding box center [1169, 18] width 60 height 15
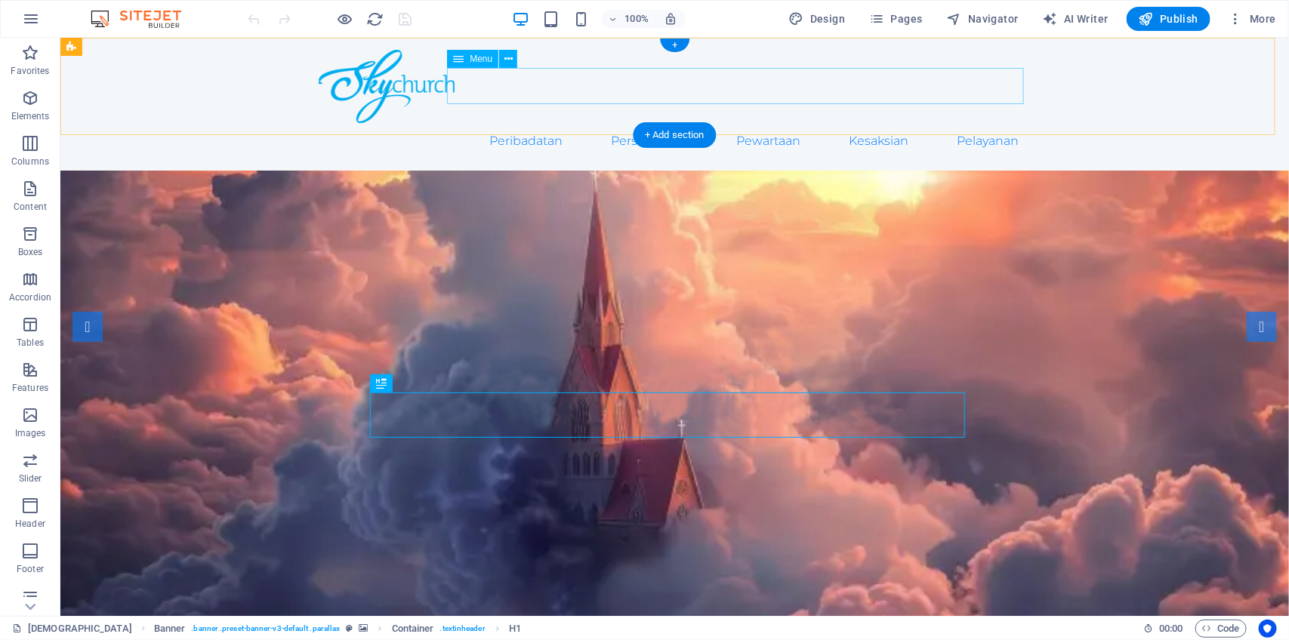
click at [693, 122] on nav "Peribadatan Persekutuan [DATE] Service Pewartaan Kesaksian Pelayanan" at bounding box center [674, 140] width 713 height 36
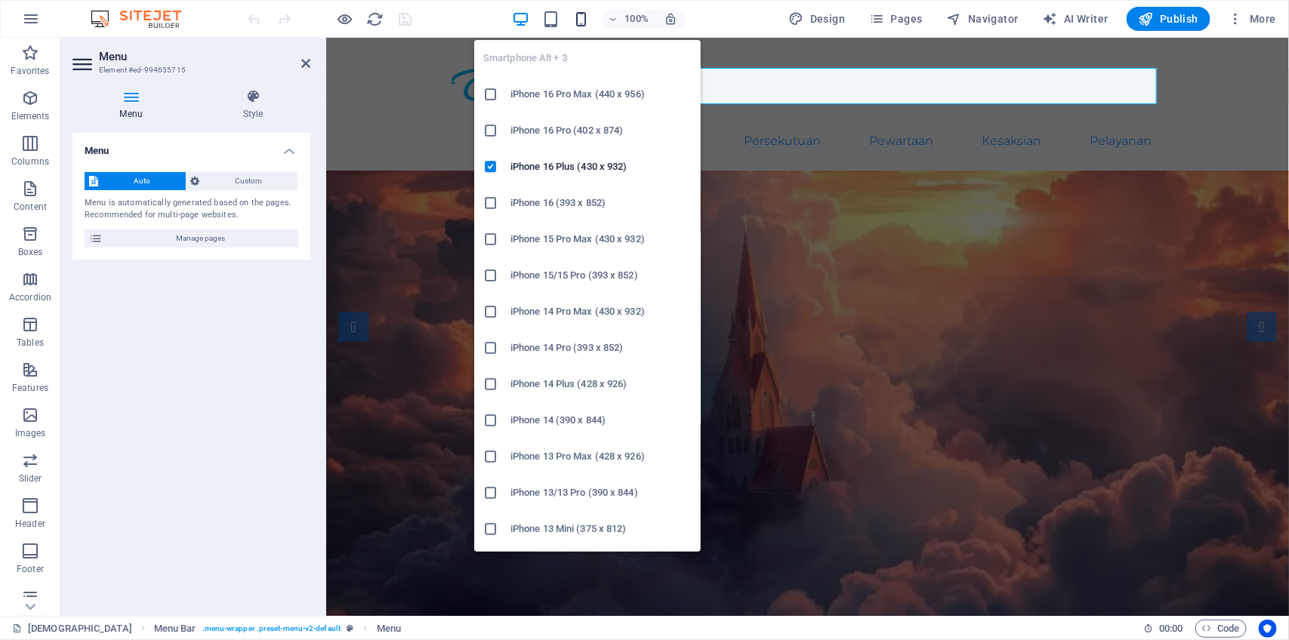
click at [582, 17] on icon "button" at bounding box center [581, 19] width 17 height 17
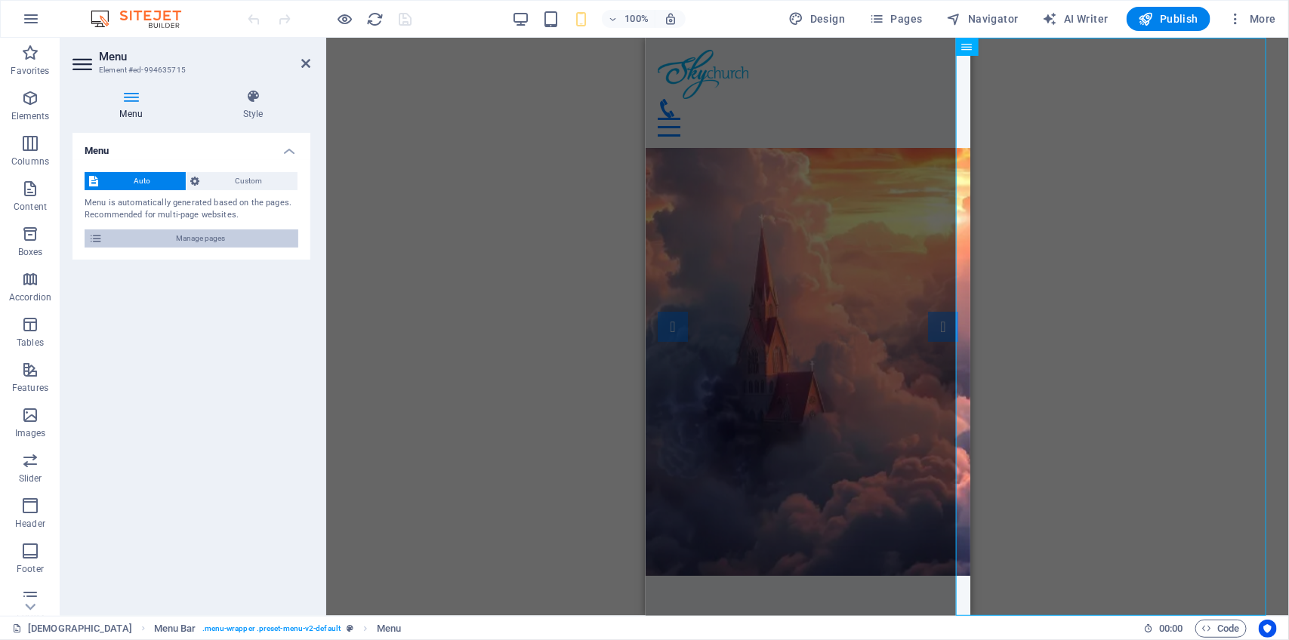
click at [274, 236] on span "Manage pages" at bounding box center [200, 239] width 187 height 18
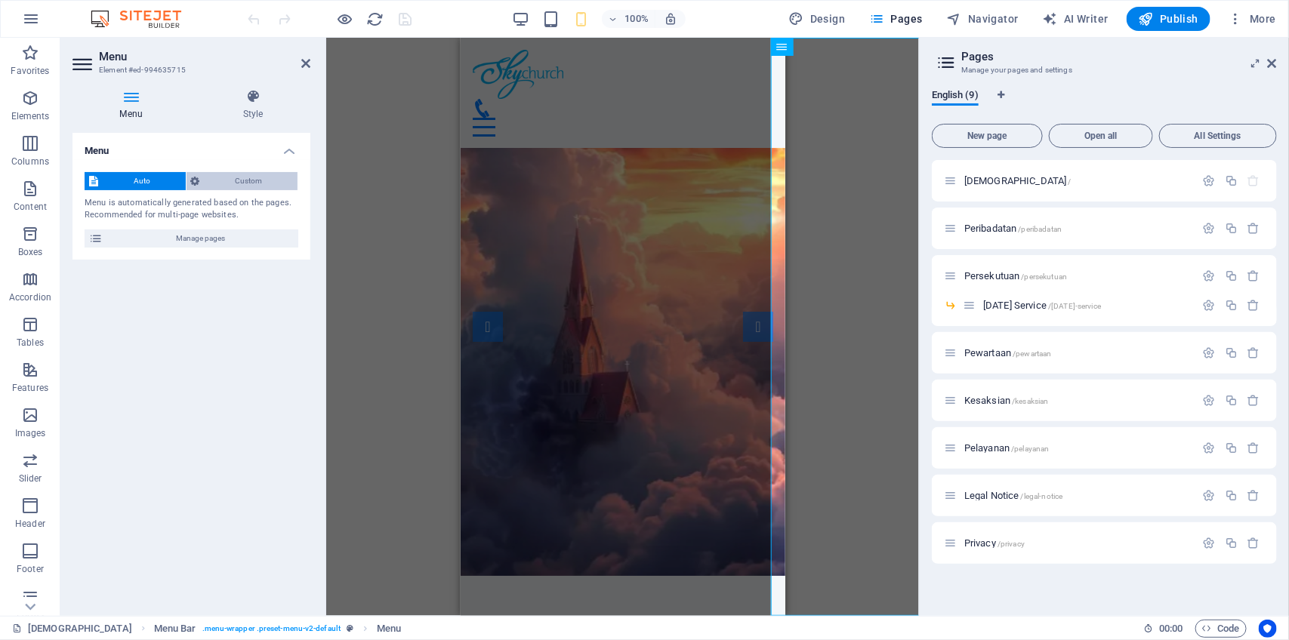
click at [274, 184] on span "Custom" at bounding box center [249, 181] width 89 height 18
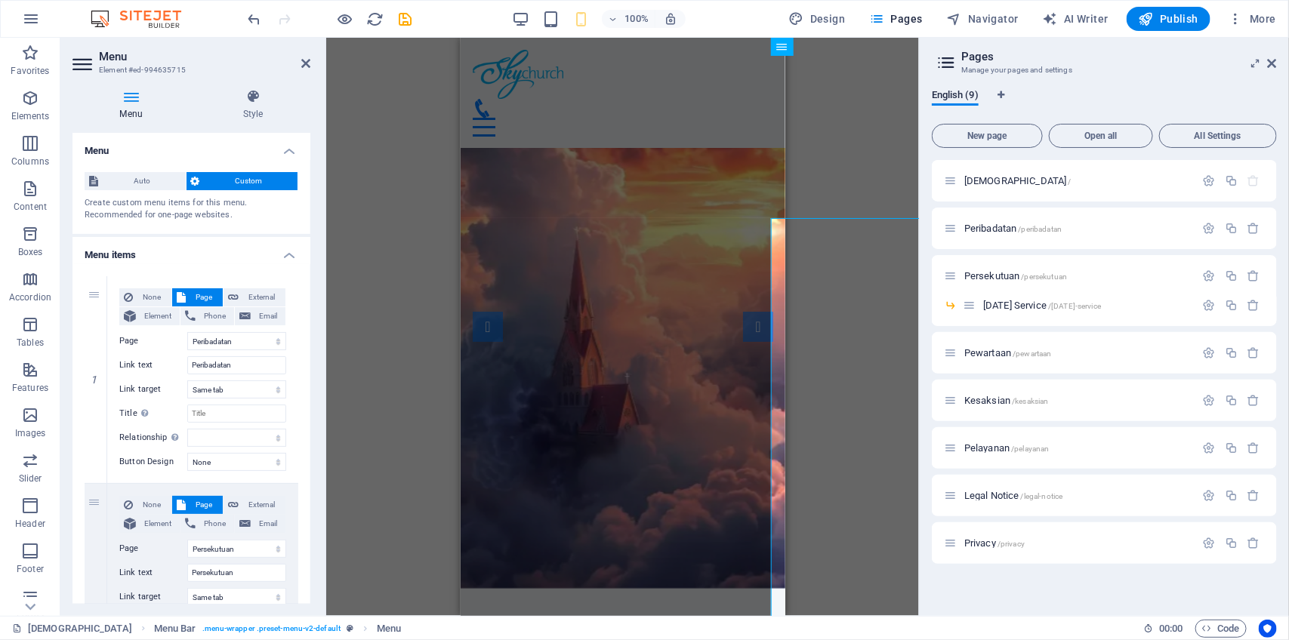
click at [400, 233] on div "H1 Banner Container Banner Container Menu Bar Menu Logo Container Placeholder" at bounding box center [622, 327] width 593 height 579
click at [841, 150] on div "H1 Banner Container Banner Container Menu Bar Menu Logo Container Placeholder" at bounding box center [622, 327] width 593 height 579
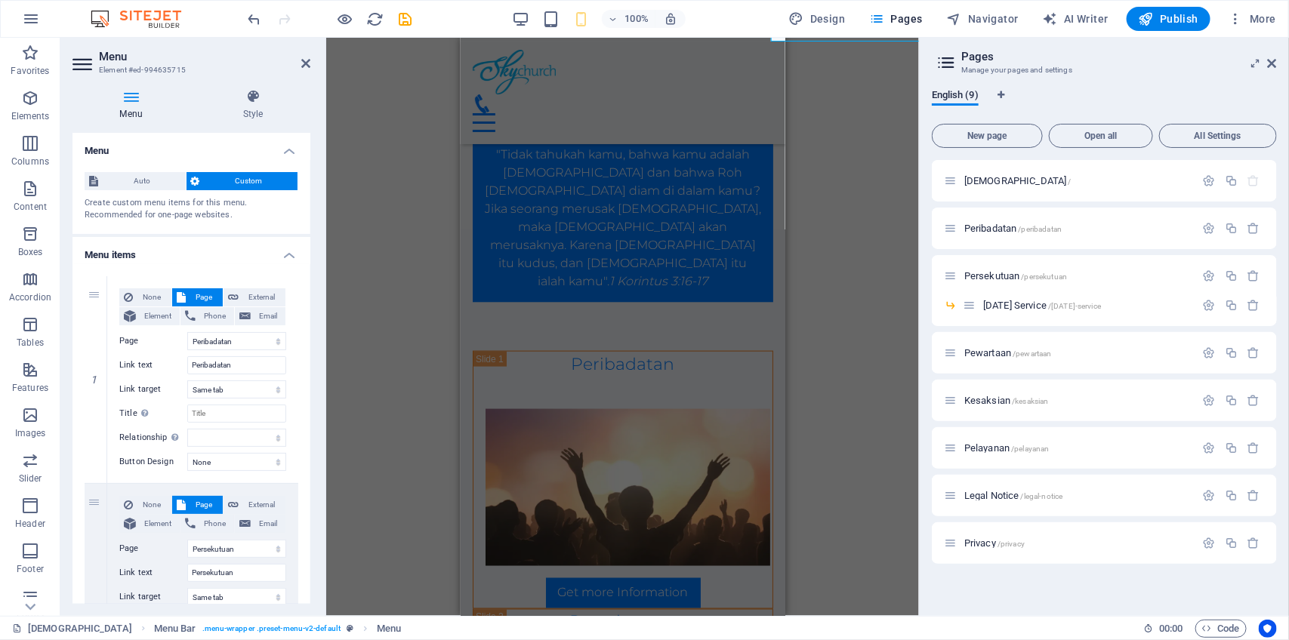
scroll to position [754, 0]
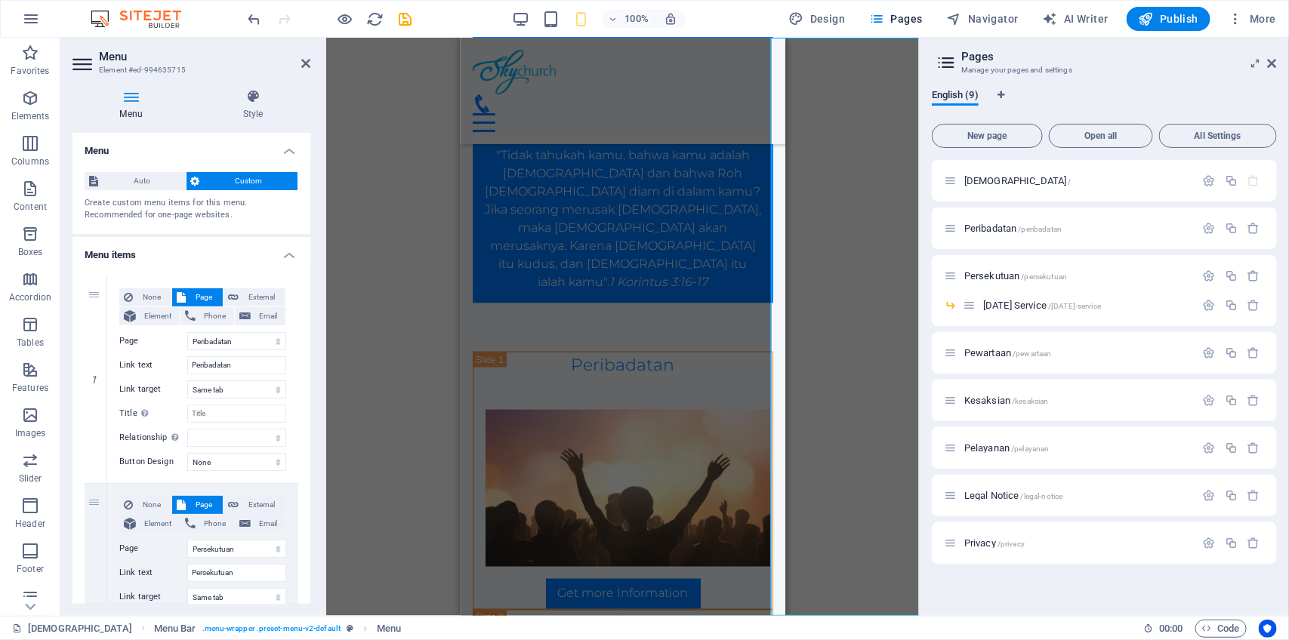
click at [393, 191] on div "H1 Banner Container Banner Container Menu Bar Menu Logo Container Placeholder C…" at bounding box center [622, 327] width 593 height 579
click at [816, 189] on div "H1 Banner Container Banner Container Menu Bar Menu Logo Container Placeholder C…" at bounding box center [622, 327] width 593 height 579
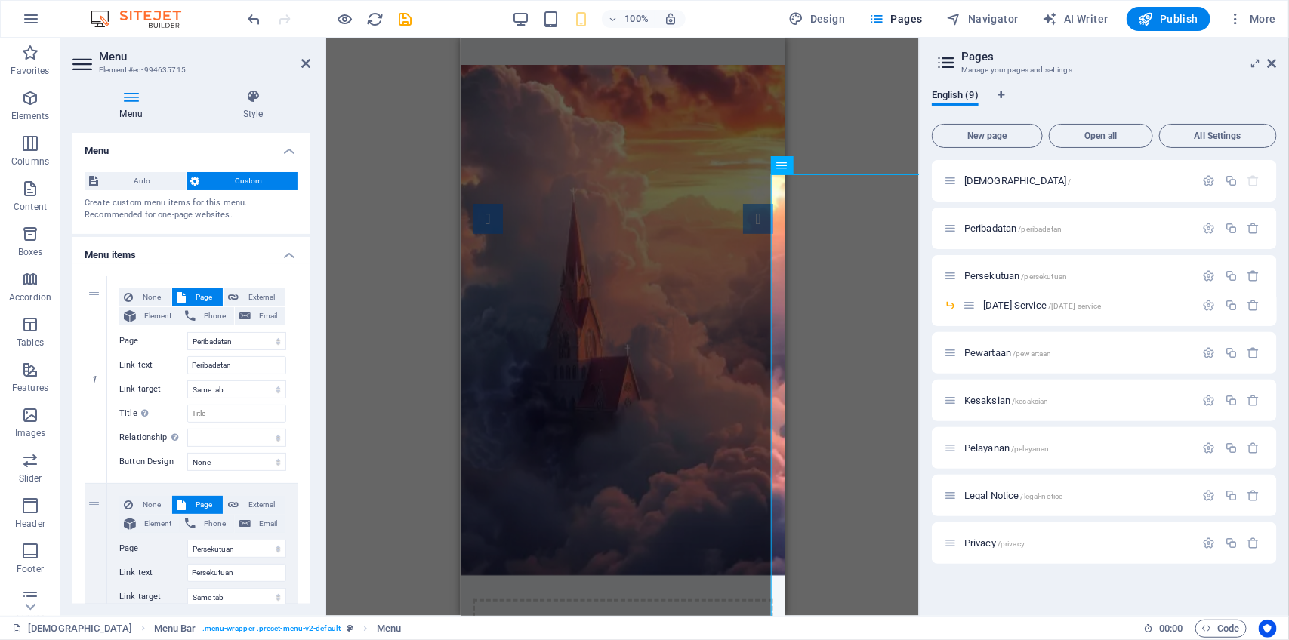
scroll to position [0, 0]
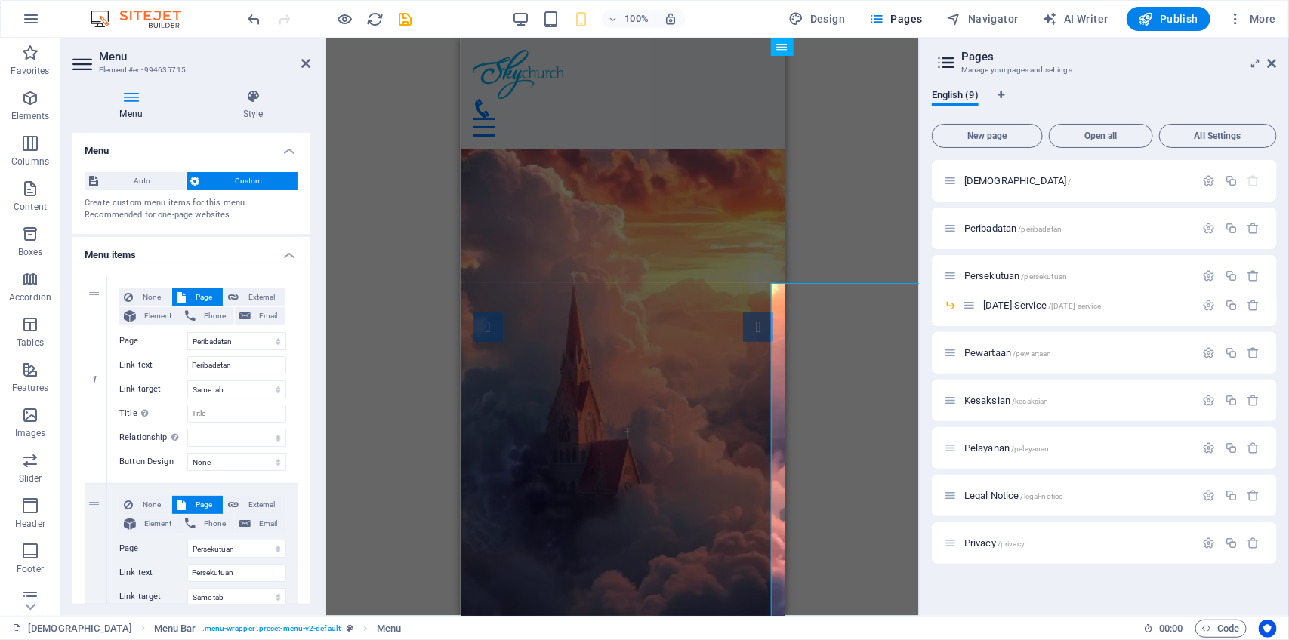
click at [384, 144] on div "H1 Banner Container Banner Container Menu Bar Menu Logo Container Placeholder C…" at bounding box center [622, 327] width 593 height 579
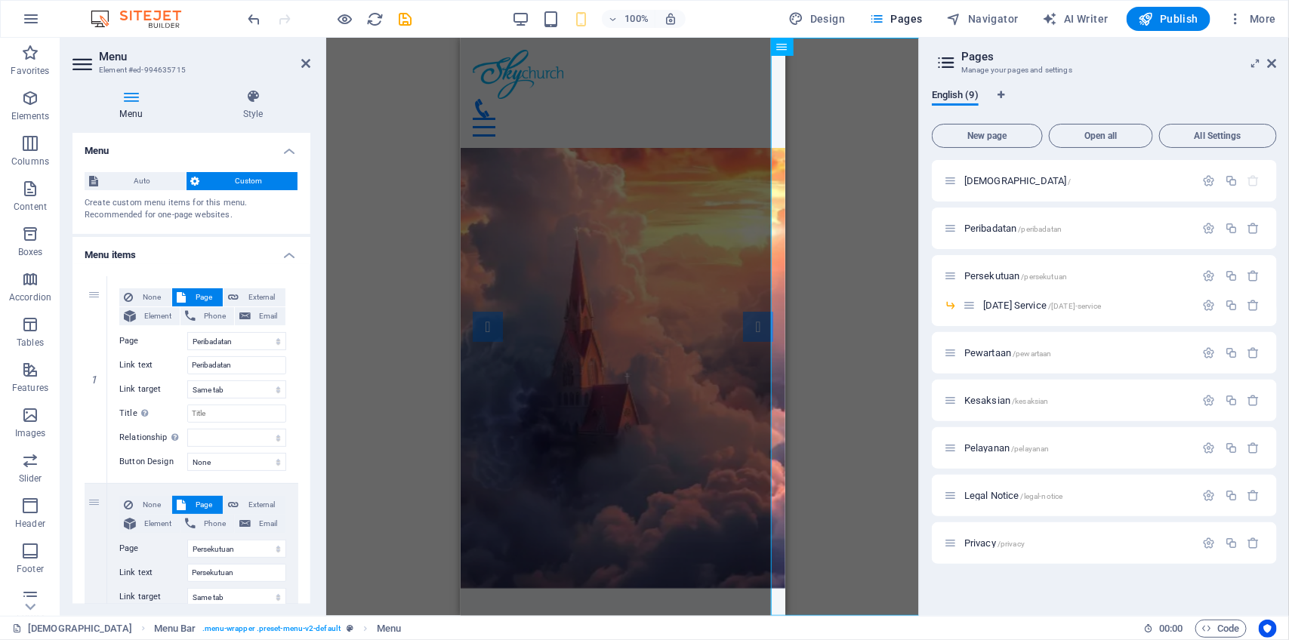
drag, startPoint x: 779, startPoint y: 110, endPoint x: 1276, endPoint y: 75, distance: 499.0
click at [860, 149] on div "H1 Banner Container Banner Container Menu Bar Menu Logo Container Placeholder C…" at bounding box center [622, 327] width 593 height 579
